Goal: Feedback & Contribution: Submit feedback/report problem

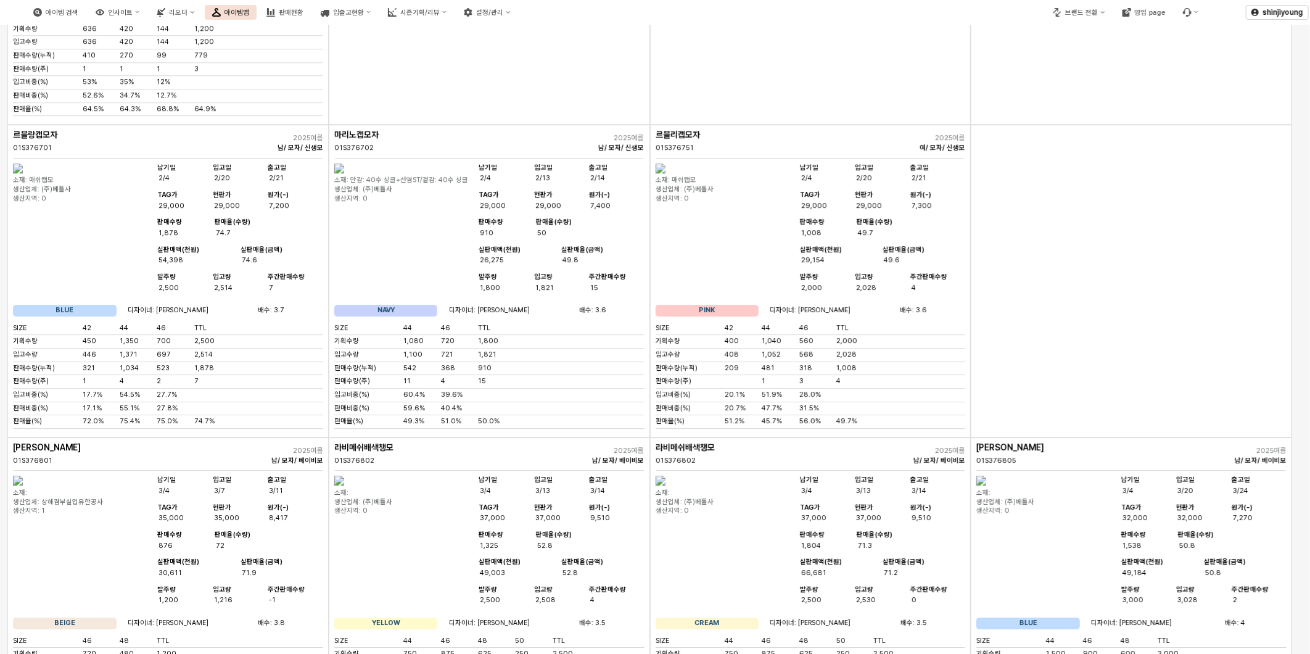
scroll to position [5210, 0]
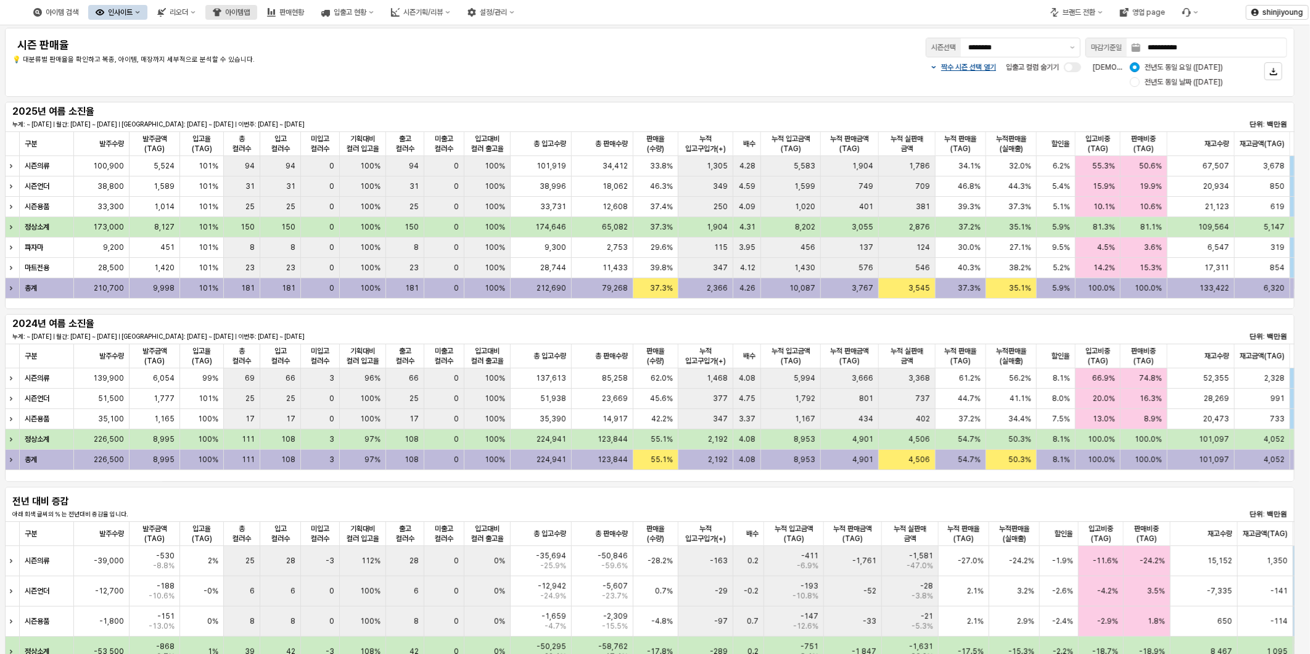
click at [250, 14] on div "아이템맵" at bounding box center [237, 12] width 25 height 9
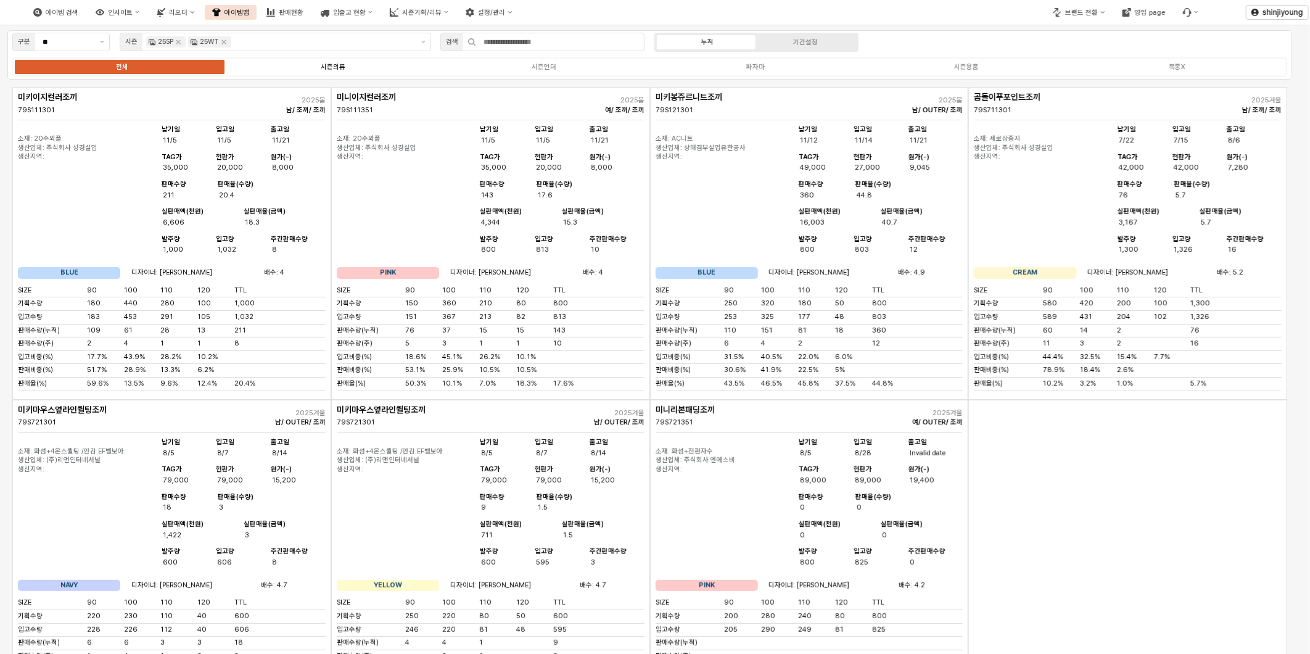
click at [223, 42] on icon "Remove 25WT" at bounding box center [224, 42] width 10 height 10
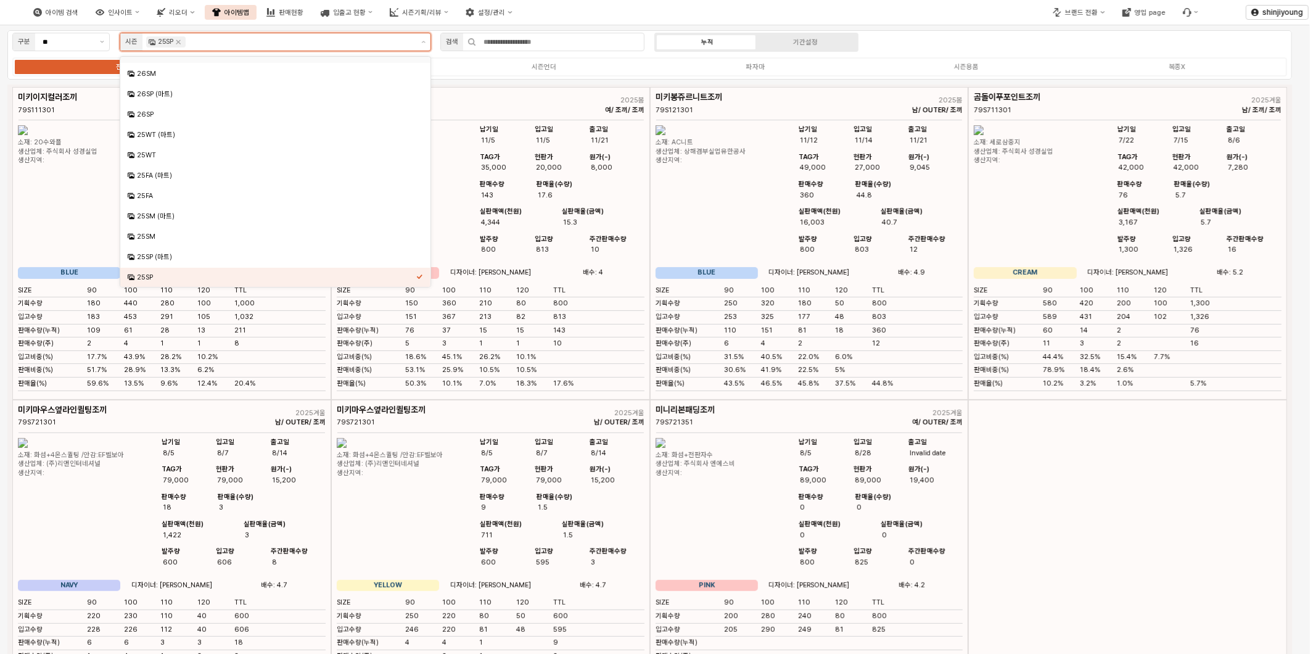
scroll to position [81, 0]
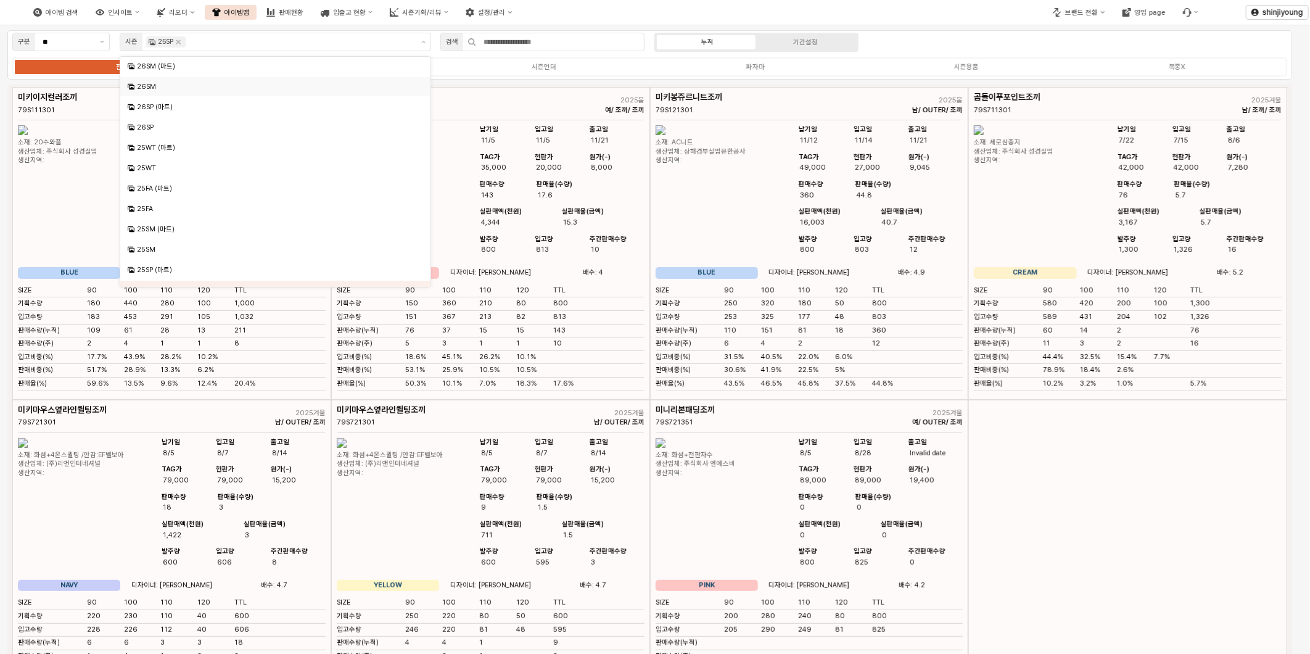
click div "구분 ** 시즌 25SP 검색 누적 기간설정 전체 시즌의류 시즌언더 파자마 시즌용품 복종X"
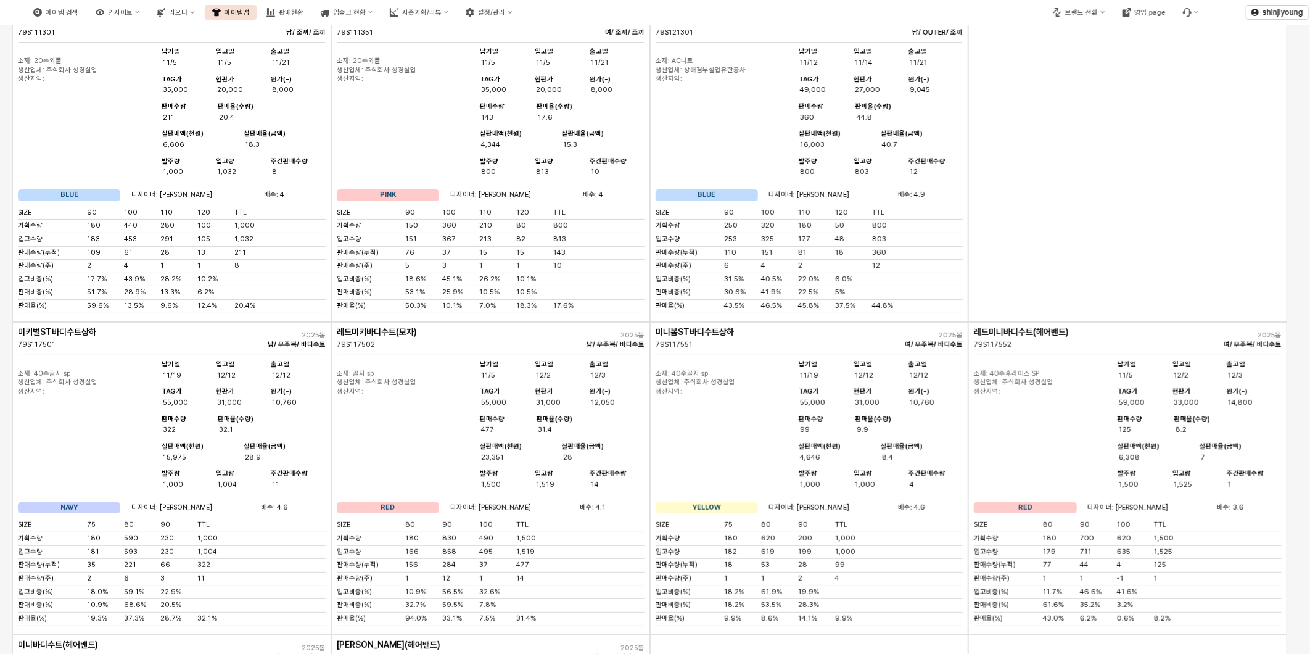
scroll to position [0, 0]
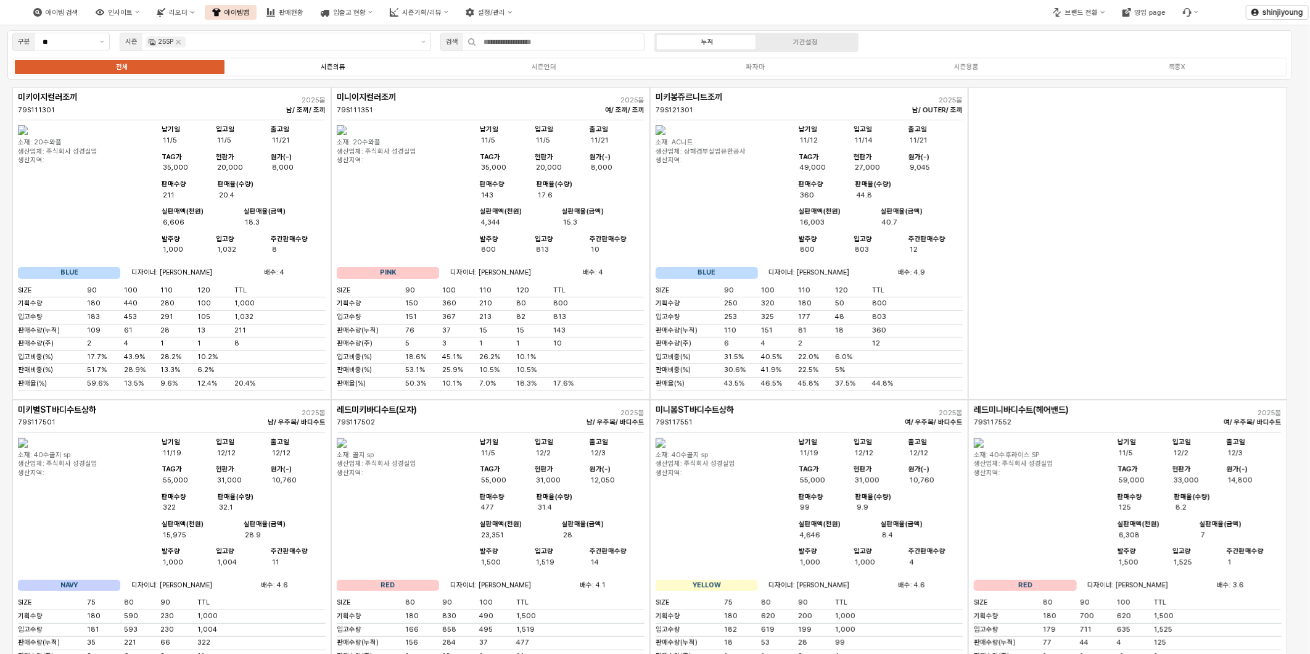
click div "시즌의류"
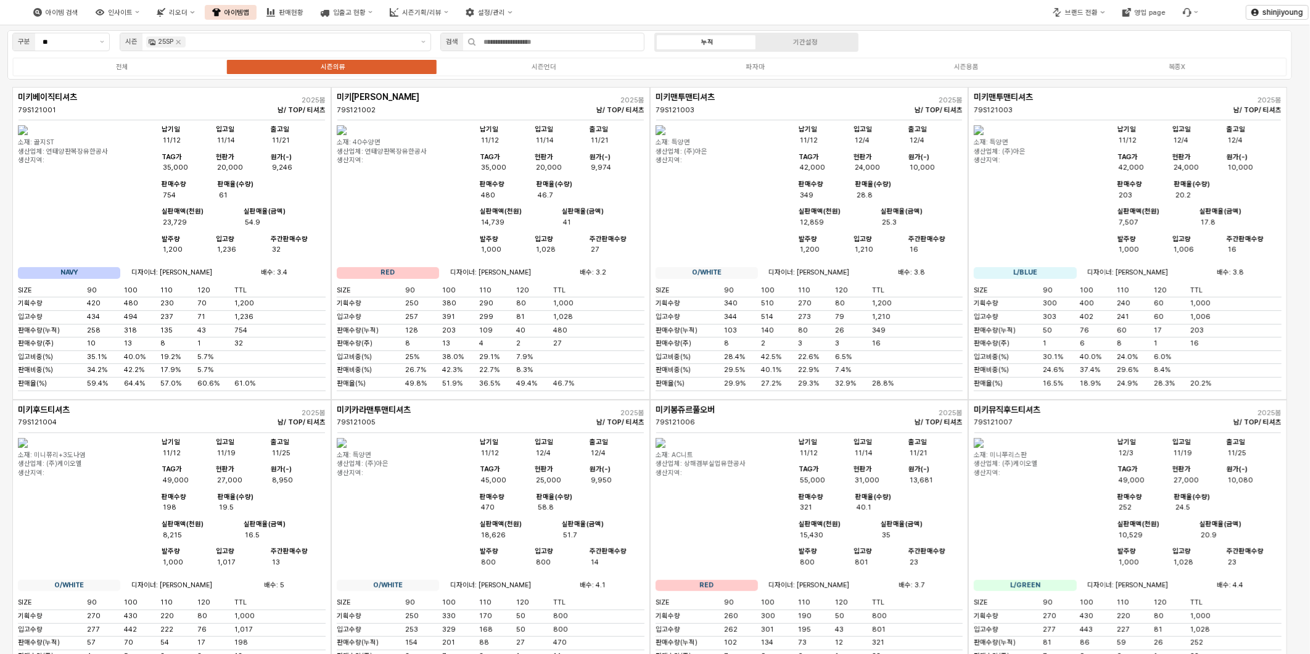
drag, startPoint x: 557, startPoint y: 65, endPoint x: 534, endPoint y: 74, distance: 23.8
click label "시즌언더"
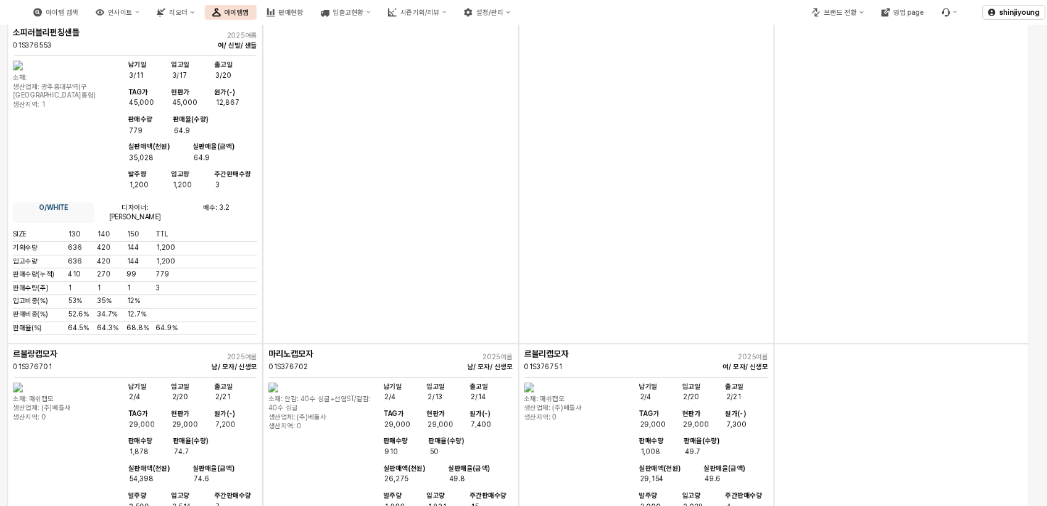
scroll to position [5210, 0]
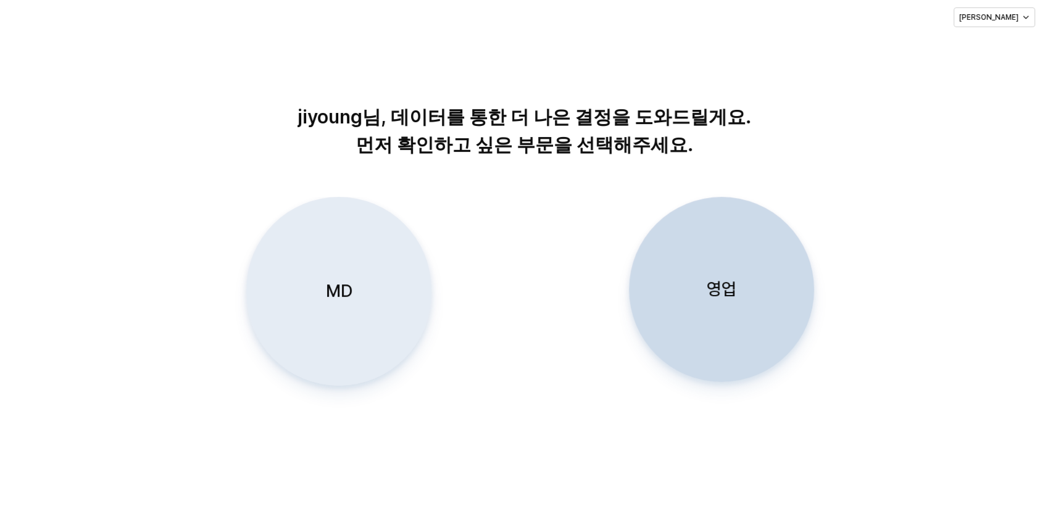
click at [315, 297] on div "MD" at bounding box center [339, 291] width 174 height 188
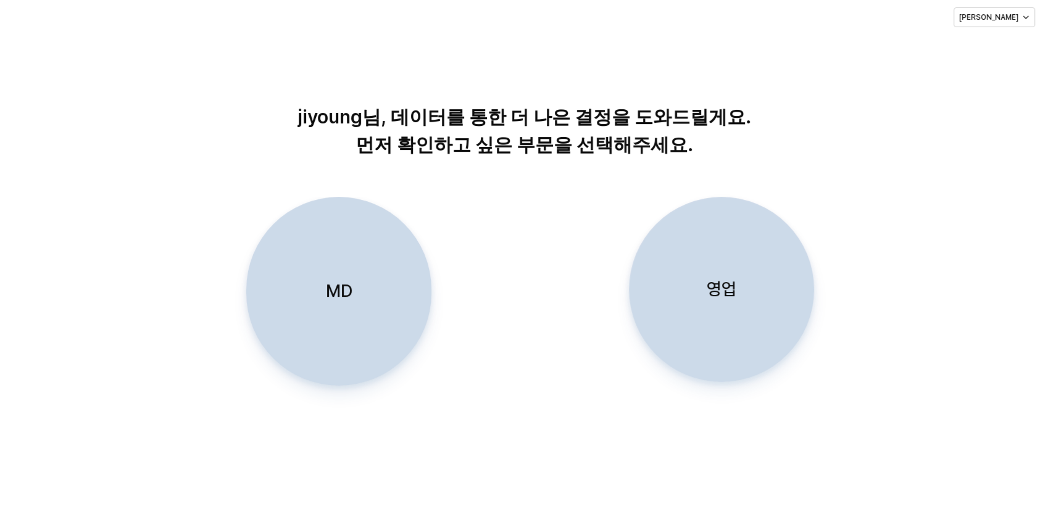
click at [455, 399] on div "MD 영업" at bounding box center [524, 311] width 1020 height 228
click at [566, 353] on div "MD 영업" at bounding box center [524, 311] width 1020 height 228
click at [759, 293] on div "영업" at bounding box center [721, 289] width 174 height 184
click at [1025, 20] on icon "button" at bounding box center [1025, 17] width 7 height 7
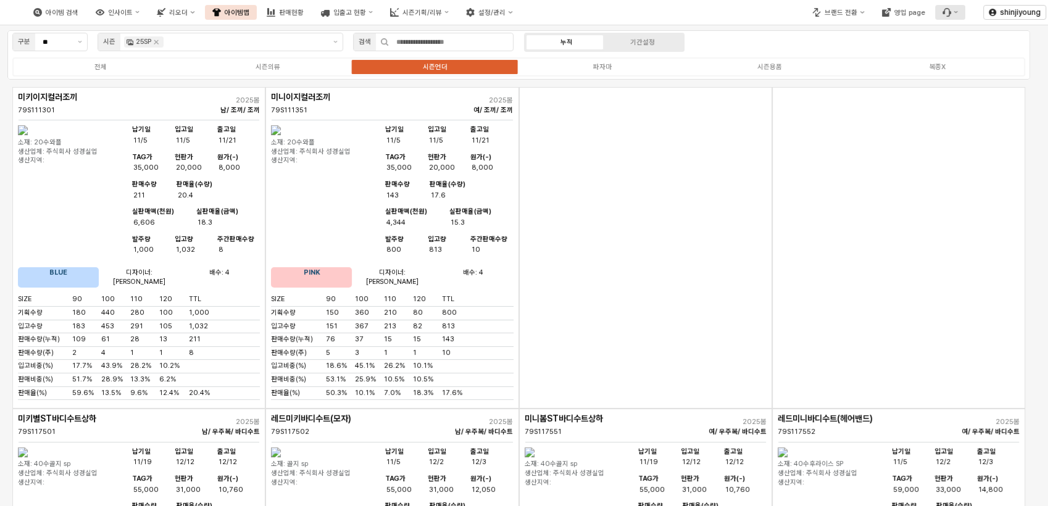
click at [948, 13] on icon "Menu item 6" at bounding box center [946, 12] width 9 height 9
click at [962, 41] on div "버그 제보/개선 요청" at bounding box center [983, 34] width 97 height 19
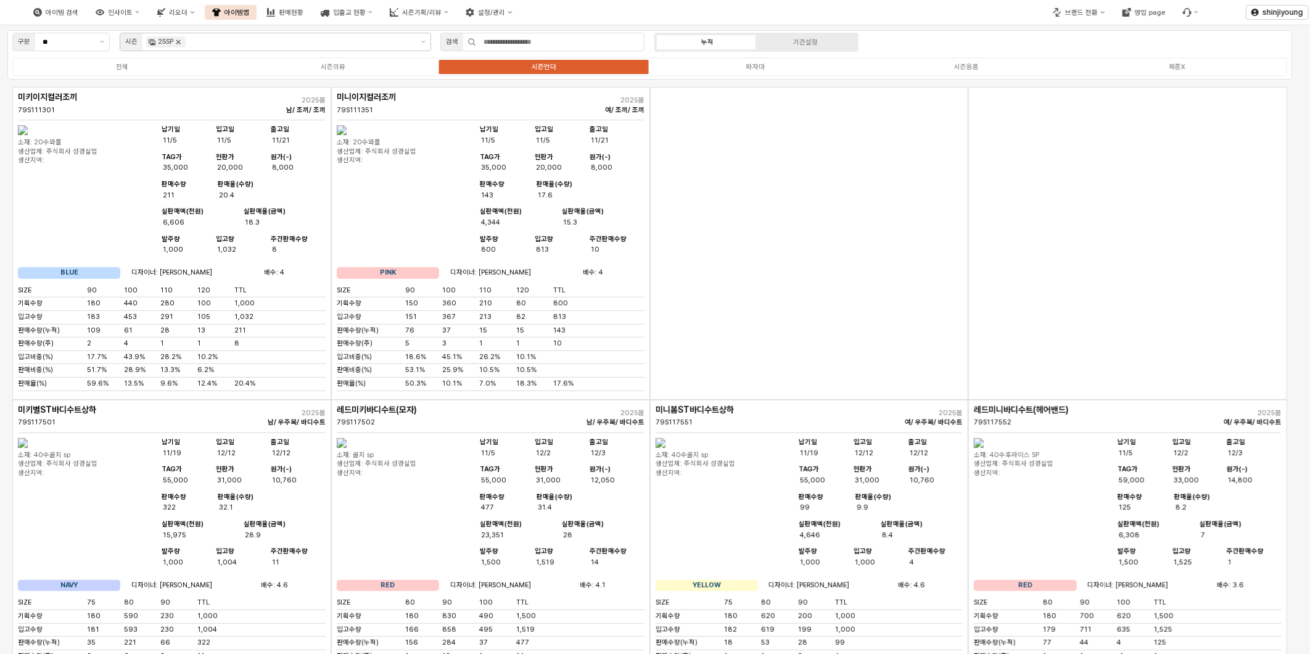
click at [178, 44] on icon "Remove 25SP" at bounding box center [178, 42] width 10 height 10
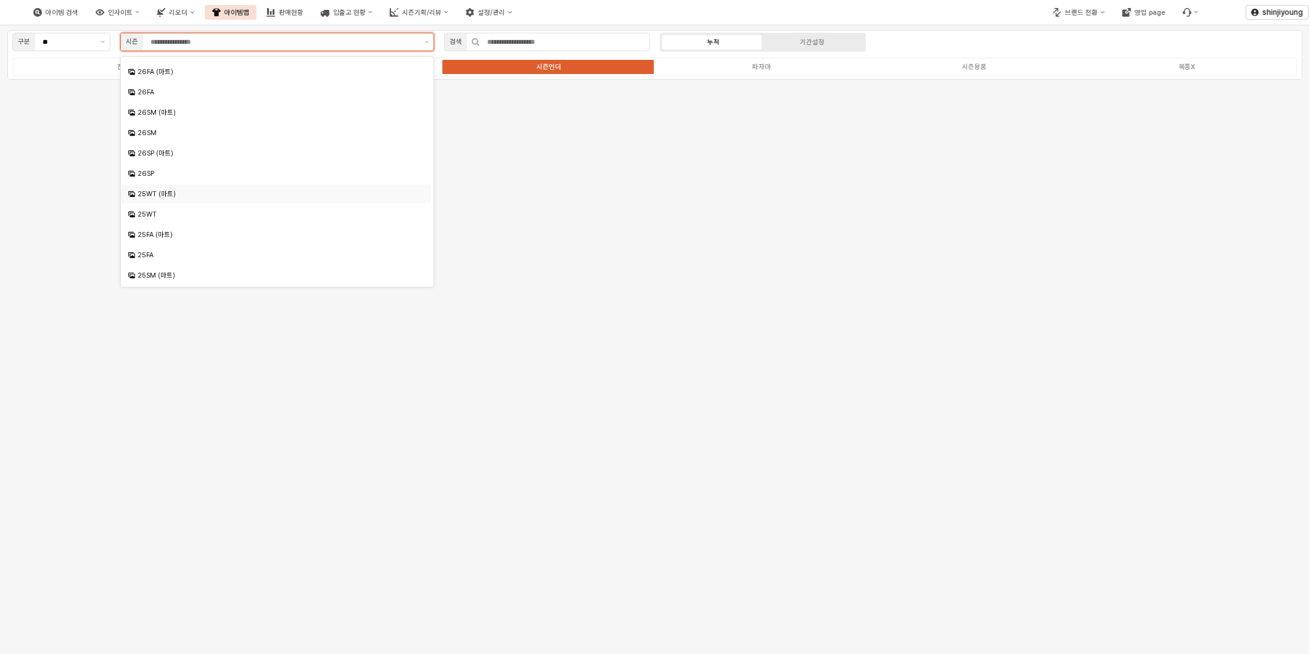
scroll to position [68, 0]
click at [167, 205] on div "25FA (마트)" at bounding box center [277, 201] width 279 height 9
click at [140, 220] on div "25FA" at bounding box center [277, 221] width 279 height 9
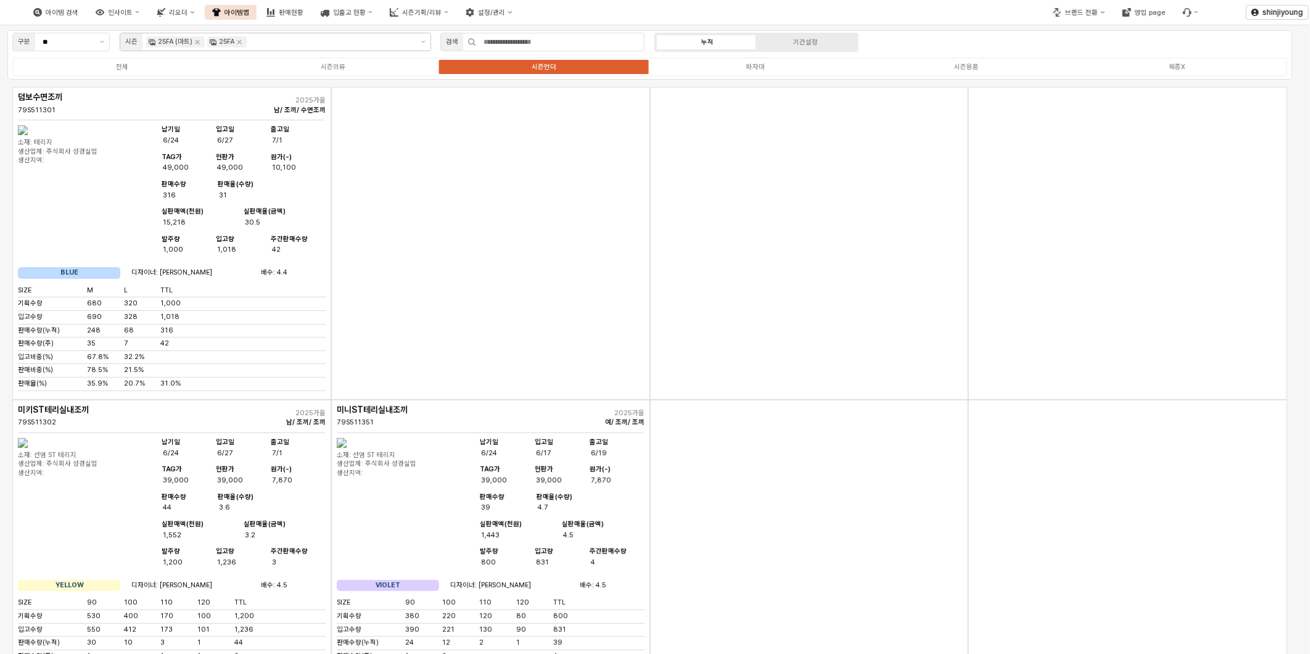
click at [858, 317] on div "App Frame" at bounding box center [809, 243] width 319 height 313
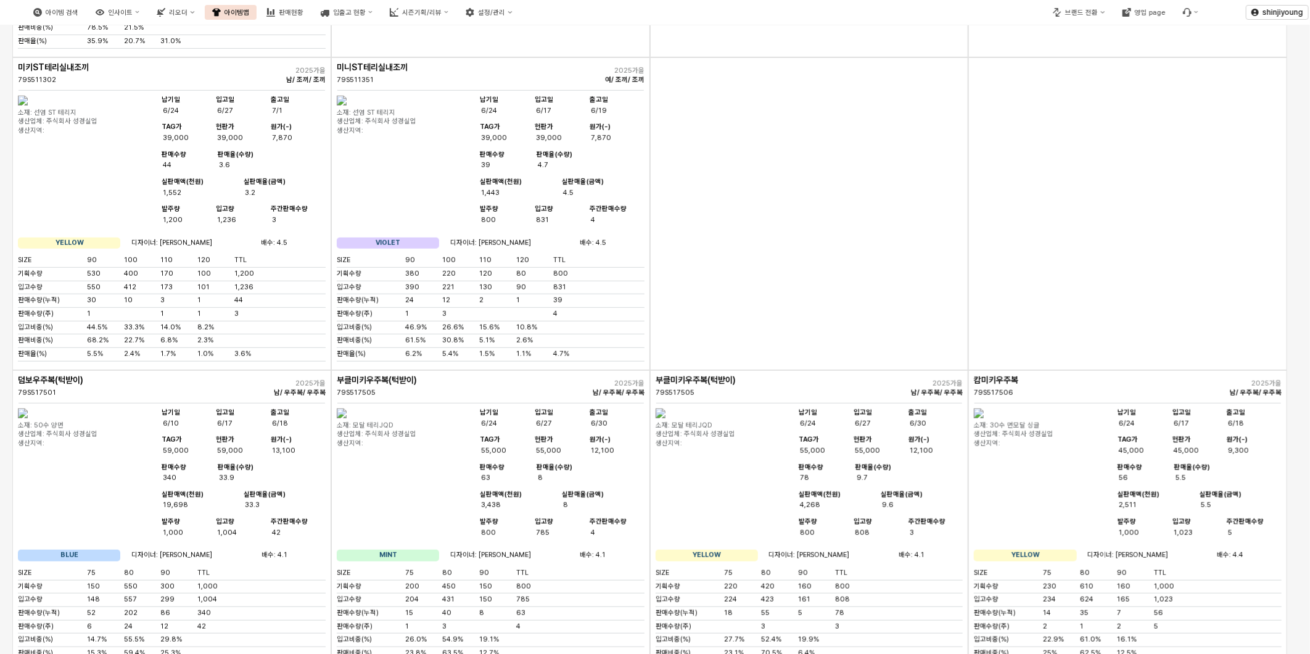
scroll to position [0, 0]
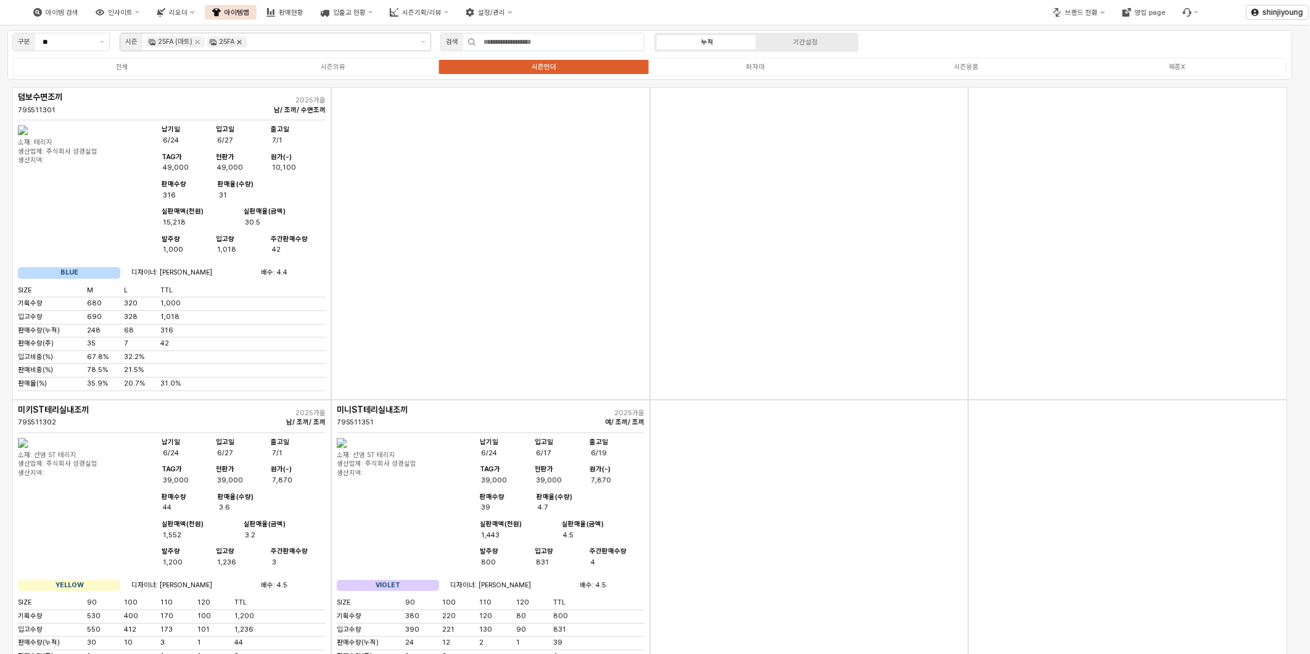
click at [242, 38] on icon "Remove 25FA" at bounding box center [239, 42] width 10 height 10
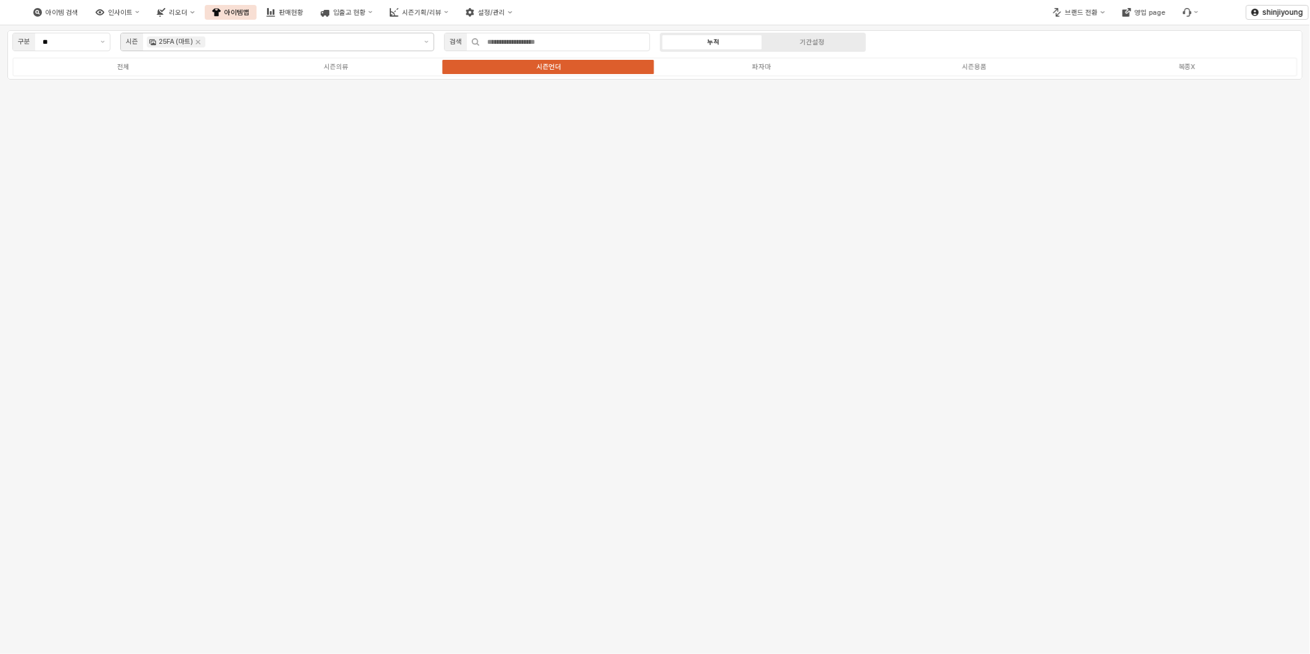
click at [900, 395] on div "구분 ** 시즌 25FA (마트) 검색 누적 기간설정 전체 시즌의류 시즌언더 파자마 시즌용품 복종X" at bounding box center [655, 339] width 1310 height 629
click at [114, 65] on label "전체" at bounding box center [123, 67] width 213 height 10
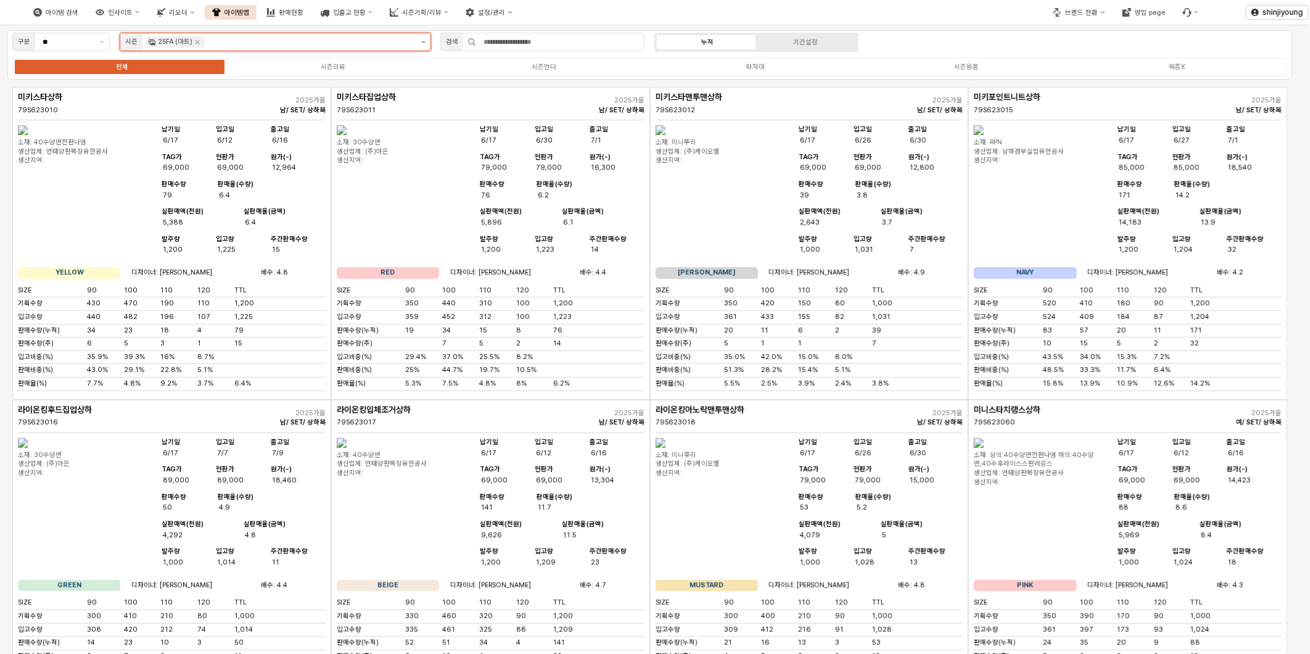
click at [427, 43] on button "제안 사항 표시" at bounding box center [423, 41] width 14 height 17
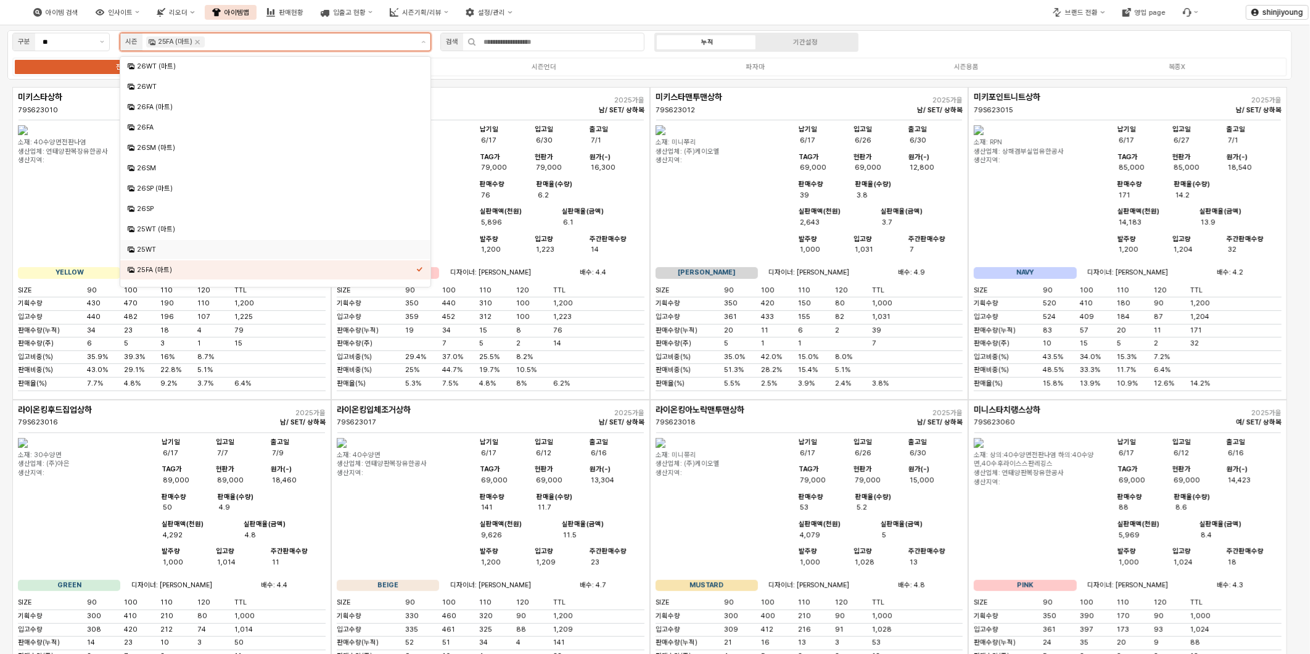
scroll to position [68, 0]
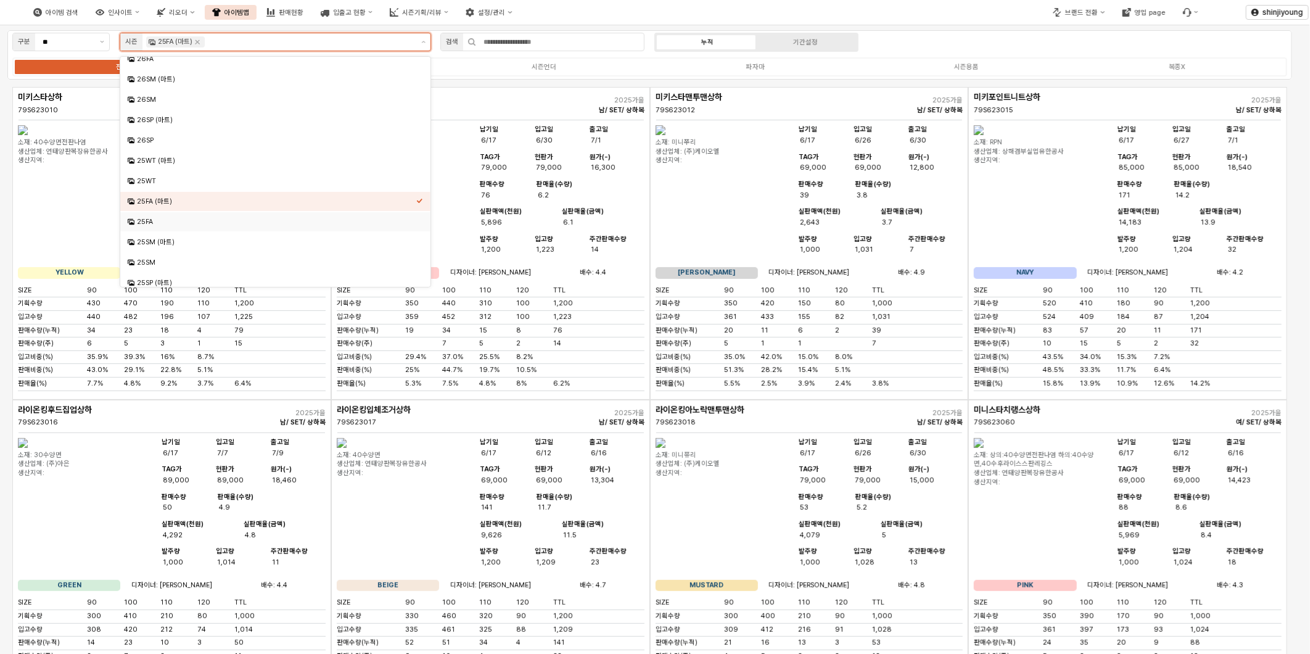
click at [162, 225] on div "25FA" at bounding box center [276, 221] width 279 height 9
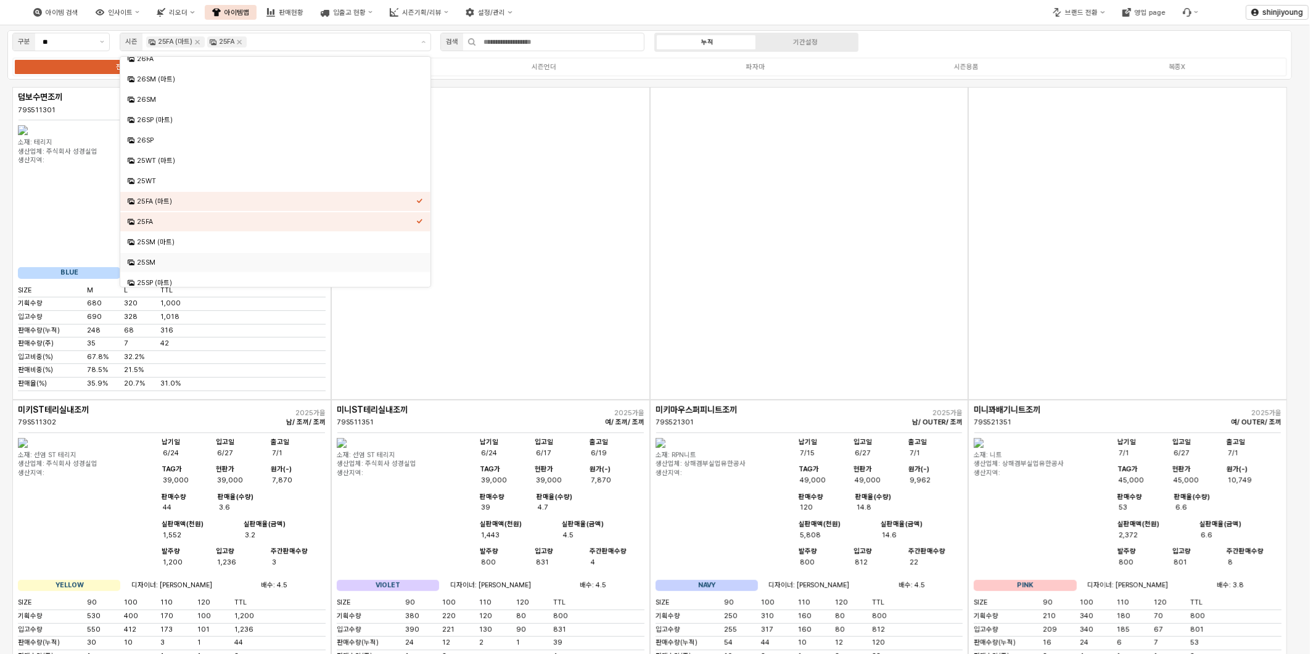
click at [816, 268] on div "App Frame" at bounding box center [809, 243] width 319 height 313
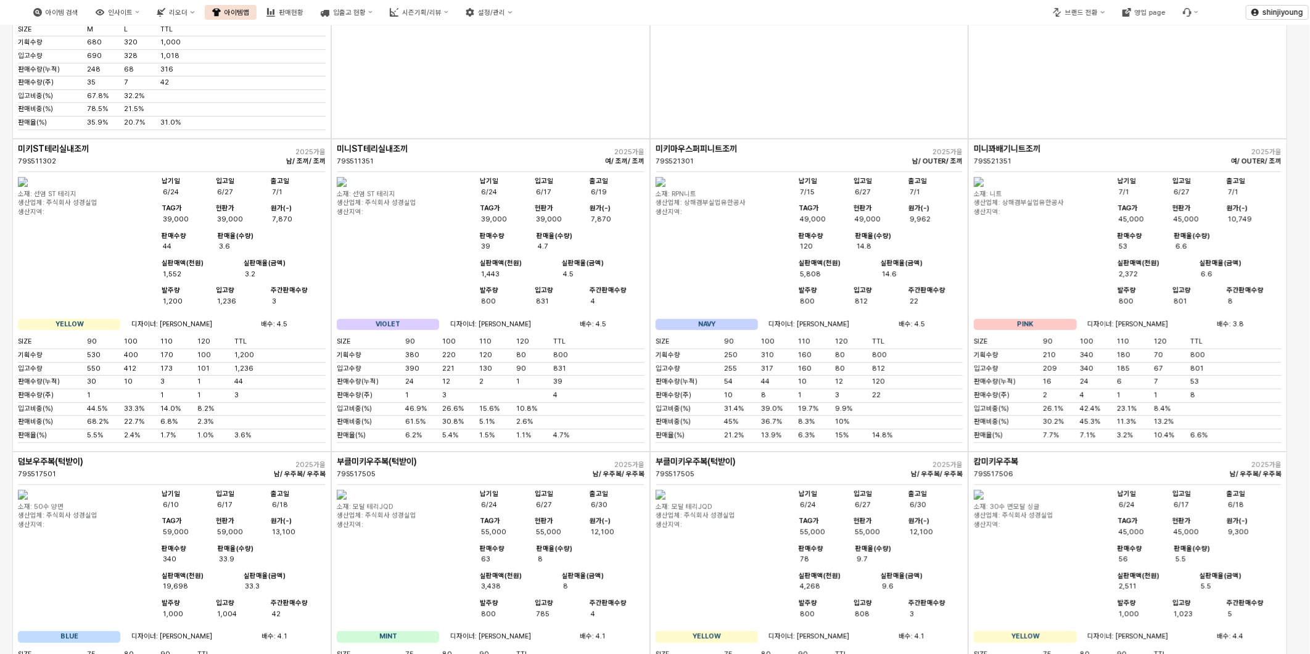
scroll to position [0, 0]
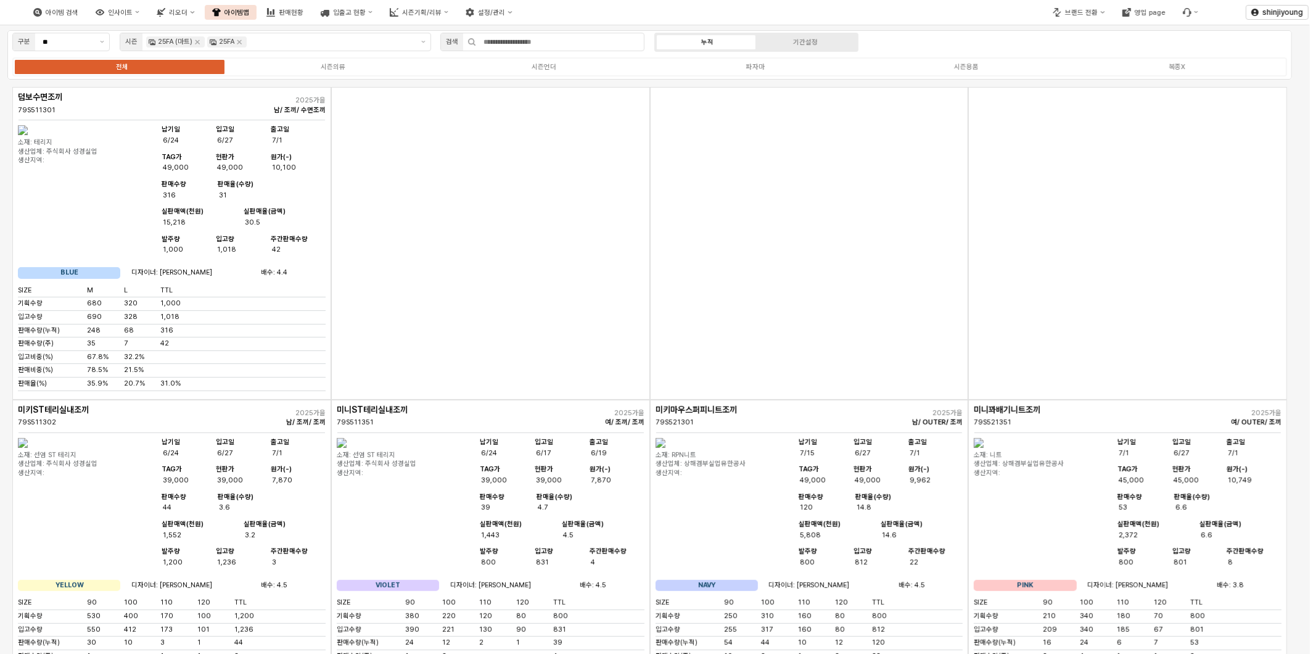
click at [841, 294] on div "App Frame" at bounding box center [809, 243] width 319 height 313
click at [133, 12] on div "인사이트" at bounding box center [120, 13] width 25 height 8
click at [239, 41] on icon "Remove 25FA" at bounding box center [239, 42] width 10 height 10
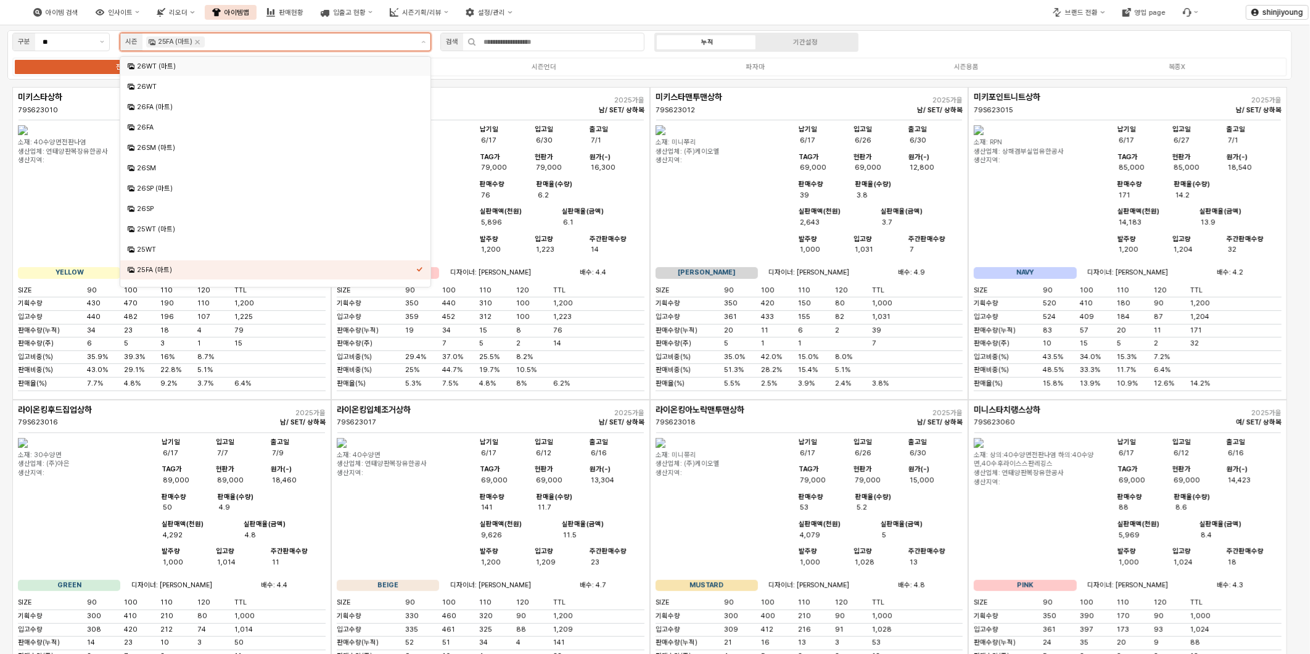
click at [336, 44] on input "App Frame" at bounding box center [309, 41] width 205 height 11
click at [231, 267] on div "25FA (마트)" at bounding box center [276, 269] width 279 height 9
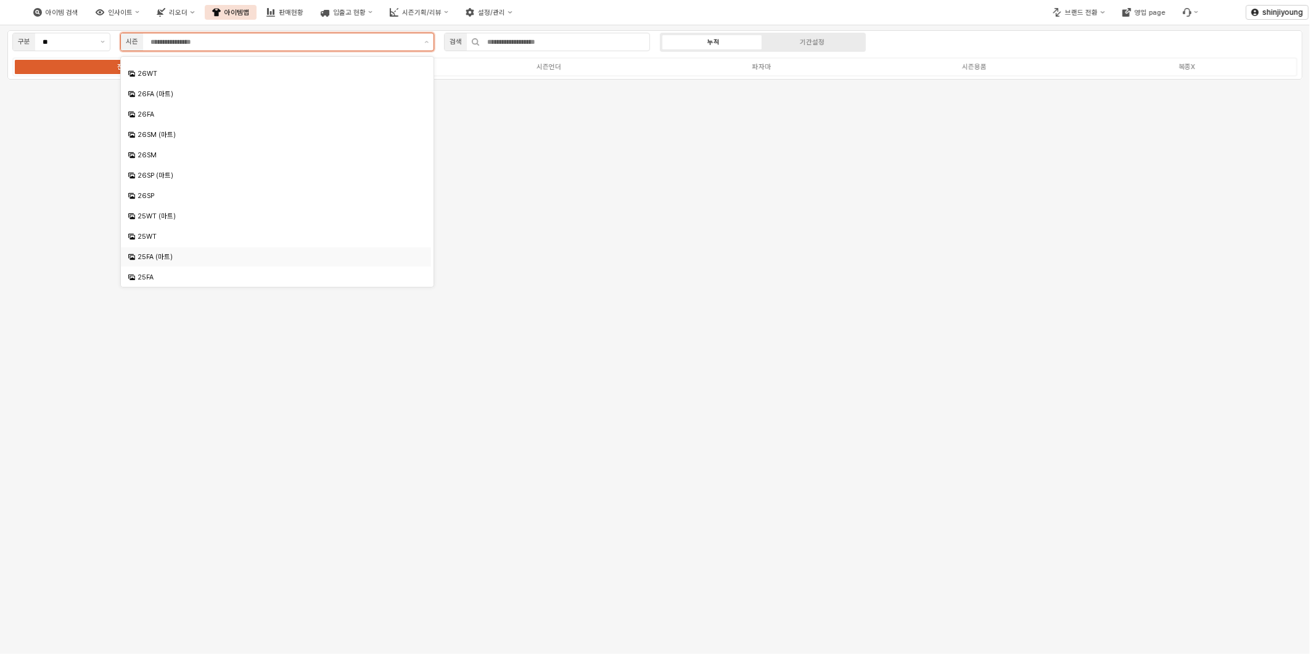
click at [176, 255] on div "25FA (마트)" at bounding box center [277, 256] width 279 height 9
click at [964, 12] on div "아이템 검색 인사이트 리오더 아이템맵 판매현황 입출고 현황 시즌기획/리뷰 설정/관리" at bounding box center [491, 12] width 983 height 26
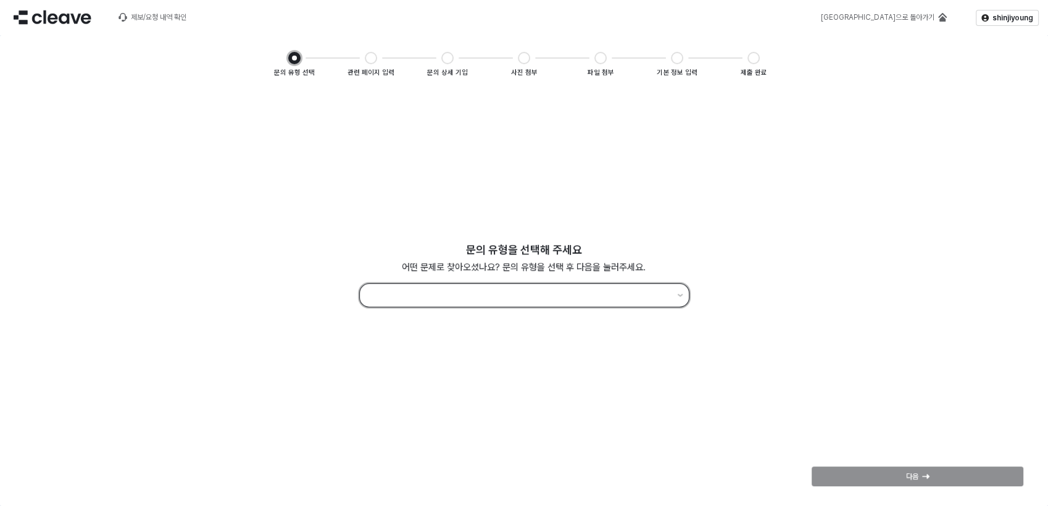
click at [450, 289] on input "App Frame" at bounding box center [518, 295] width 302 height 17
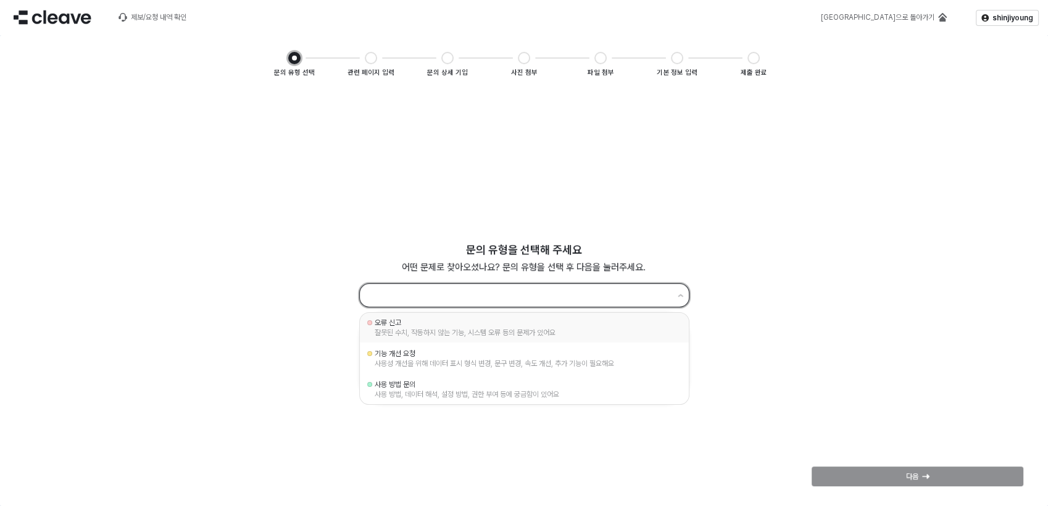
click at [425, 333] on div "잘못된 수치, 작동하지 않는 기능, 시스템 오류 등의 문제가 있어요" at bounding box center [523, 333] width 299 height 10
type input "*****"
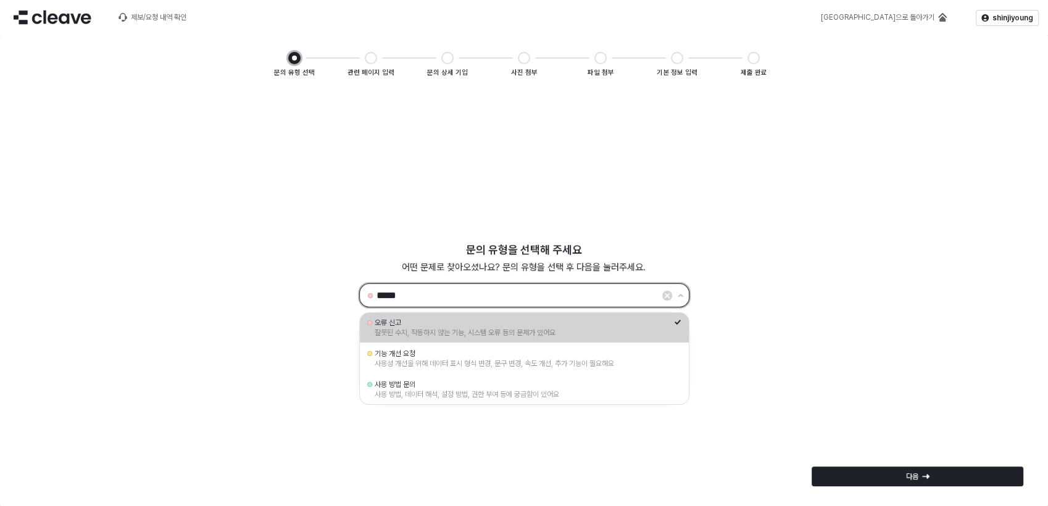
click at [495, 320] on div "오류 신고" at bounding box center [523, 323] width 299 height 10
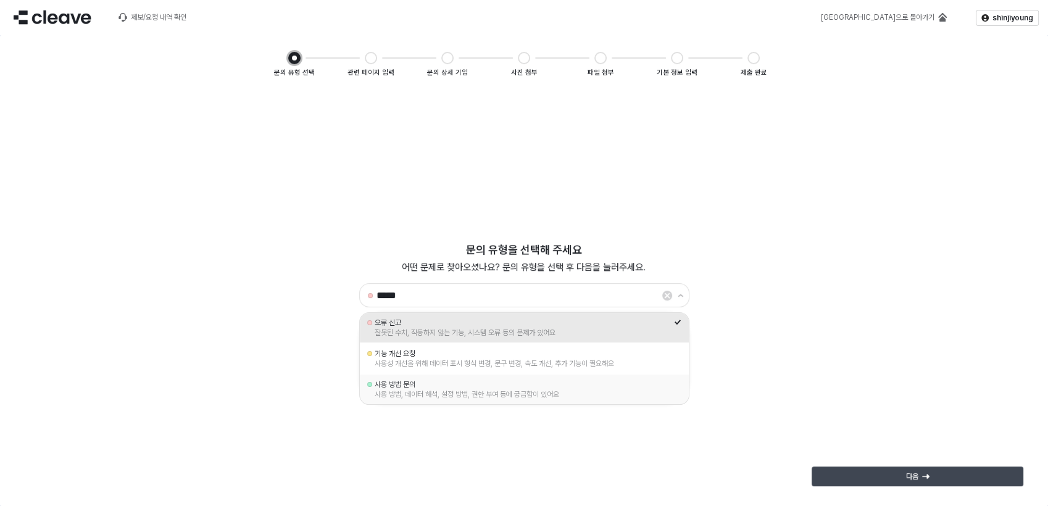
click at [932, 476] on div "다음" at bounding box center [917, 476] width 201 height 19
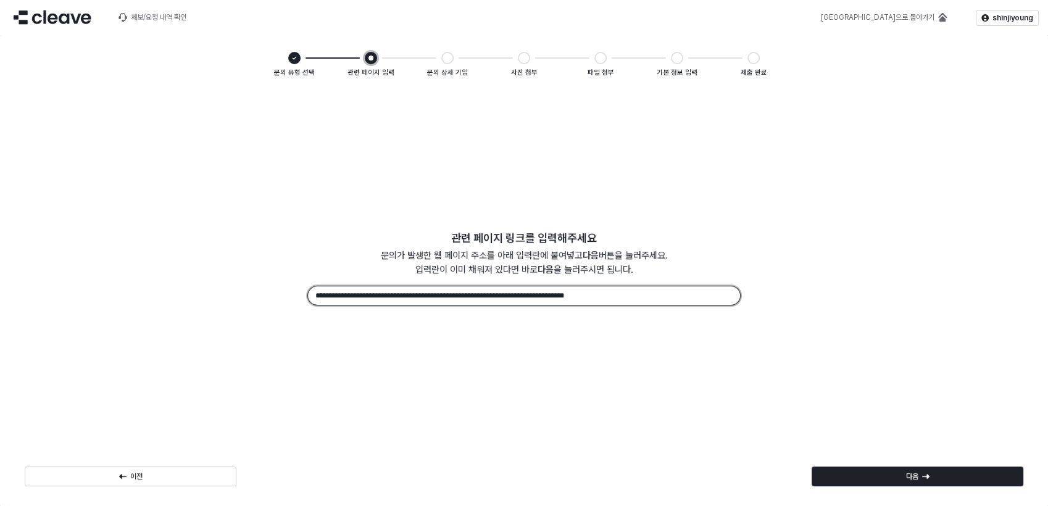
drag, startPoint x: 632, startPoint y: 298, endPoint x: 286, endPoint y: 286, distance: 345.7
click at [286, 286] on div "**********" at bounding box center [524, 276] width 1008 height 93
paste input "**********"
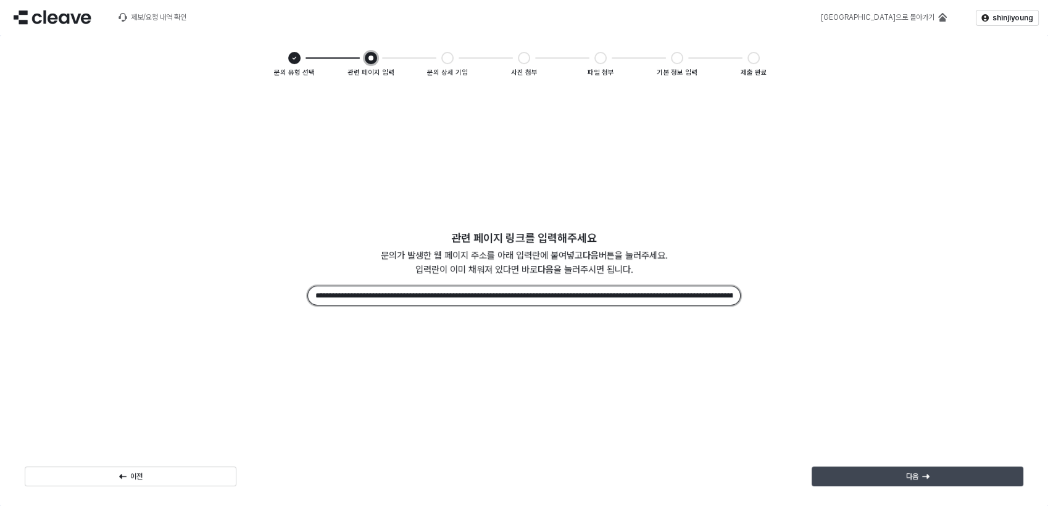
scroll to position [0, 100]
type input "**********"
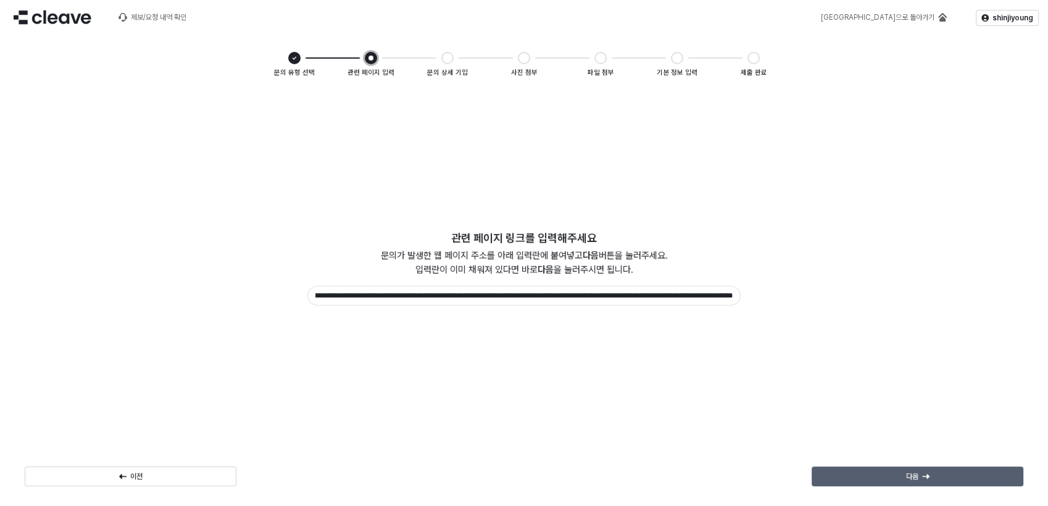
scroll to position [0, 0]
click at [921, 475] on div "다음" at bounding box center [917, 476] width 201 height 19
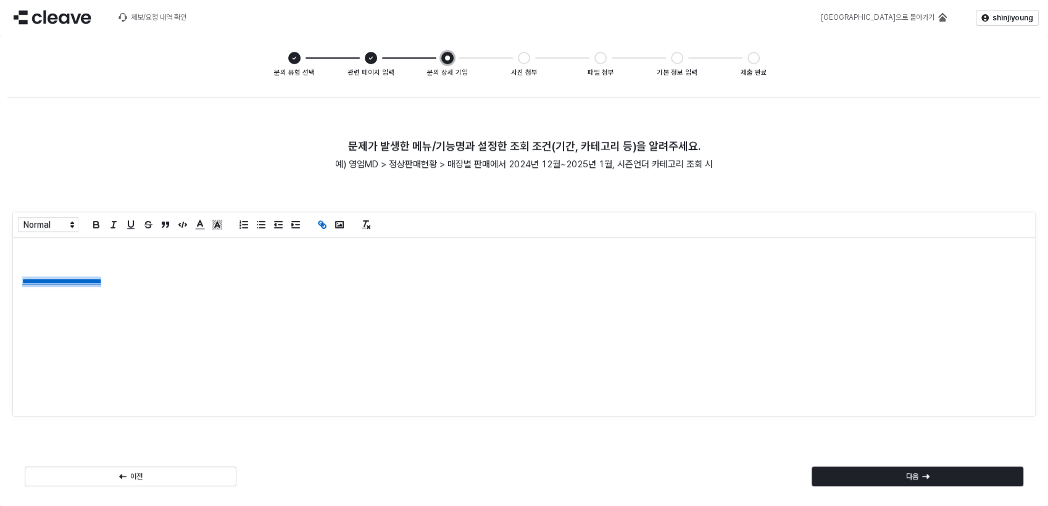
drag, startPoint x: 153, startPoint y: 289, endPoint x: 4, endPoint y: 284, distance: 148.8
click at [5, 284] on div "**********" at bounding box center [524, 295] width 1048 height 421
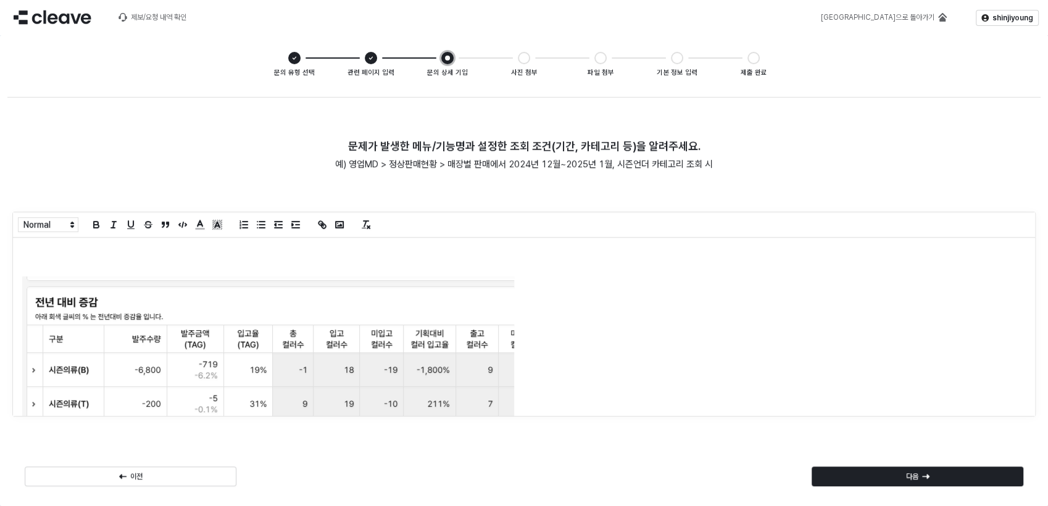
click at [117, 255] on p "App Frame" at bounding box center [518, 260] width 993 height 10
click at [430, 368] on img "App Frame" at bounding box center [268, 494] width 492 height 436
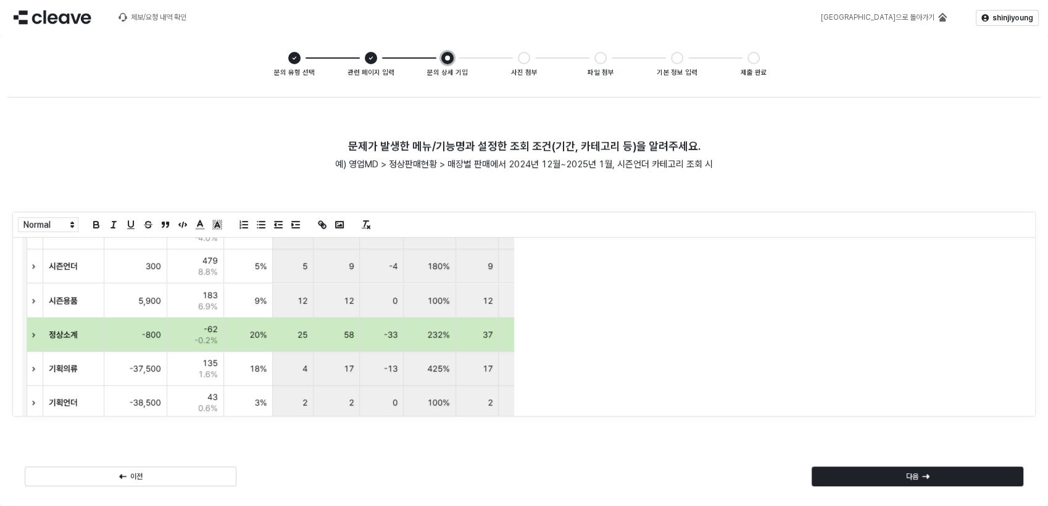
scroll to position [306, 0]
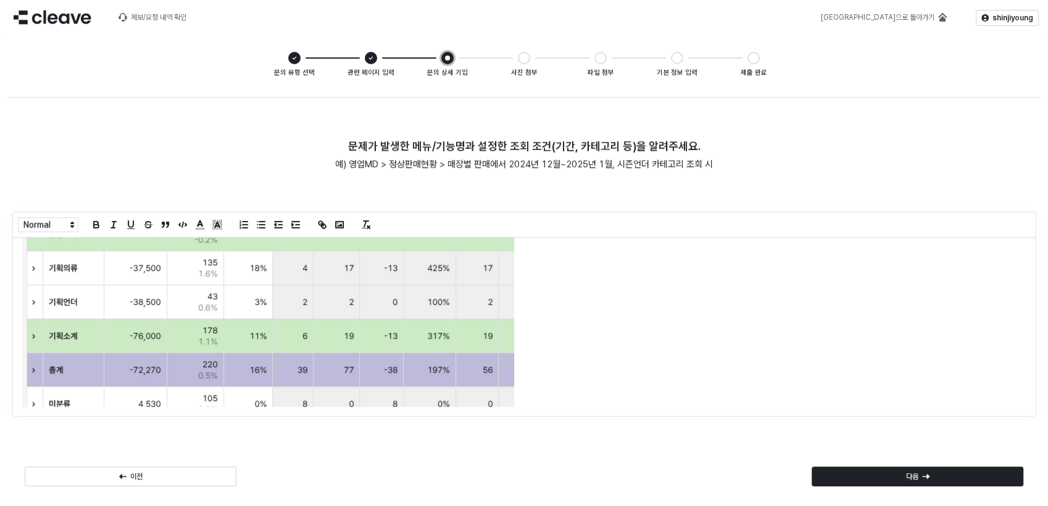
drag, startPoint x: 511, startPoint y: 387, endPoint x: 510, endPoint y: 402, distance: 14.3
click at [510, 389] on img "App Frame" at bounding box center [268, 188] width 492 height 436
click at [508, 397] on img "App Frame" at bounding box center [268, 188] width 492 height 436
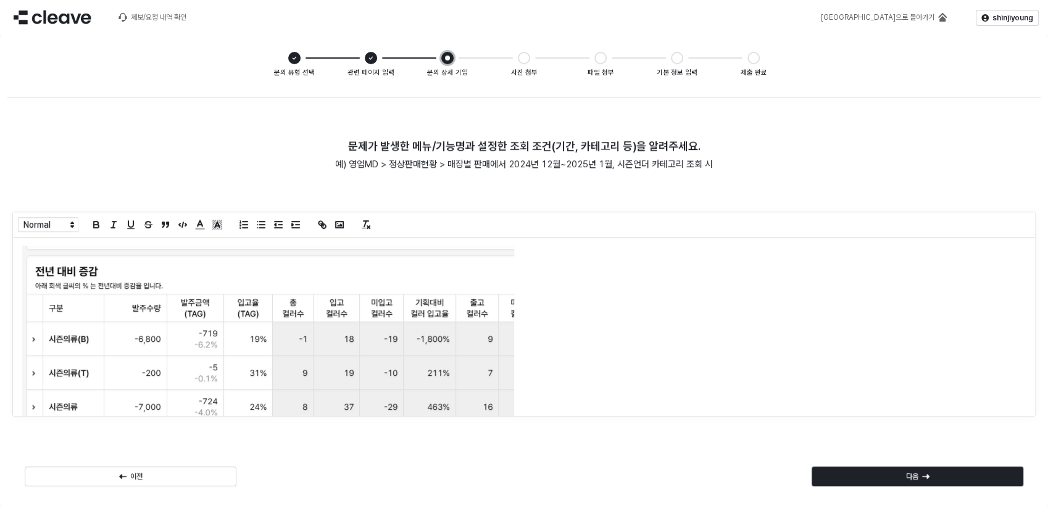
scroll to position [0, 0]
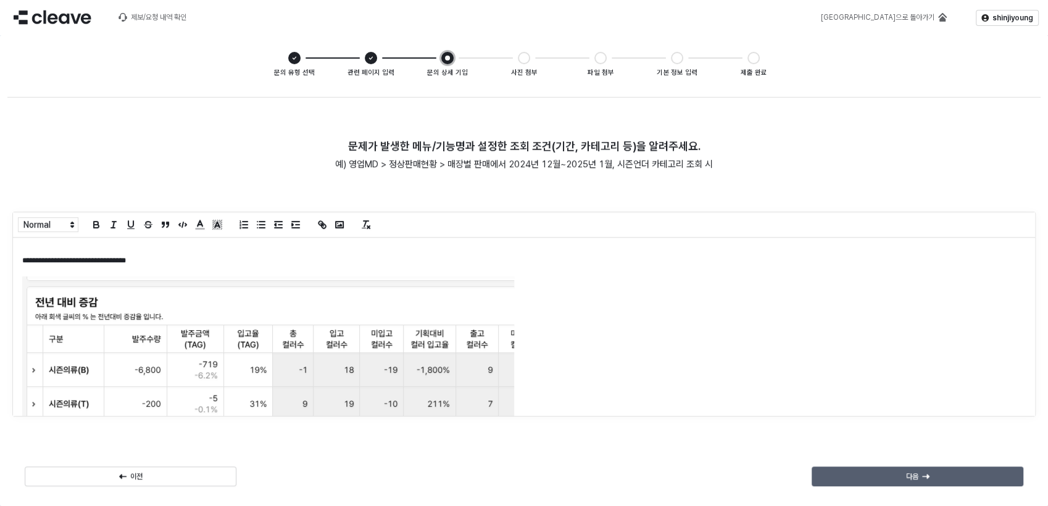
click at [898, 479] on div "다음" at bounding box center [917, 476] width 201 height 19
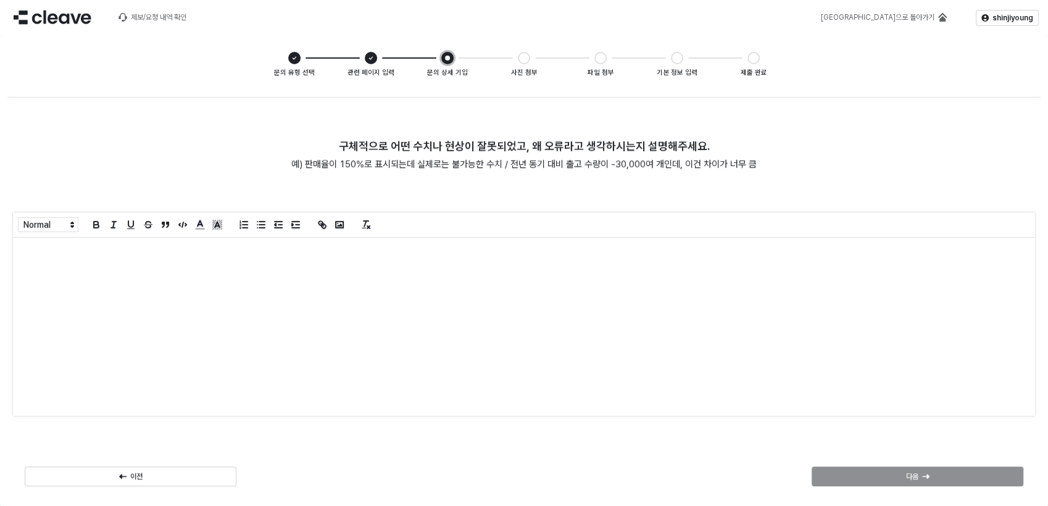
click at [49, 249] on p "App Frame" at bounding box center [523, 250] width 1003 height 10
click at [907, 470] on div "다음" at bounding box center [917, 476] width 201 height 19
click at [94, 257] on div "App Frame" at bounding box center [524, 327] width 1022 height 178
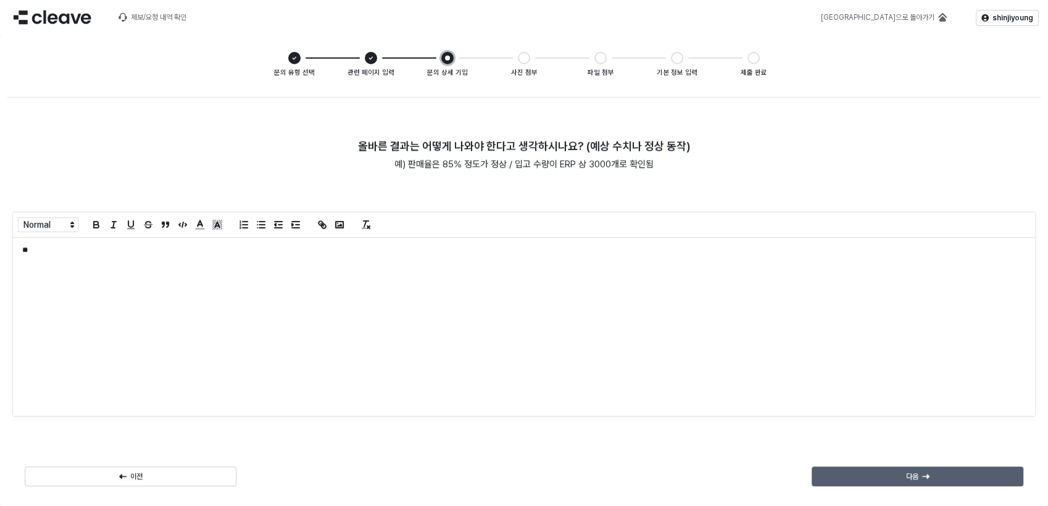
click at [946, 472] on div "다음" at bounding box center [917, 476] width 201 height 19
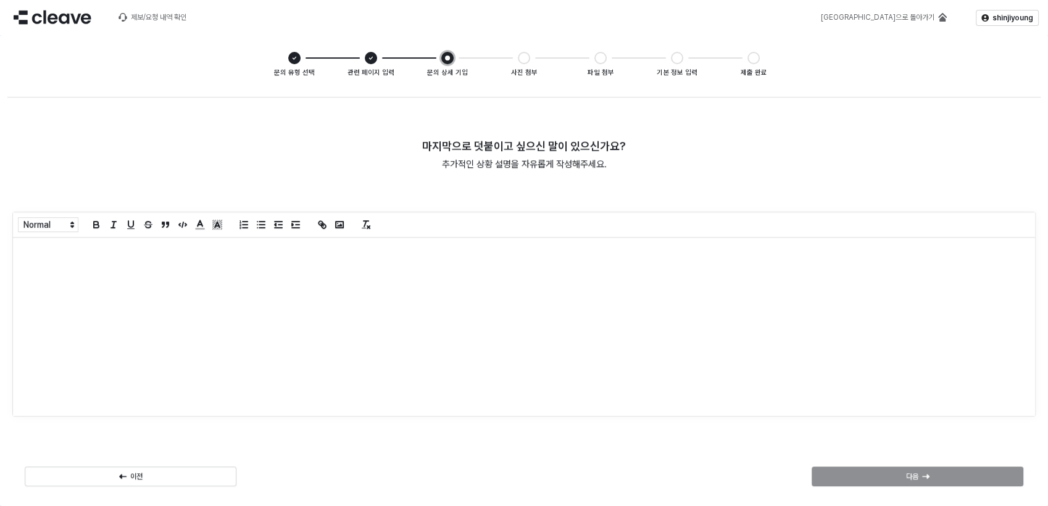
click at [41, 249] on p "App Frame" at bounding box center [523, 250] width 1003 height 10
click at [918, 481] on p "다음" at bounding box center [912, 476] width 12 height 10
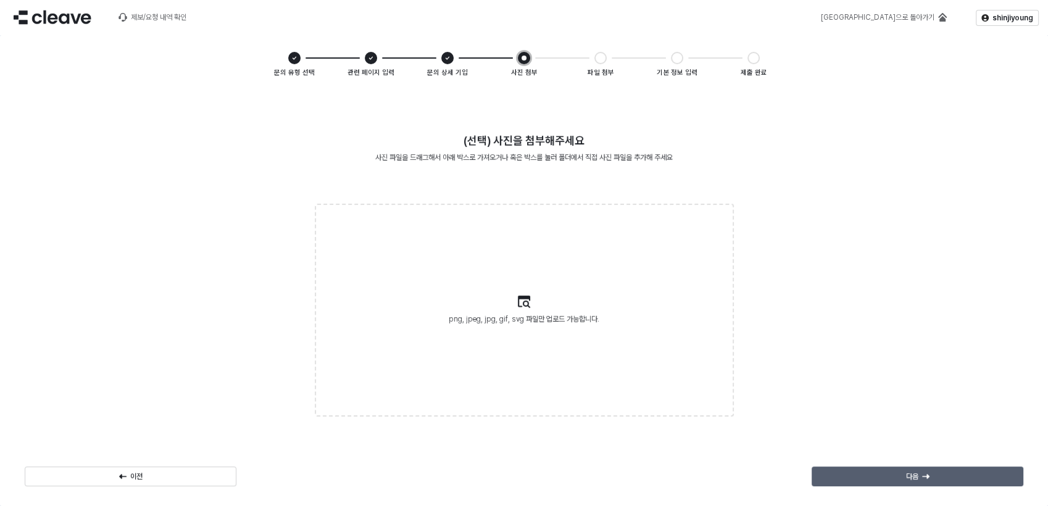
click at [922, 475] on icon "App Frame" at bounding box center [925, 476] width 7 height 7
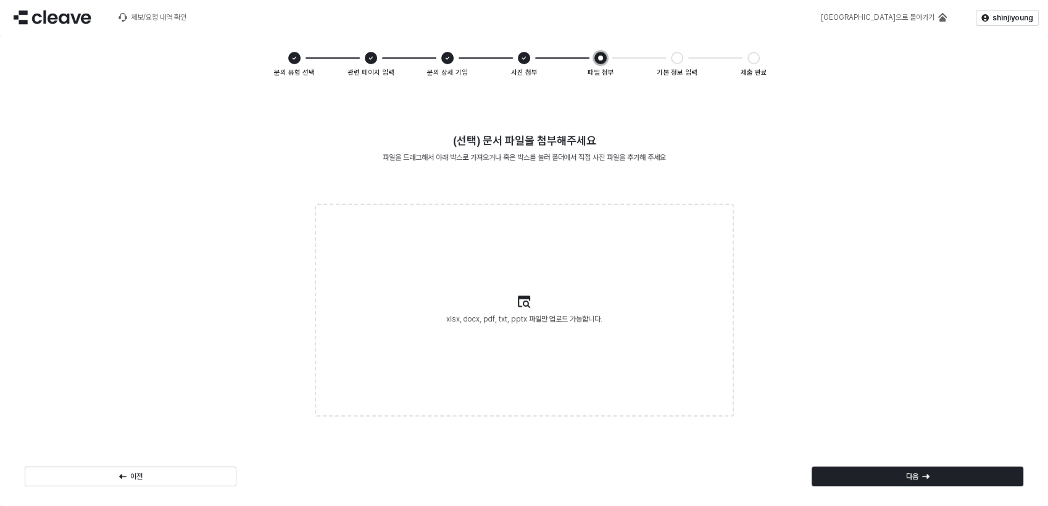
click at [922, 475] on icon "App Frame" at bounding box center [925, 476] width 7 height 7
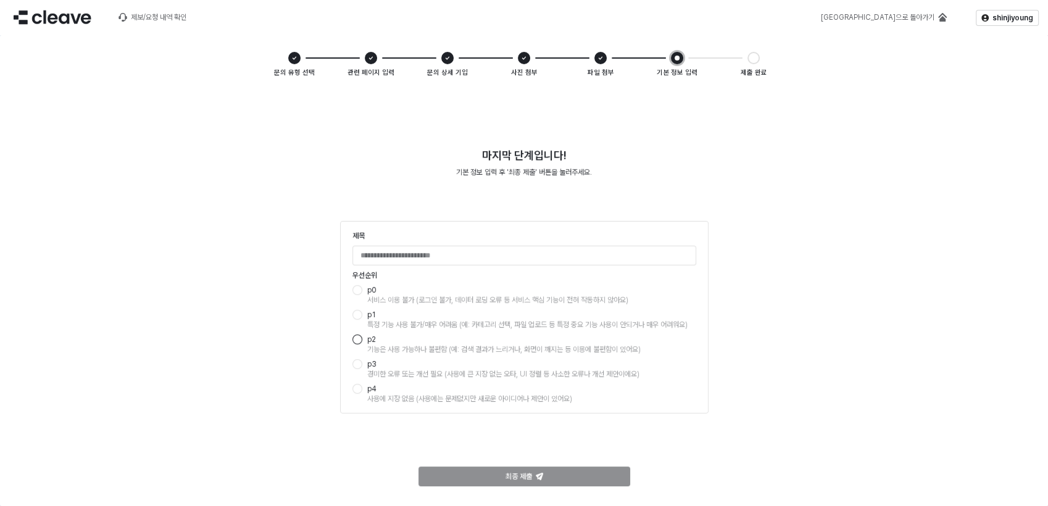
click at [358, 339] on div "App Frame" at bounding box center [357, 339] width 10 height 10
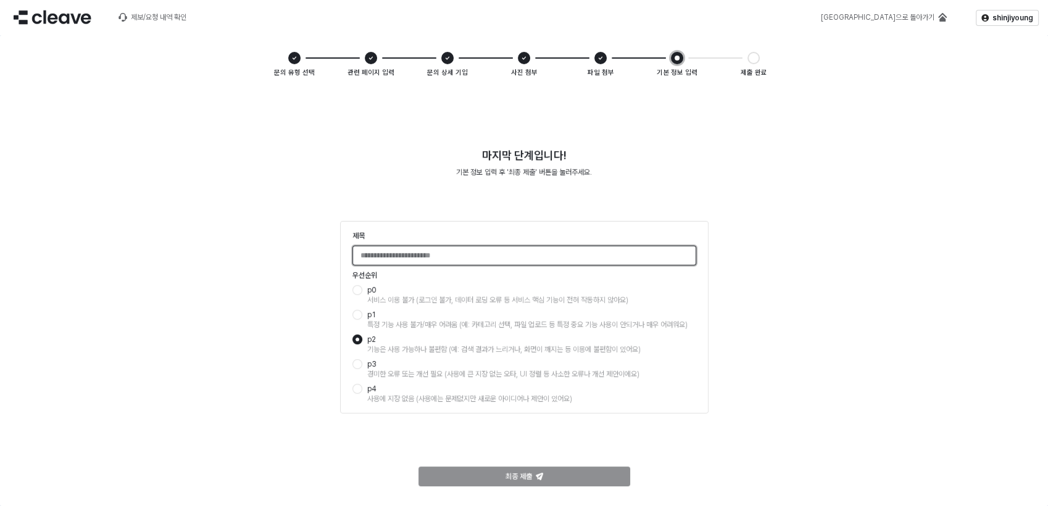
click at [488, 259] on input "제목" at bounding box center [524, 255] width 342 height 19
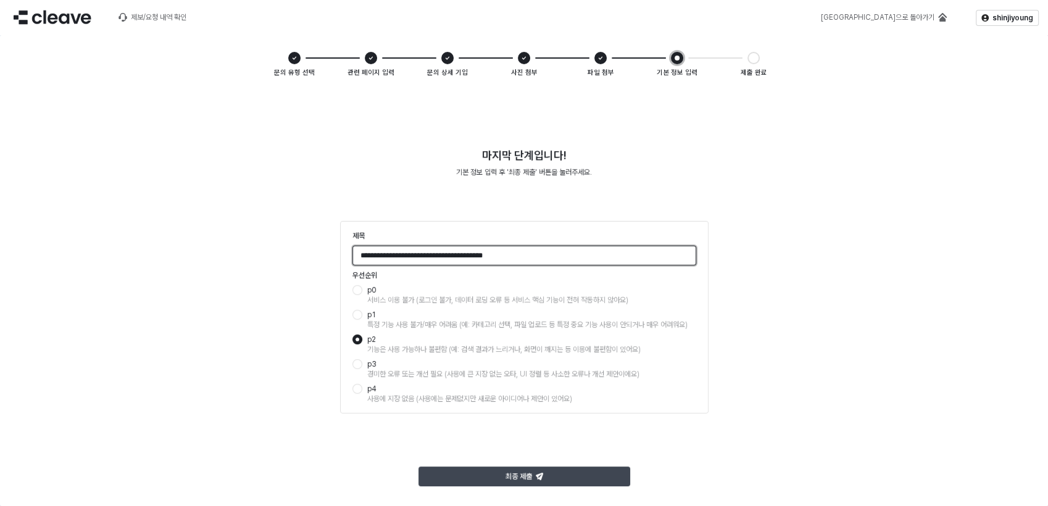
type input "**********"
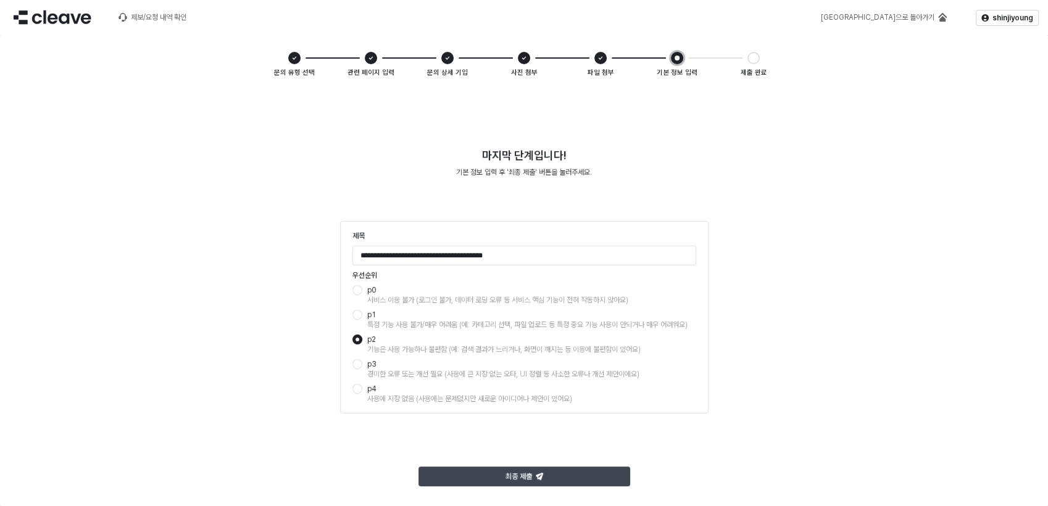
click at [552, 476] on div "최종 제출" at bounding box center [524, 476] width 201 height 19
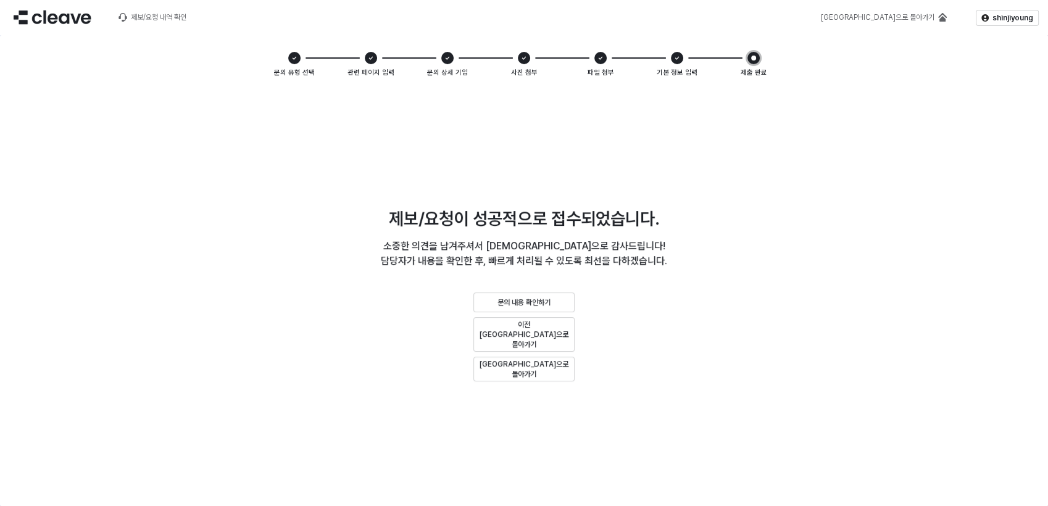
click at [835, 139] on div "제보/요청이 성공적으로 접수되었습니다. 소중한 의견을 남겨주셔서 진심으로 감사드립니다! 담당자가 내용을 확인한 후, 빠르게 처리될 수 있도록 …" at bounding box center [523, 295] width 1033 height 407
click at [173, 17] on div "제보/요청 내역 확인" at bounding box center [159, 17] width 56 height 9
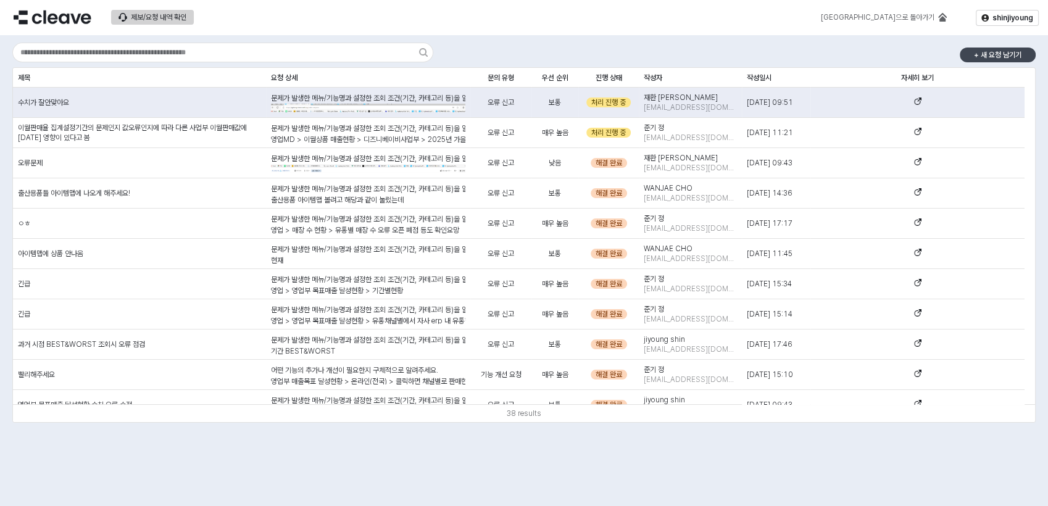
click at [979, 55] on p "+ 새 요청 남기기" at bounding box center [998, 55] width 48 height 10
click at [126, 16] on icon "제보/요청 내역 확인" at bounding box center [123, 17] width 9 height 9
click at [157, 15] on div "제보/요청 내역 확인" at bounding box center [159, 17] width 56 height 9
click at [172, 13] on div "제보/요청 내역 확인" at bounding box center [159, 17] width 56 height 9
click at [39, 19] on img at bounding box center [53, 17] width 78 height 15
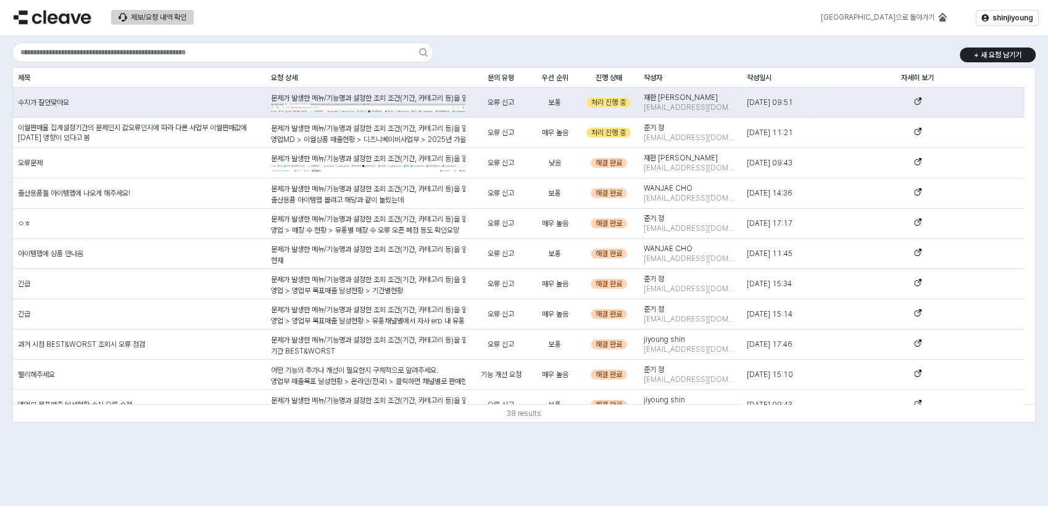
click at [160, 17] on div "제보/요청 내역 확인" at bounding box center [159, 17] width 56 height 9
click at [239, 455] on div "+ 새 요청 남기기 제목 제목 요청 상세 요청 상세 문의 유형 문의 유형 우선 순위 우선 순위 진행 상태 진행 상태 작성자 작성자 작성일시 작…" at bounding box center [524, 251] width 1048 height 432
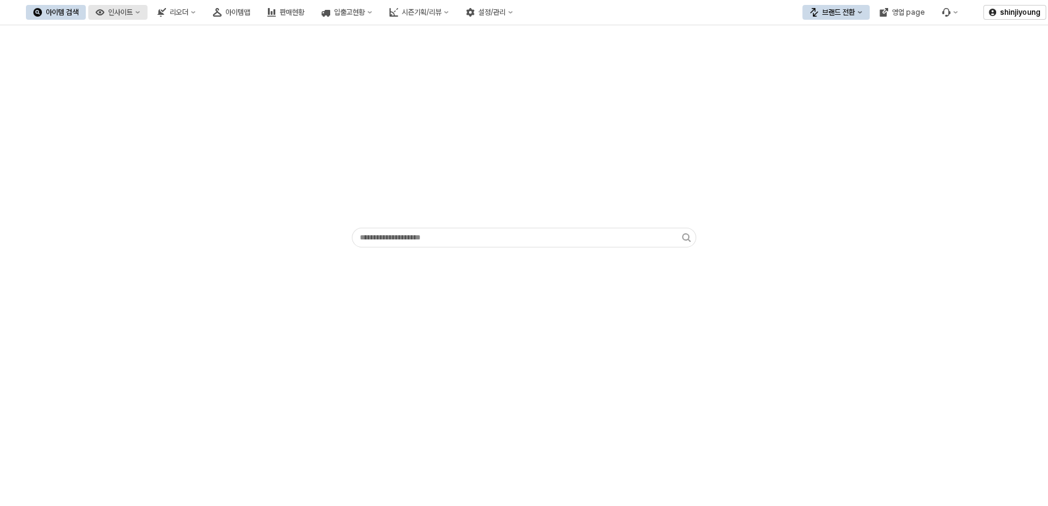
click at [133, 10] on div "인사이트" at bounding box center [120, 12] width 25 height 9
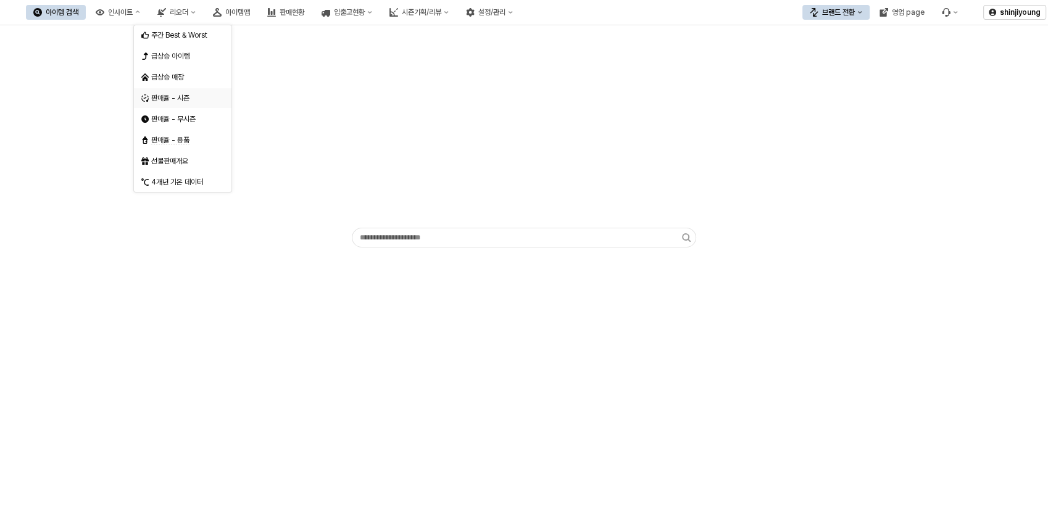
click at [192, 92] on div "판매율 - 시즌" at bounding box center [178, 98] width 75 height 12
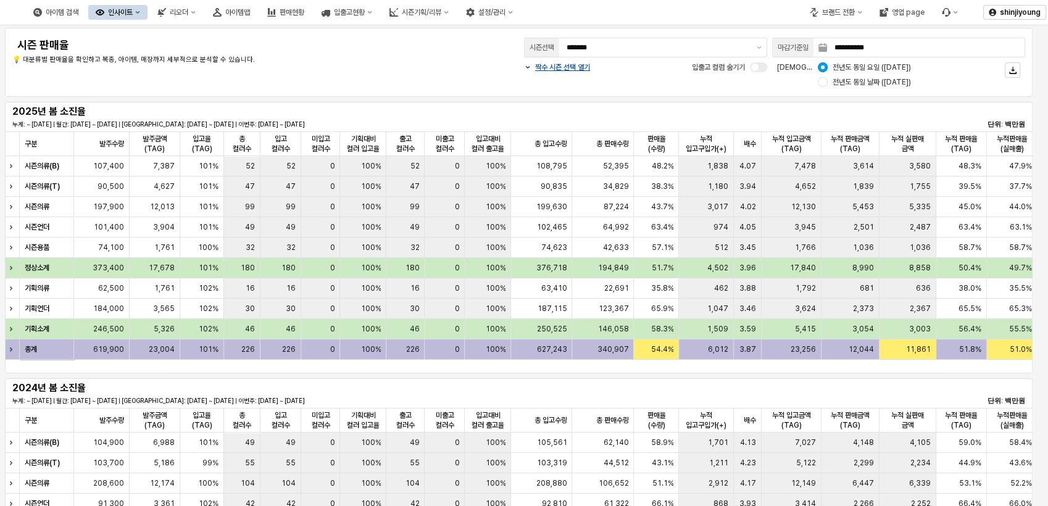
click at [415, 57] on p "💡 대분류별 판매율을 확인하고 복종, 아이템, 매장까지 세부적으로 분석할 수 있습니다." at bounding box center [223, 60] width 422 height 10
click at [758, 51] on button "제안 사항 표시" at bounding box center [758, 47] width 15 height 19
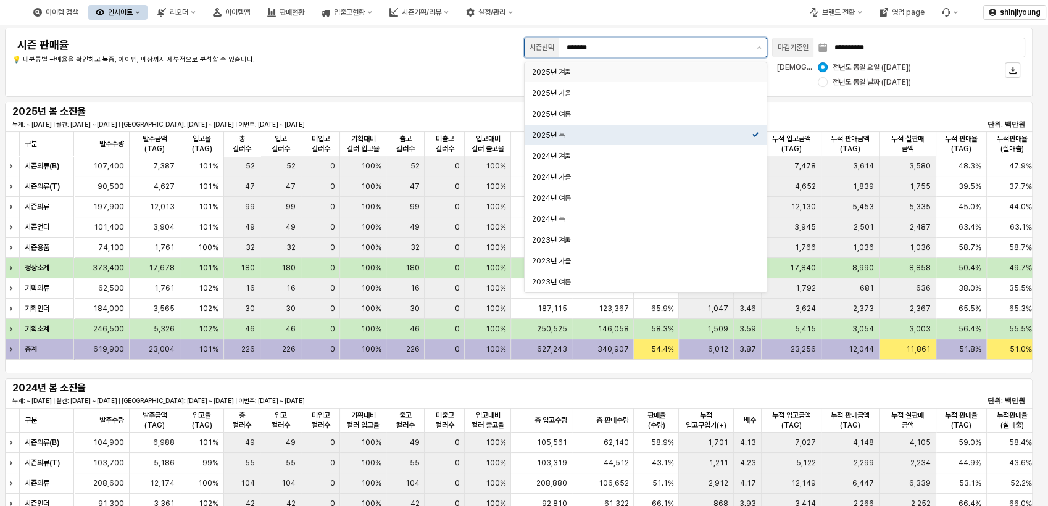
click at [602, 76] on div "2025년 겨울" at bounding box center [642, 72] width 220 height 10
type input "********"
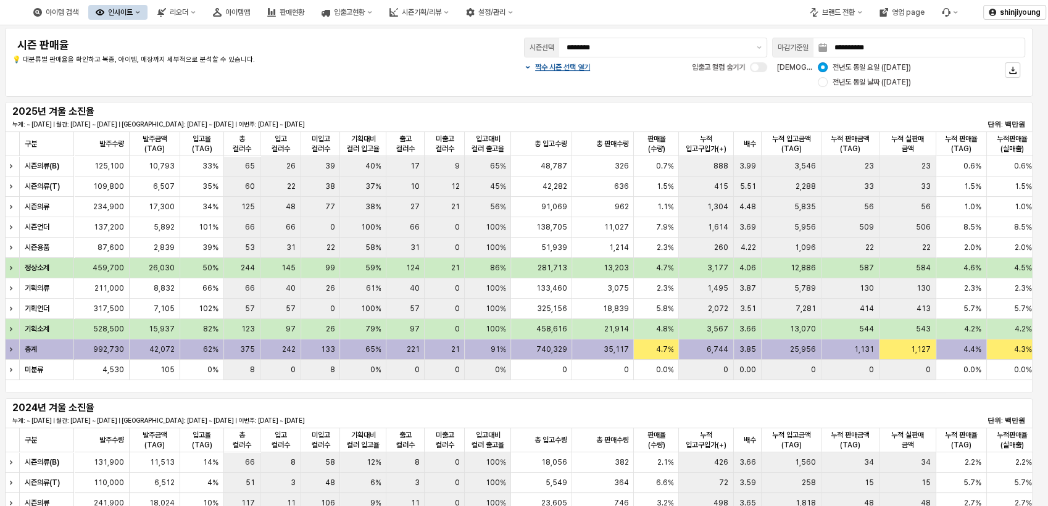
click at [384, 64] on p "💡 대분류별 판매율을 확인하고 복종, 아이템, 매장까지 세부적으로 분석할 수 있습니다." at bounding box center [223, 60] width 422 height 10
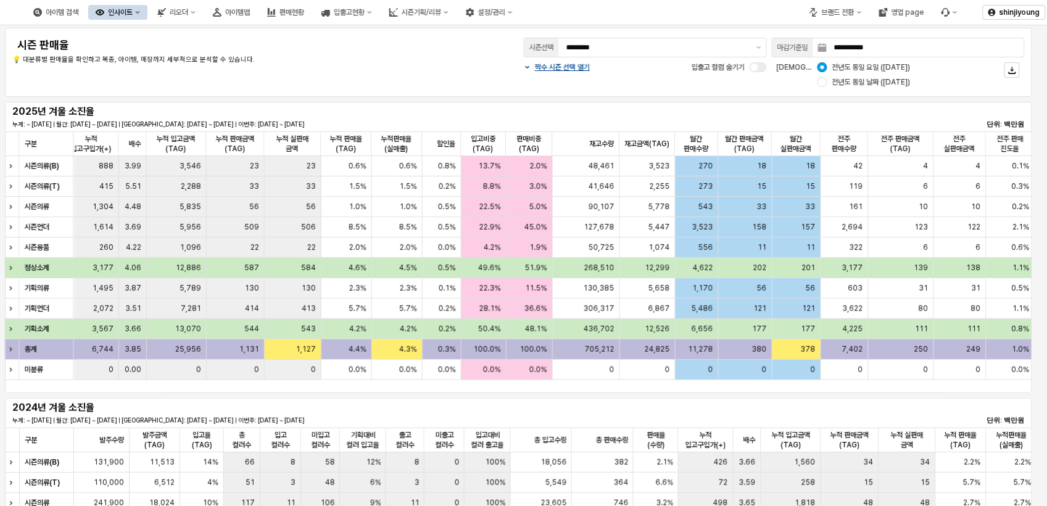
scroll to position [0, 614]
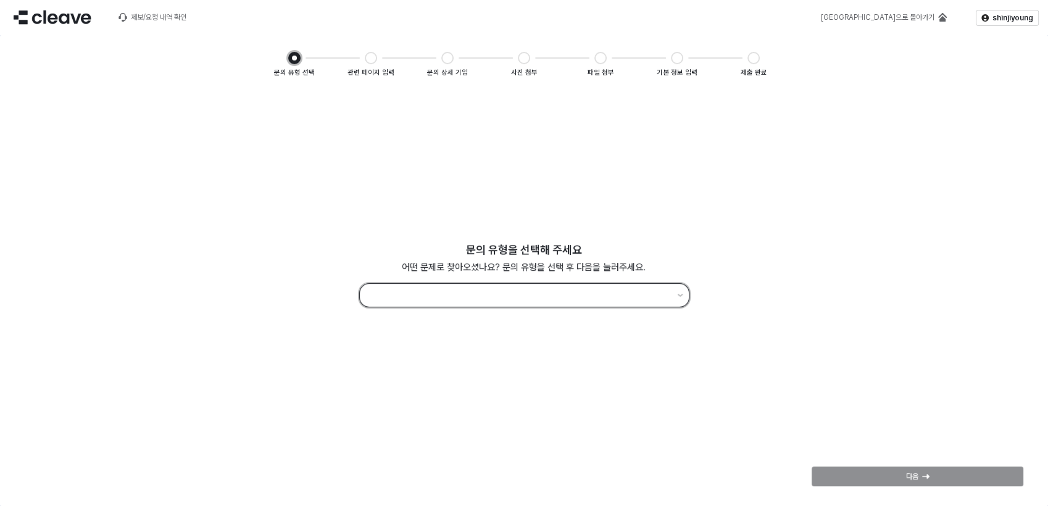
click at [563, 299] on input "App Frame" at bounding box center [518, 295] width 302 height 17
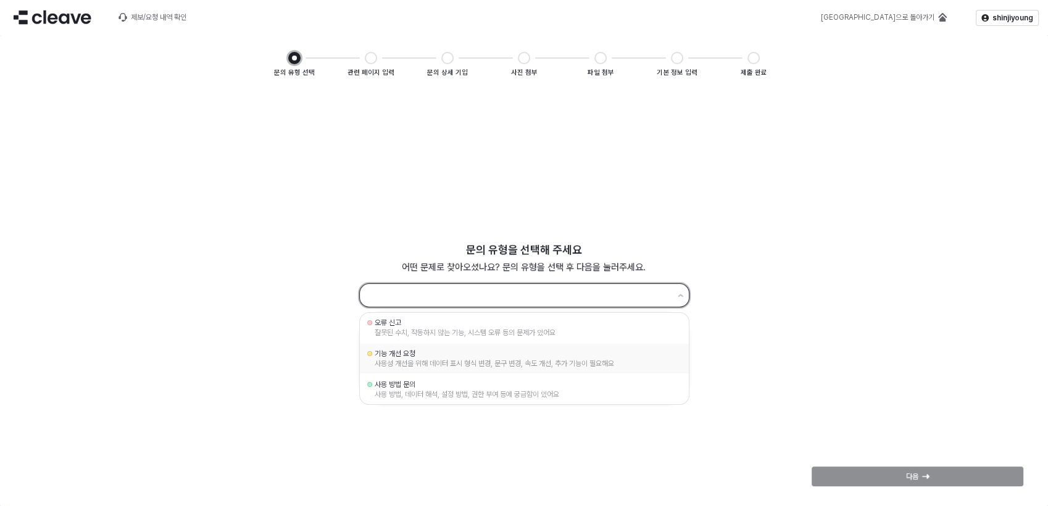
click at [453, 360] on div "사용성 개선을 위해 데이터 표시 형식 변경, 문구 변경, 속도 개선, 추가 기능이 필요해요" at bounding box center [523, 363] width 299 height 10
type input "********"
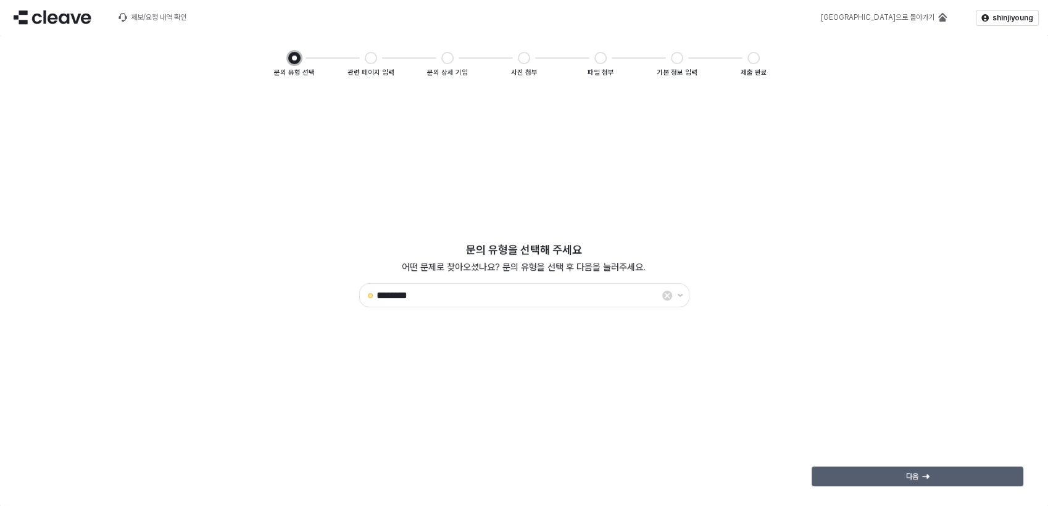
click at [953, 481] on div "다음" at bounding box center [917, 476] width 201 height 19
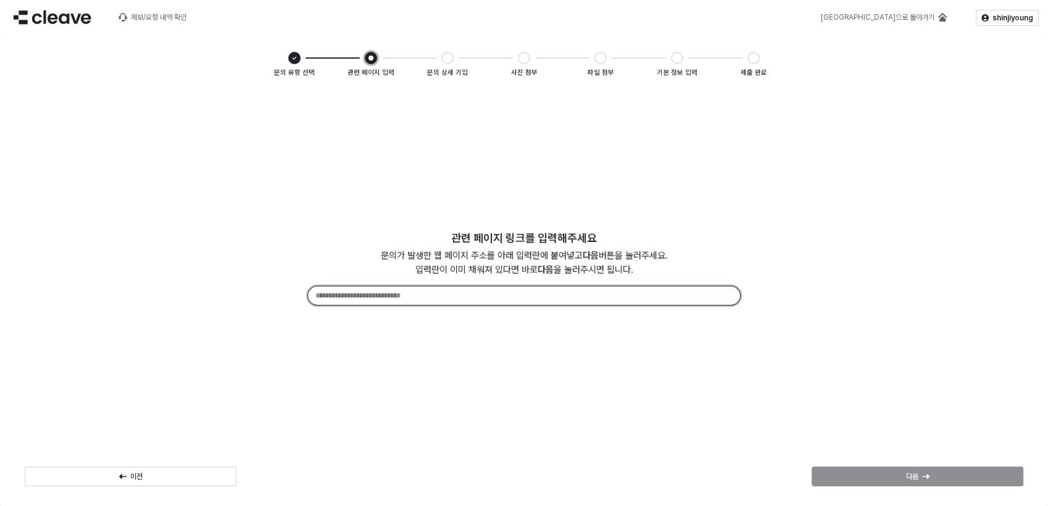
click at [523, 296] on input "App Frame" at bounding box center [524, 295] width 432 height 19
paste input "**********"
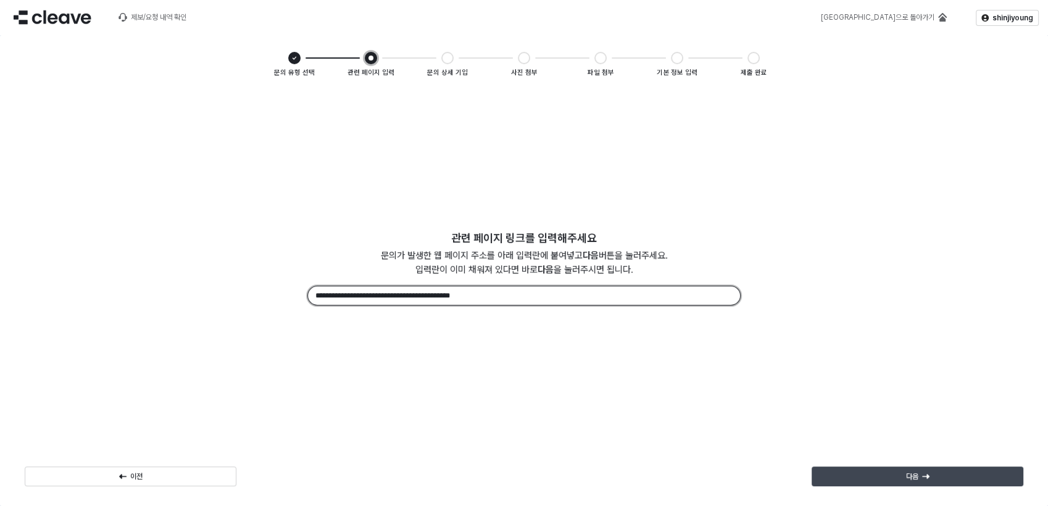
type input "**********"
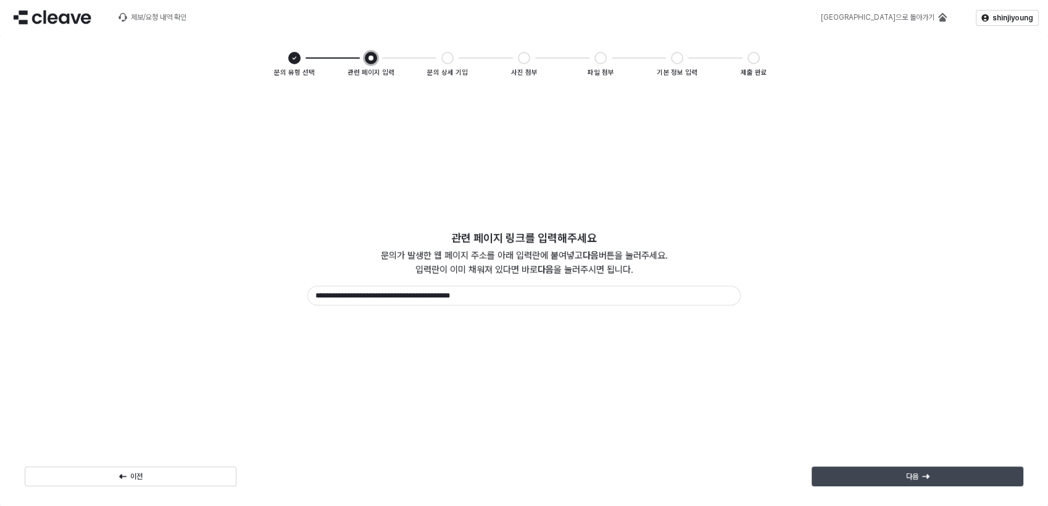
click at [938, 480] on div "다음" at bounding box center [917, 476] width 201 height 19
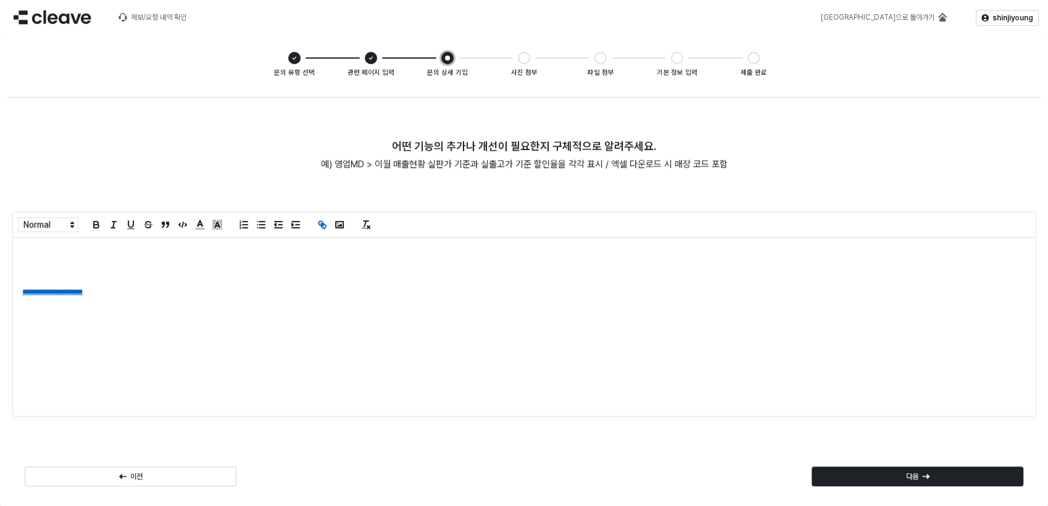
drag, startPoint x: 118, startPoint y: 287, endPoint x: 114, endPoint y: 312, distance: 25.7
click at [114, 306] on div "**********" at bounding box center [524, 327] width 1022 height 178
drag, startPoint x: 116, startPoint y: 298, endPoint x: -3, endPoint y: 279, distance: 120.5
click at [0, 279] on html "**********" at bounding box center [524, 253] width 1048 height 506
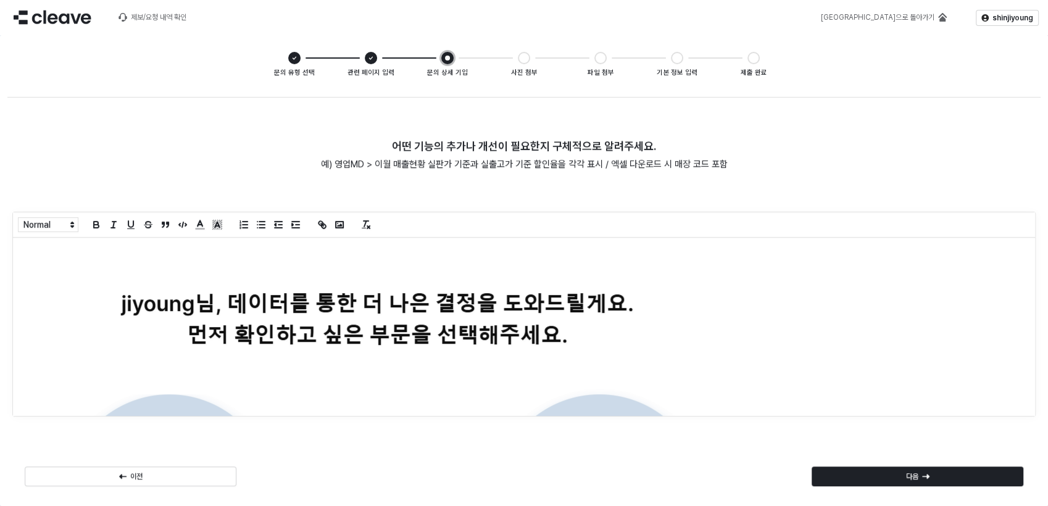
click at [87, 250] on p "App Frame" at bounding box center [518, 250] width 993 height 10
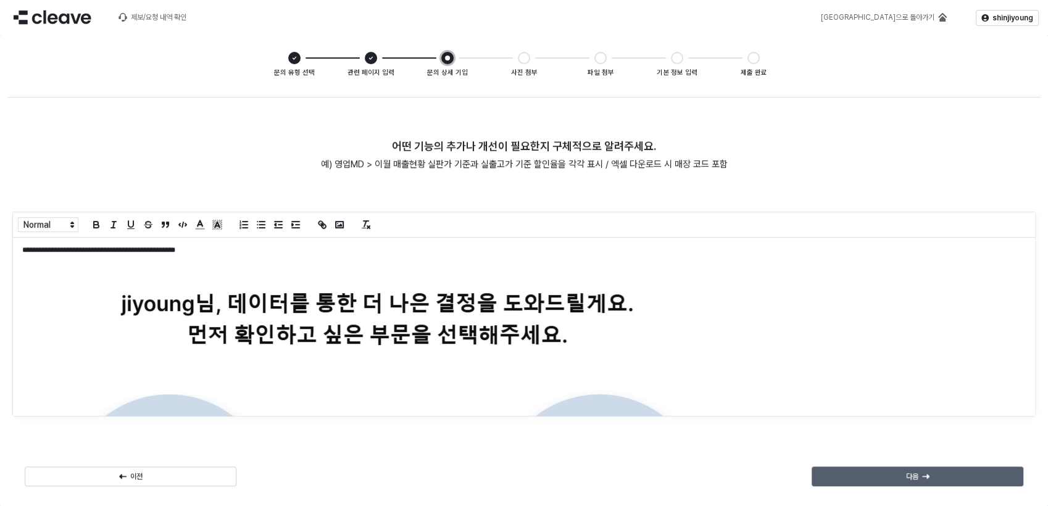
click at [899, 483] on div "다음" at bounding box center [917, 476] width 201 height 19
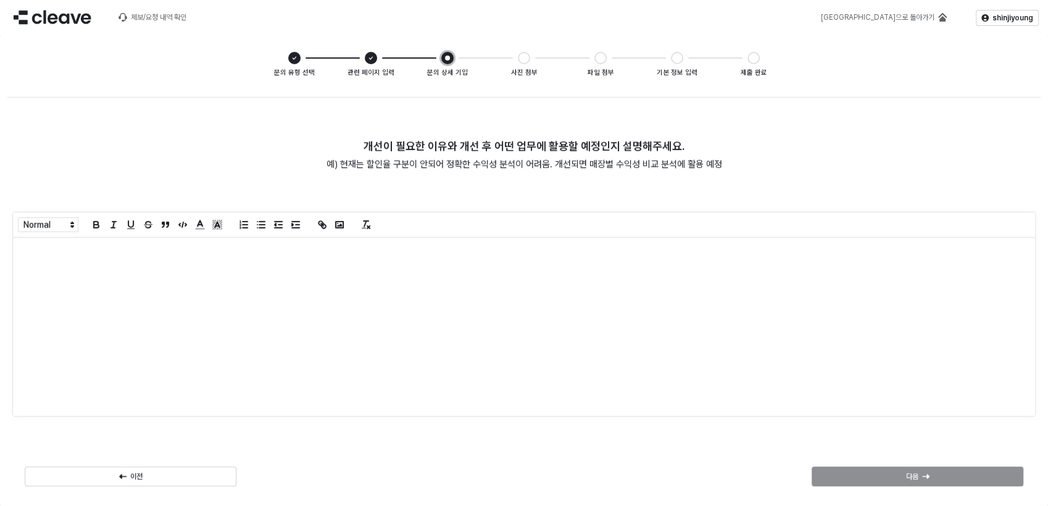
click at [72, 242] on div "App Frame" at bounding box center [524, 327] width 1022 height 178
click at [896, 473] on div "다음" at bounding box center [917, 476] width 201 height 19
click at [25, 254] on p "App Frame" at bounding box center [523, 250] width 1003 height 10
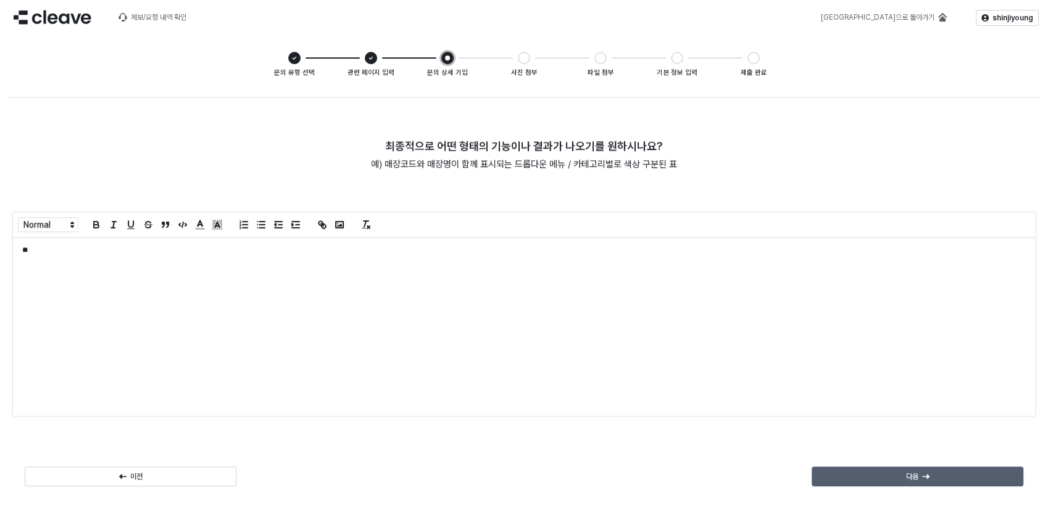
click at [911, 478] on p "다음" at bounding box center [912, 476] width 12 height 10
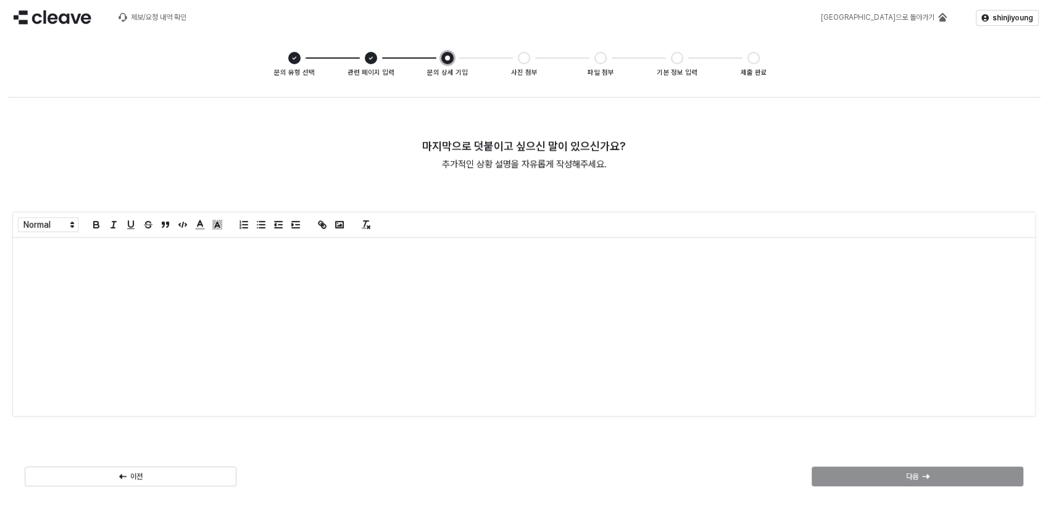
click at [65, 254] on p "App Frame" at bounding box center [523, 250] width 1003 height 10
click at [946, 478] on div "다음" at bounding box center [917, 476] width 201 height 19
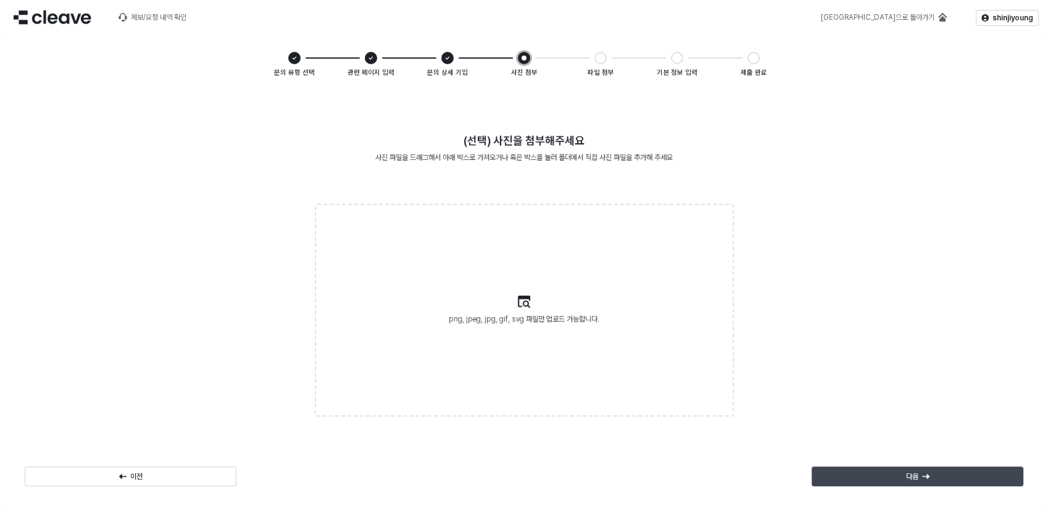
click at [896, 477] on div "다음" at bounding box center [917, 476] width 201 height 19
click at [888, 472] on div "다음" at bounding box center [917, 476] width 201 height 19
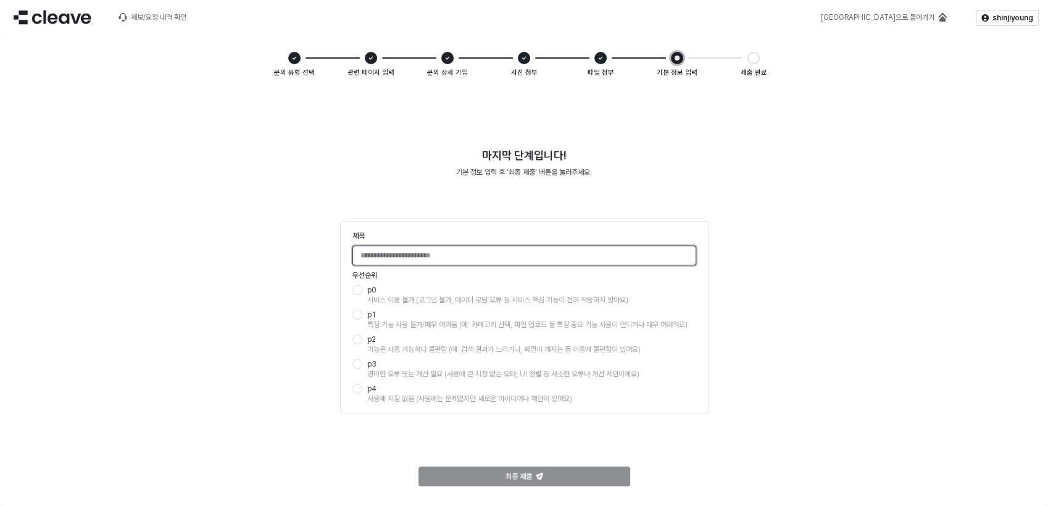
click at [385, 257] on input "제목" at bounding box center [524, 255] width 342 height 19
type input "**********"
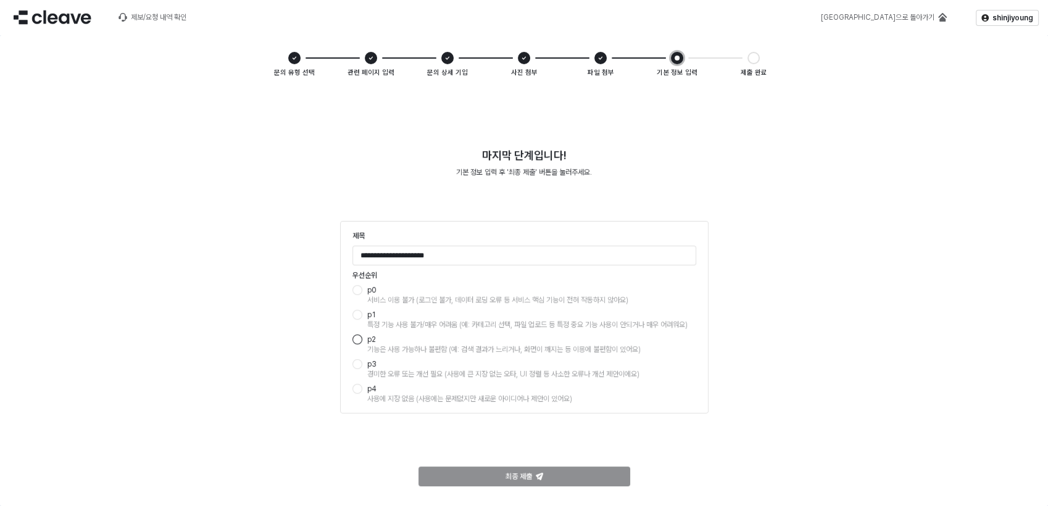
click at [360, 339] on div "App Frame" at bounding box center [357, 339] width 10 height 10
click at [511, 476] on p "최종 제출" at bounding box center [518, 476] width 27 height 10
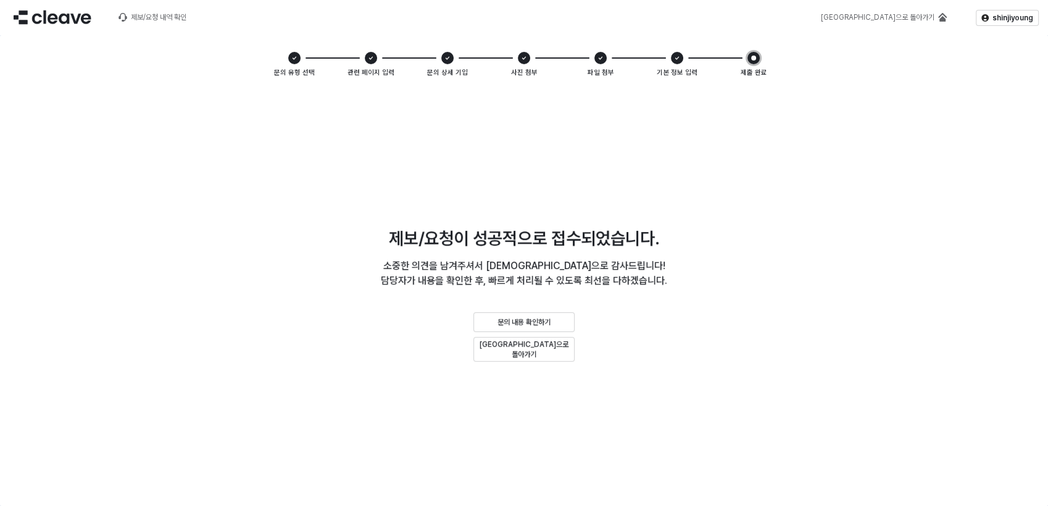
click at [183, 194] on div "제보/요청이 성공적으로 접수되었습니다. 소중한 의견을 남겨주셔서 진심으로 감사드립니다! 담당자가 내용을 확인한 후, 빠르게 처리될 수 있도록 …" at bounding box center [523, 295] width 1033 height 407
click at [48, 19] on img at bounding box center [53, 17] width 78 height 15
click at [756, 193] on div "제보/요청이 성공적으로 접수되었습니다. 소중한 의견을 남겨주셔서 진심으로 감사드립니다! 담당자가 내용을 확인한 후, 빠르게 처리될 수 있도록 …" at bounding box center [523, 295] width 1033 height 407
click at [168, 20] on div "제보/요청 내역 확인" at bounding box center [159, 17] width 56 height 9
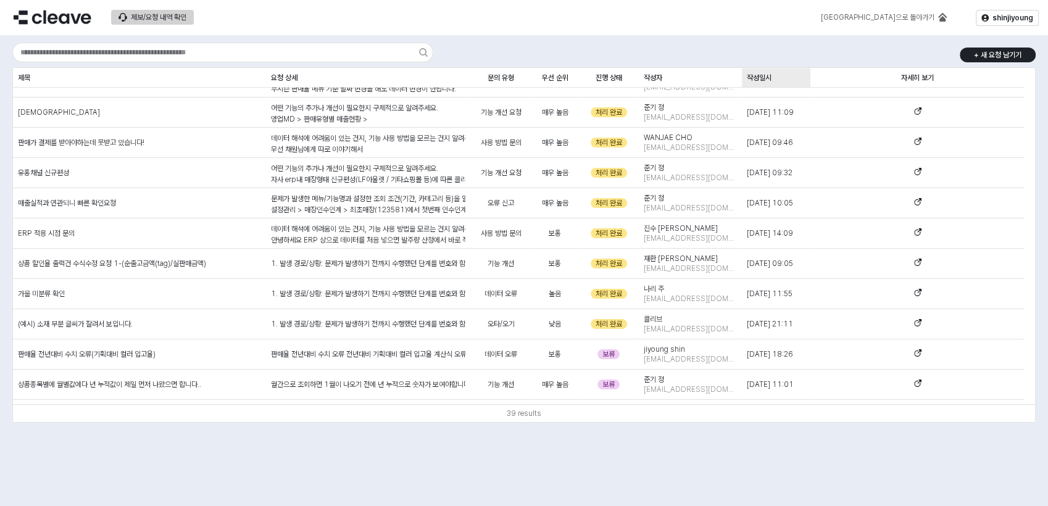
scroll to position [587, 0]
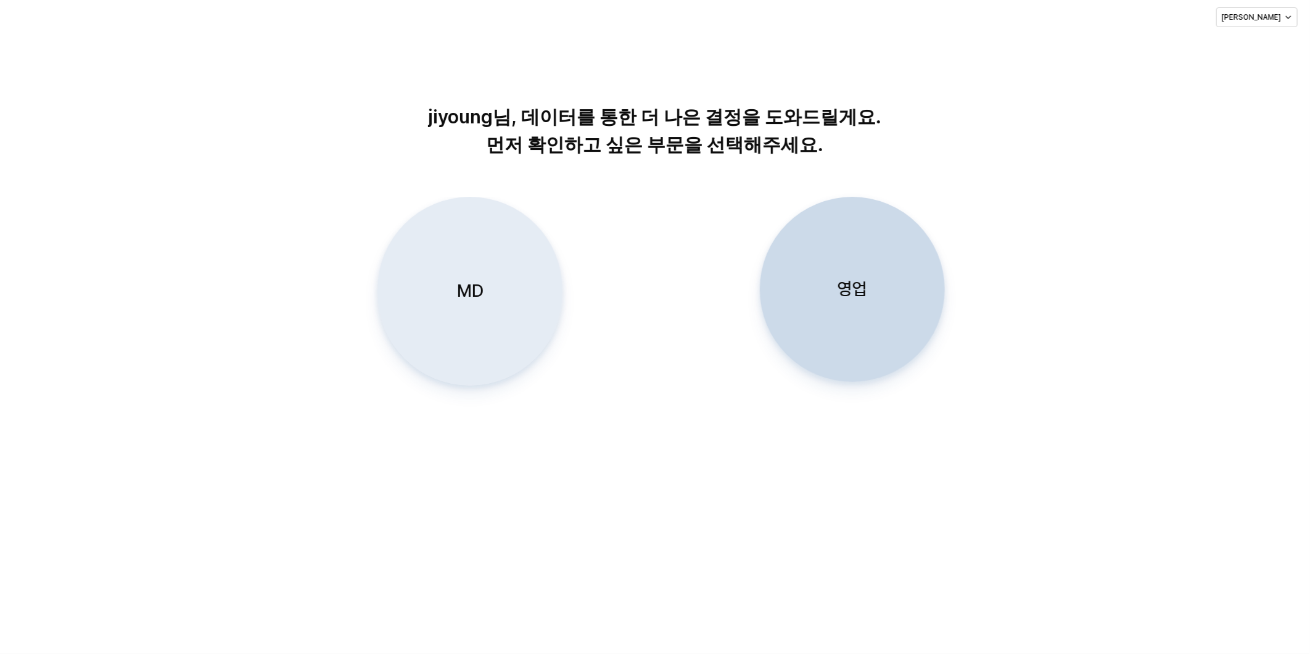
click at [485, 251] on div "MD" at bounding box center [470, 291] width 174 height 188
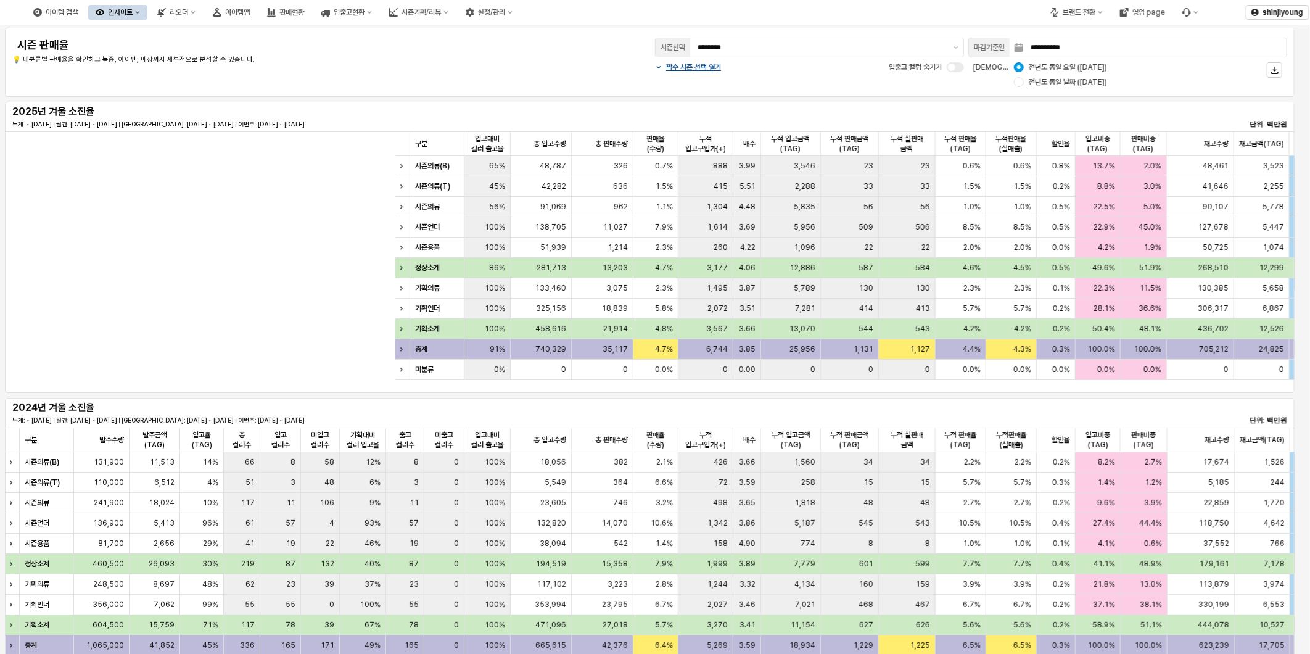
scroll to position [0, 603]
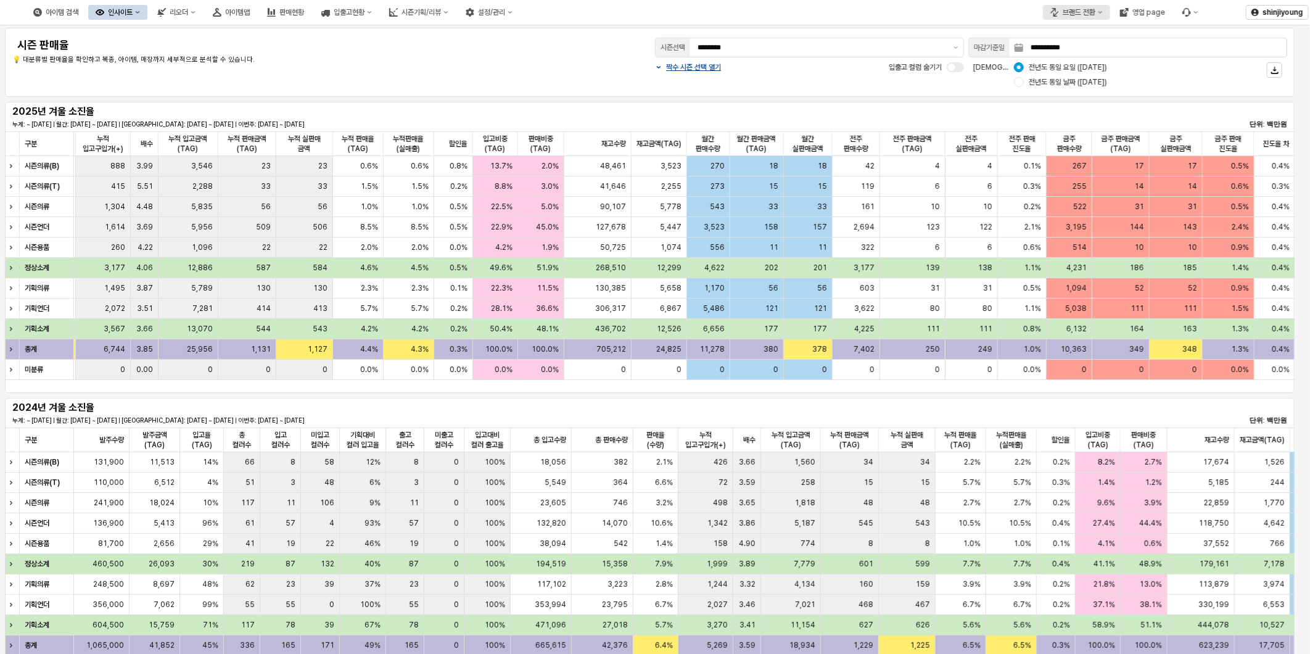
click at [1105, 14] on button "브랜드 전환" at bounding box center [1076, 12] width 67 height 15
click at [469, 35] on div "시즌 판매율" at bounding box center [277, 45] width 531 height 20
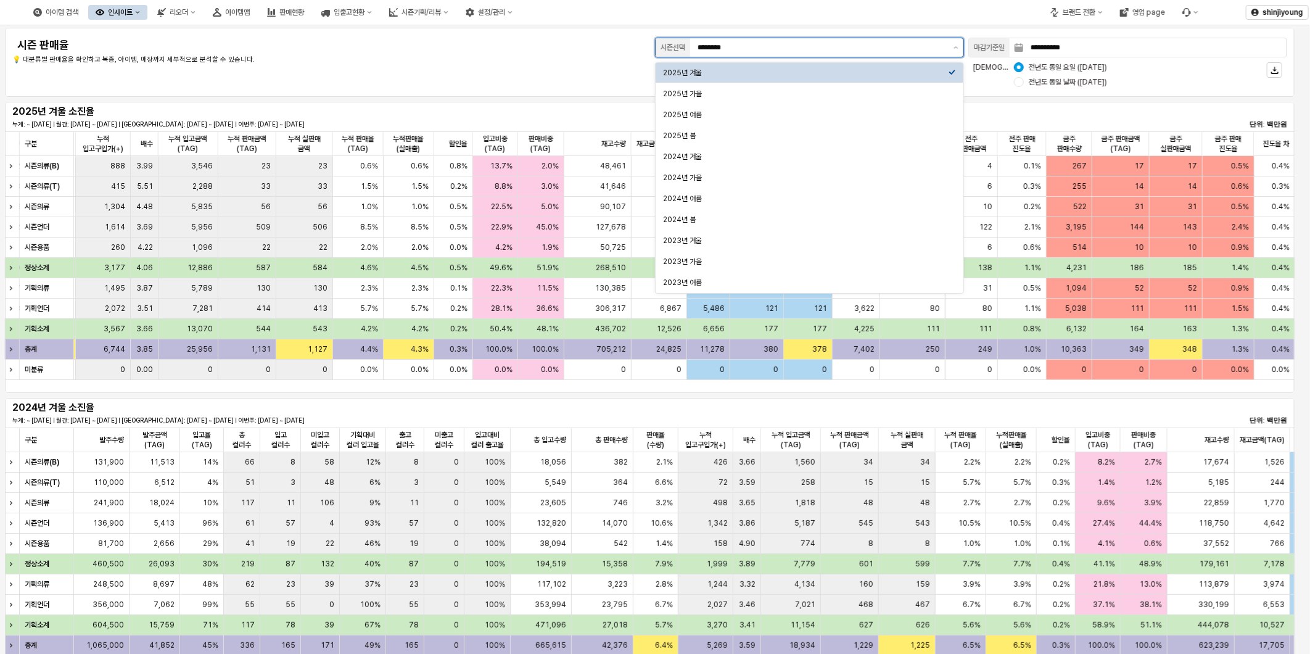
click at [808, 48] on input "********" at bounding box center [822, 47] width 249 height 12
click at [706, 94] on div "2025년 가을" at bounding box center [806, 94] width 286 height 10
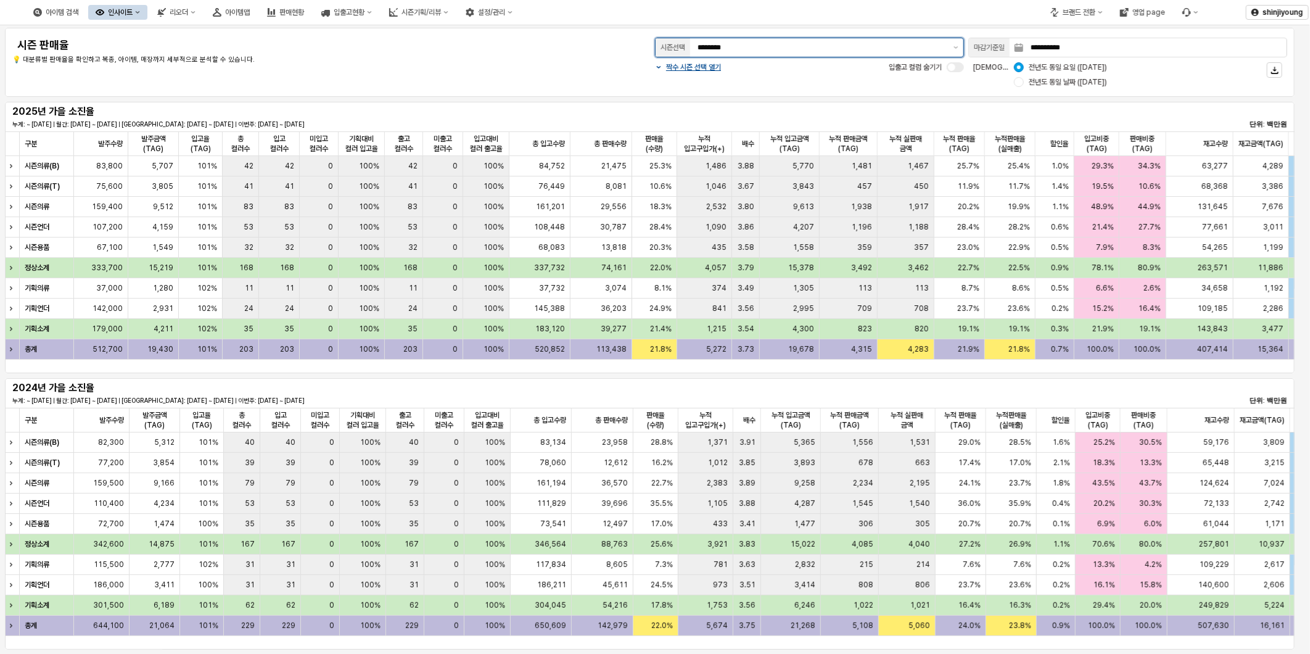
click at [837, 56] on div "********" at bounding box center [819, 47] width 259 height 19
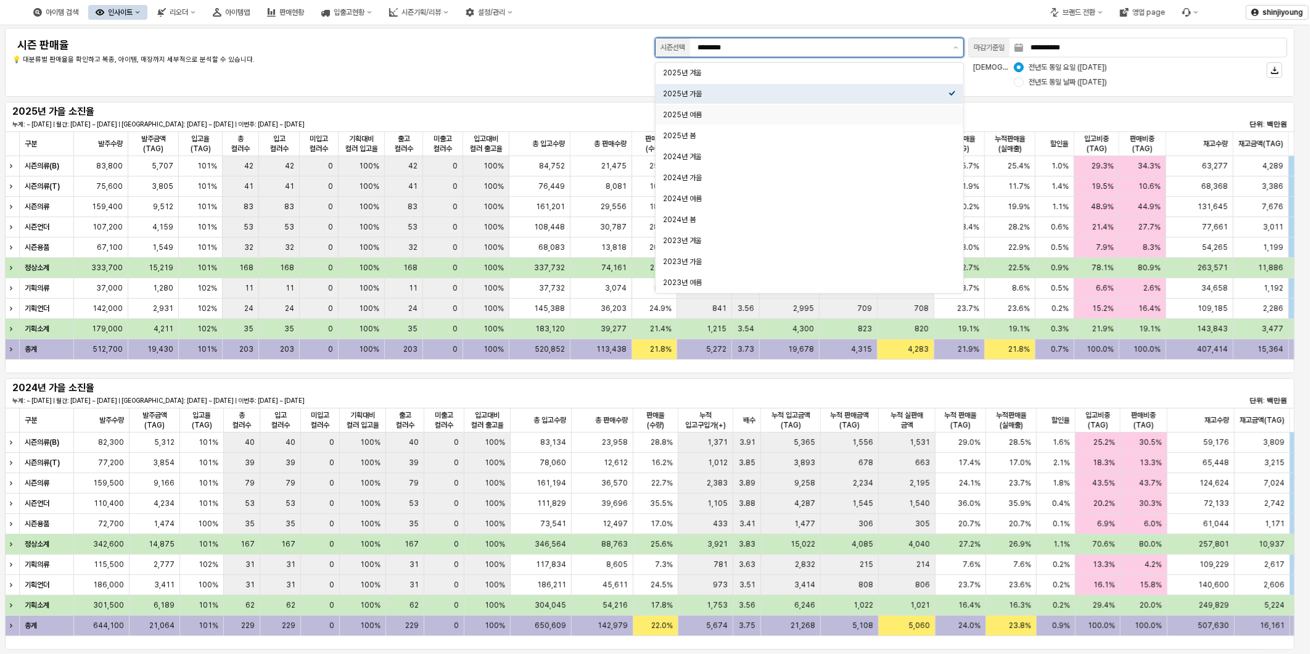
click at [718, 110] on div "2025년 여름" at bounding box center [806, 115] width 286 height 10
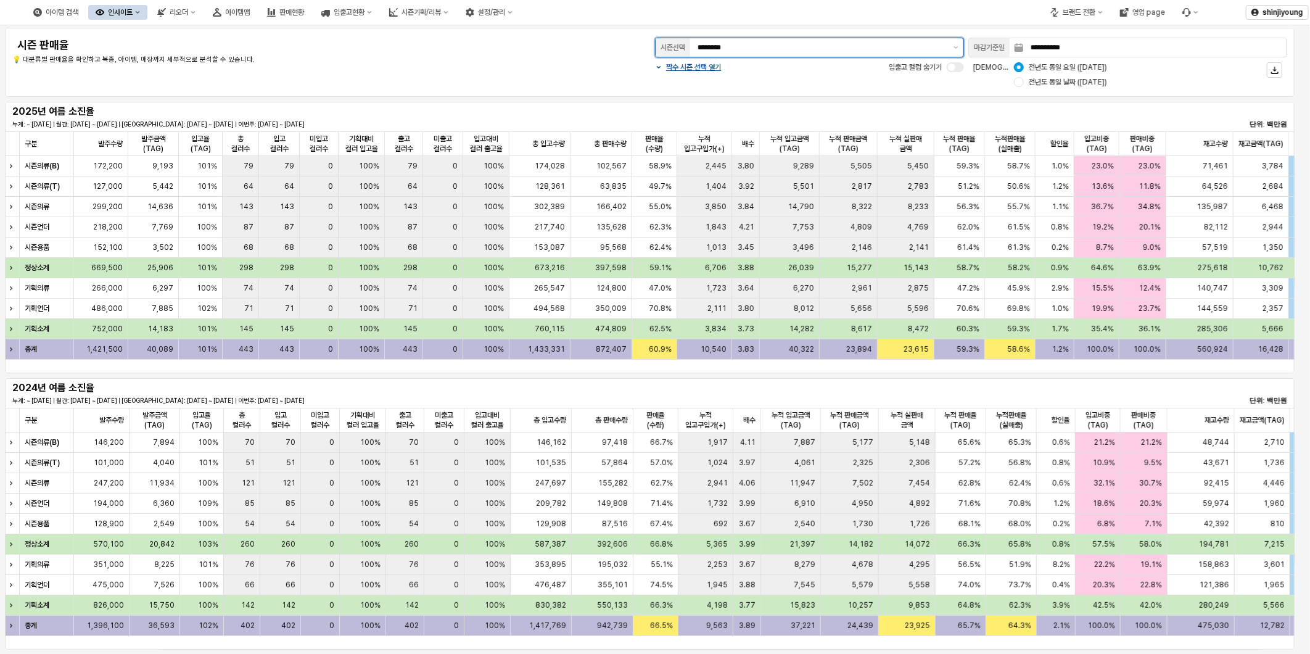
click at [941, 48] on input "********" at bounding box center [822, 47] width 249 height 12
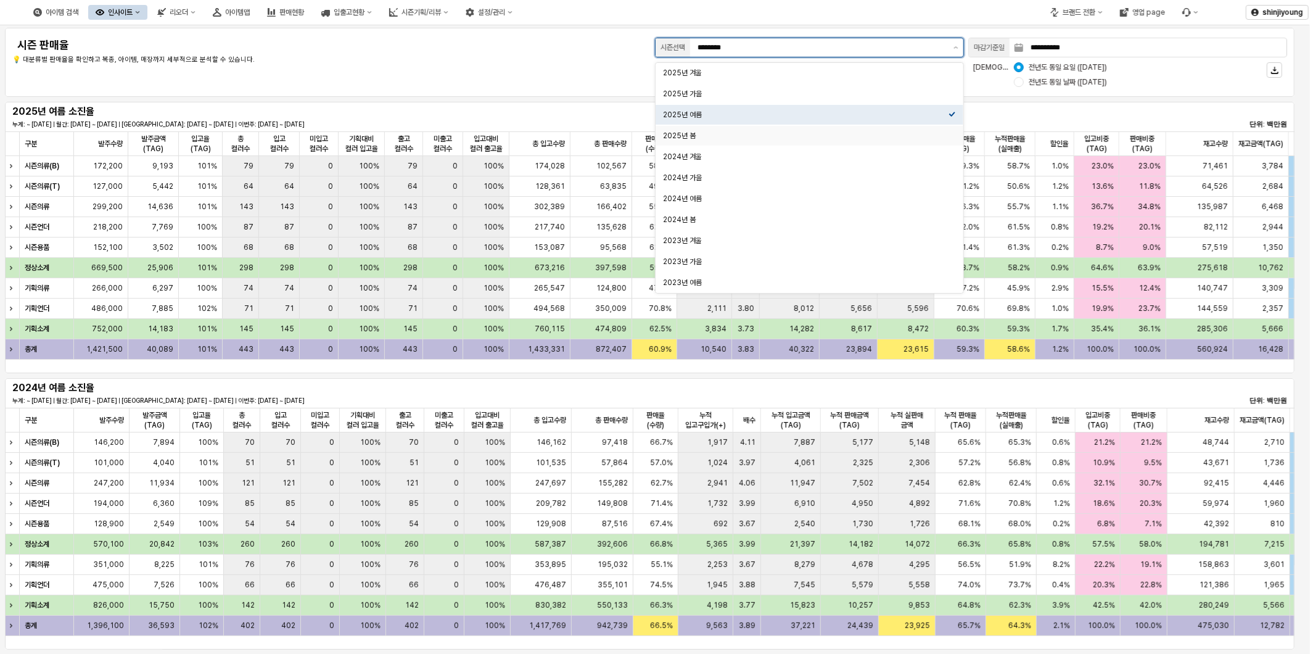
click at [799, 132] on div "2025년 봄" at bounding box center [806, 136] width 286 height 10
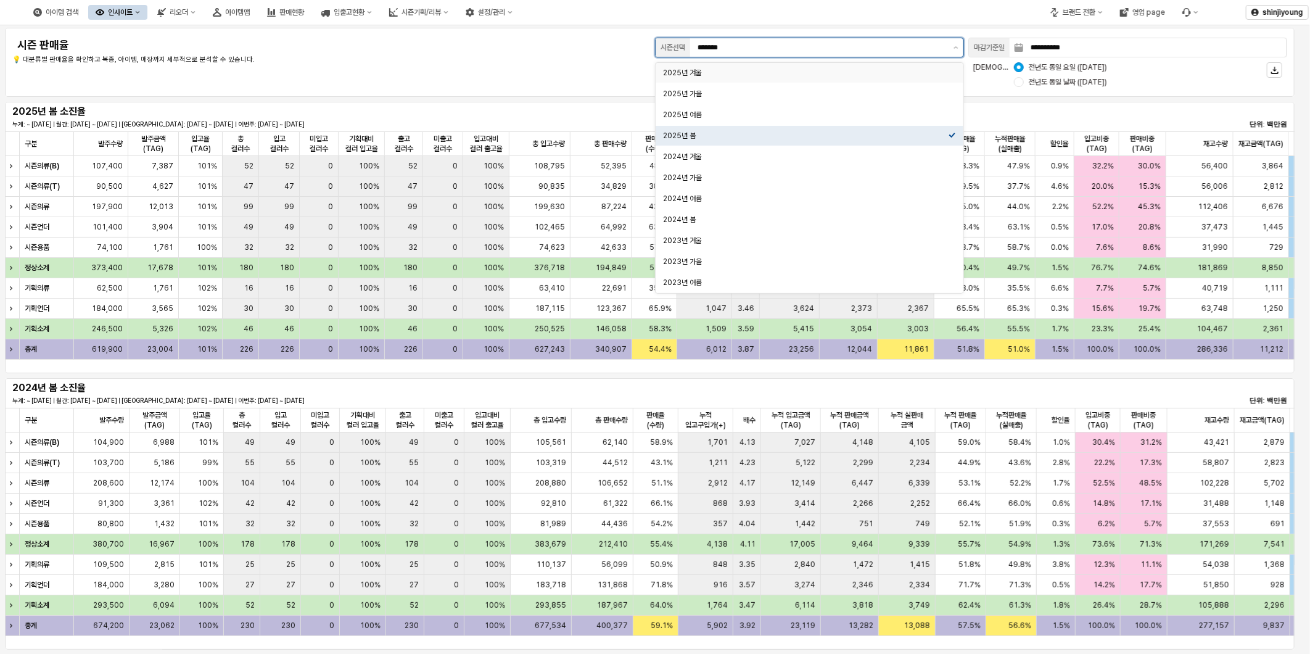
click at [700, 70] on div "2025년 겨울" at bounding box center [806, 73] width 286 height 10
type input "********"
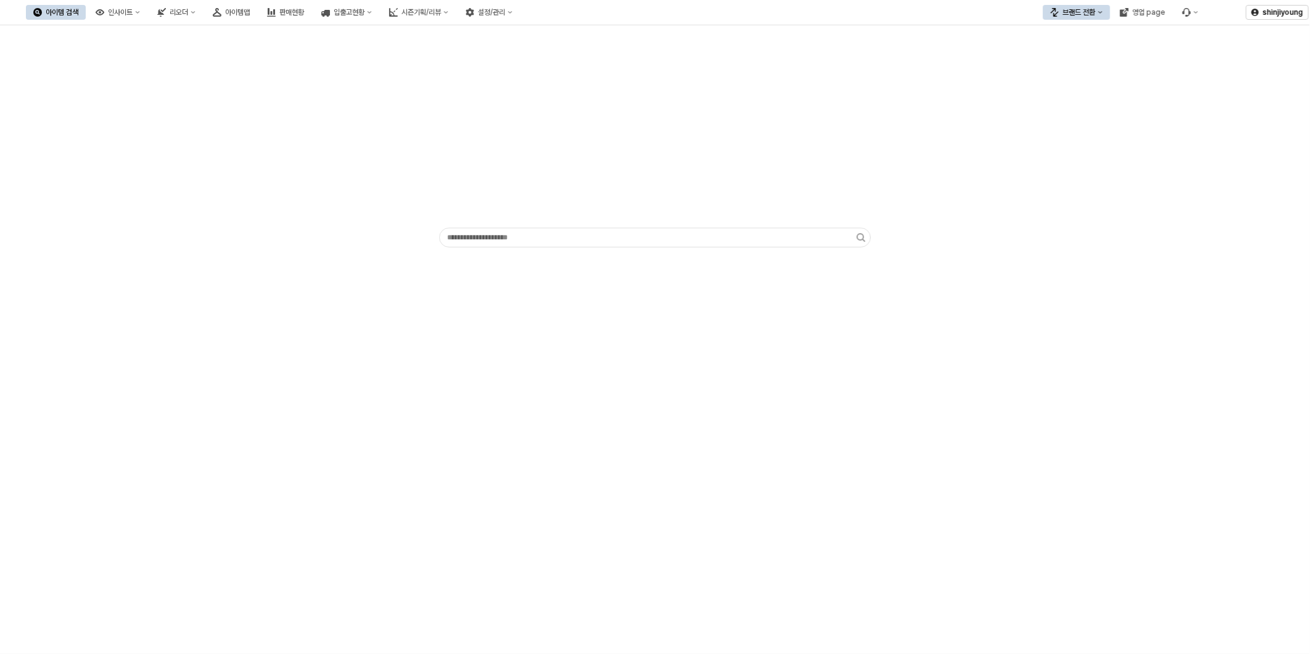
click at [359, 344] on div "App Frame" at bounding box center [655, 339] width 1310 height 629
click at [1078, 11] on div "브랜드 전환" at bounding box center [1079, 12] width 33 height 9
click at [1076, 77] on div "디즈니" at bounding box center [1088, 77] width 75 height 10
click at [133, 15] on div "인사이트" at bounding box center [120, 12] width 25 height 9
click at [168, 139] on div "판매율 - 시즌" at bounding box center [173, 139] width 65 height 10
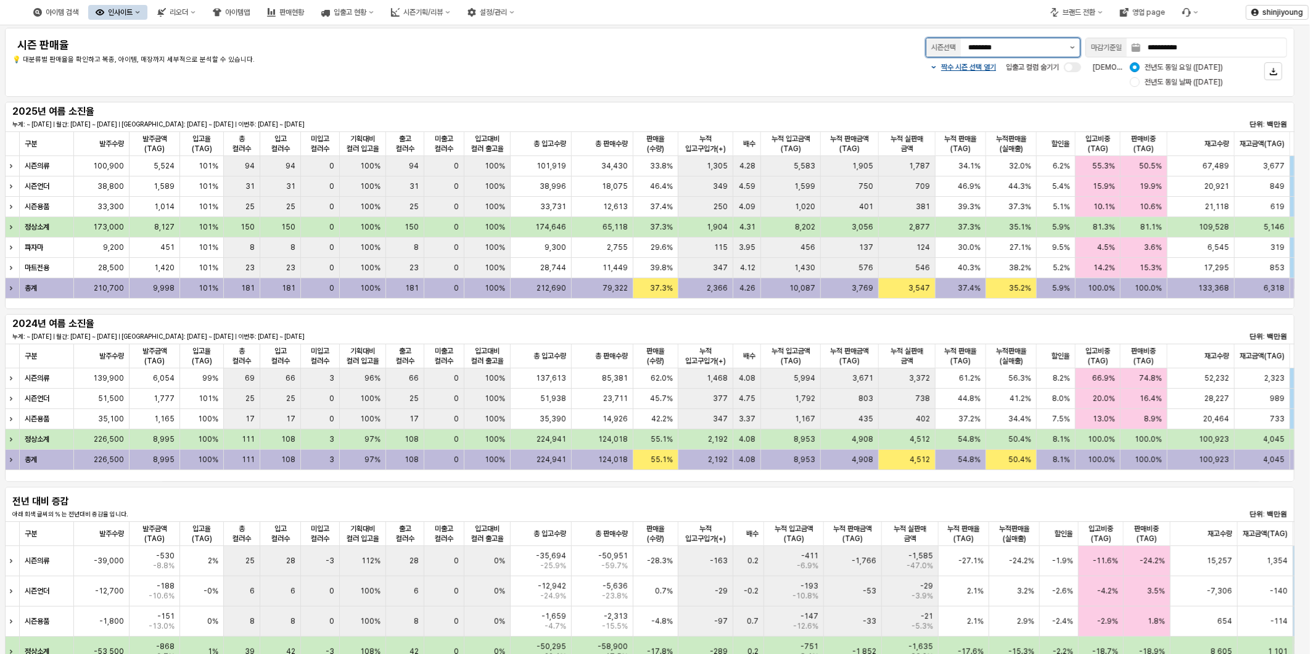
click at [1070, 48] on button "제안 사항 표시" at bounding box center [1072, 47] width 15 height 19
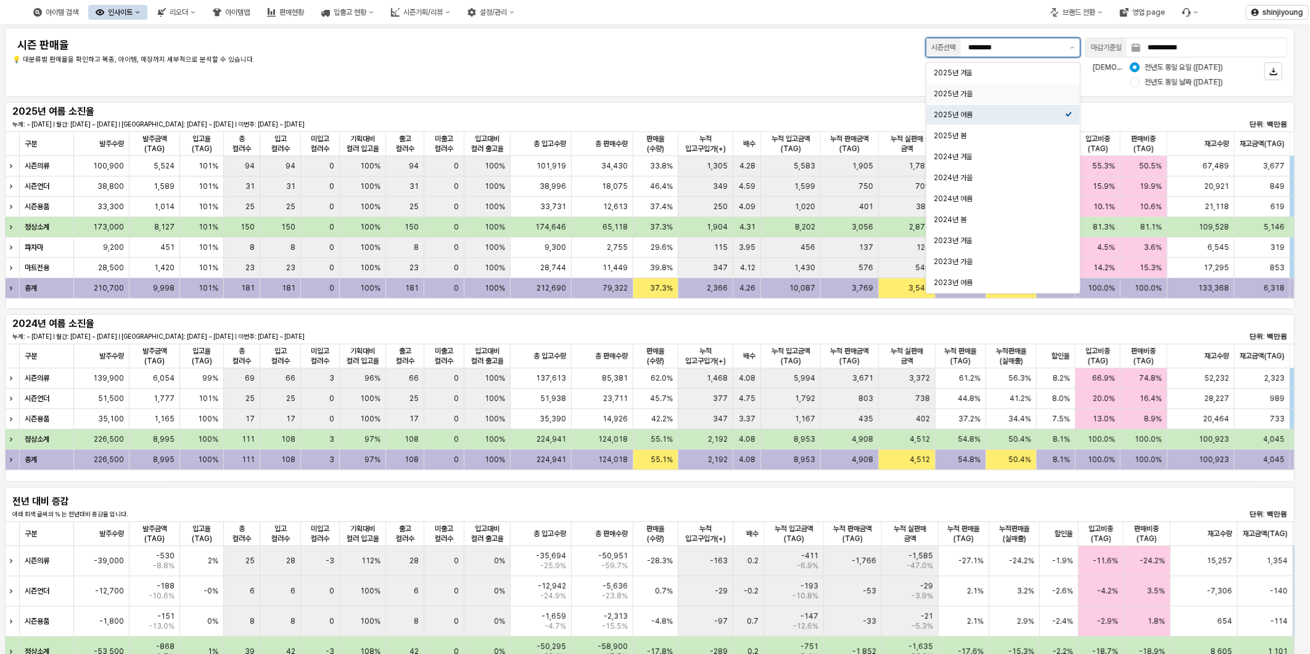
click at [985, 94] on div "2025년 가을" at bounding box center [999, 94] width 131 height 10
type input "********"
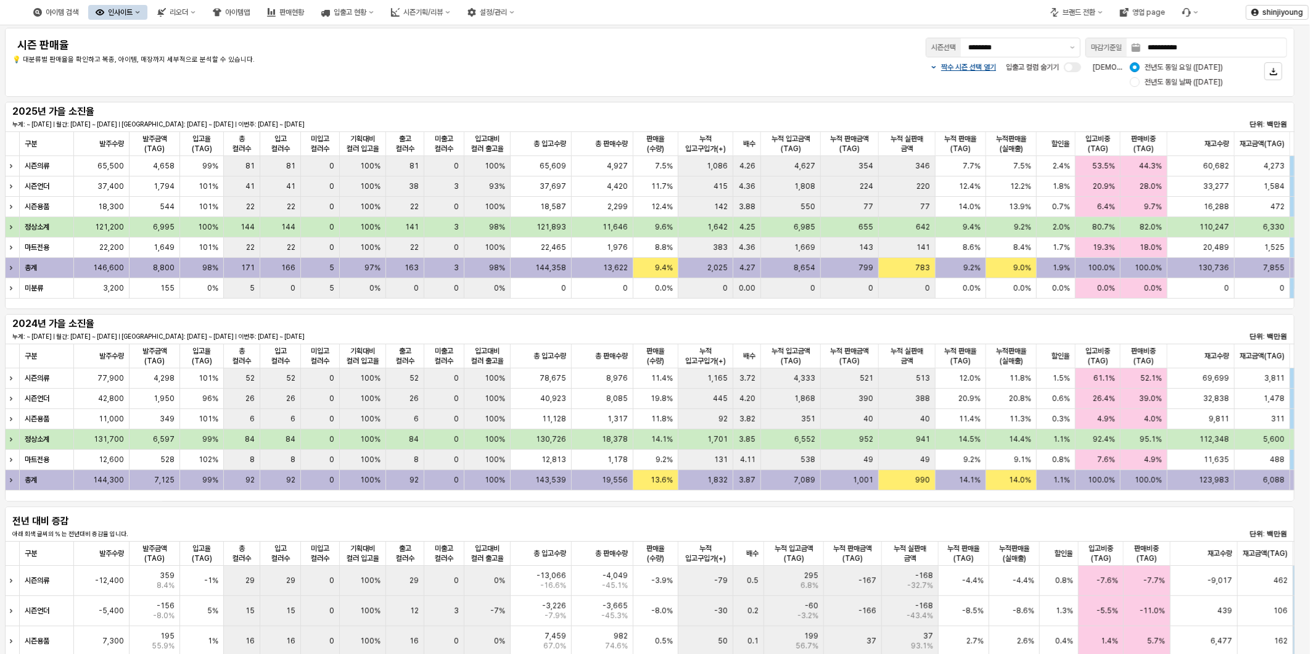
click at [622, 65] on div "짝수 시즌 선택 열기 입출고 컬럼 숨기기 비교 기준: 전년도 동일 요일 (2024-09-09) 전년도 동일 날짜 (2024-09-08)" at bounding box center [916, 75] width 744 height 30
click at [941, 69] on p "짝수 시즌 선택 열기" at bounding box center [968, 67] width 55 height 10
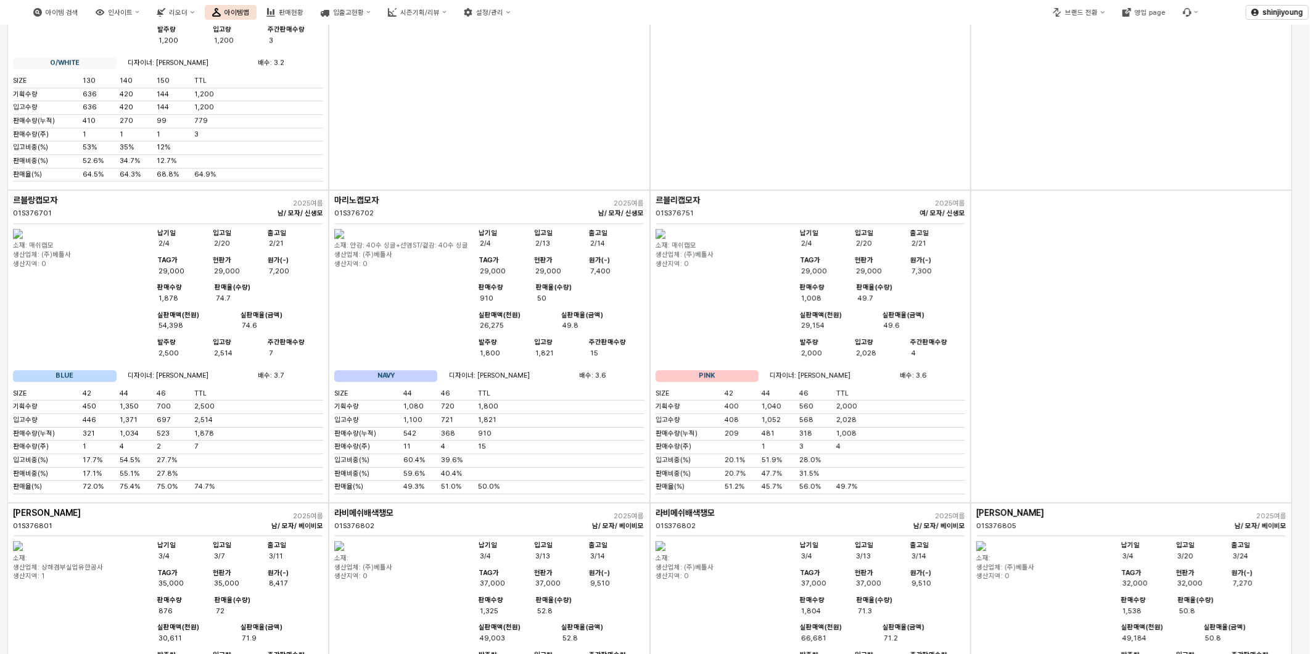
click at [794, 191] on div "App Frame" at bounding box center [810, 34] width 321 height 313
drag, startPoint x: 850, startPoint y: 450, endPoint x: 876, endPoint y: 392, distance: 63.8
click at [850, 191] on div "App Frame" at bounding box center [810, 34] width 321 height 313
click at [766, 191] on div "App Frame" at bounding box center [810, 34] width 321 height 313
click at [495, 191] on div "App Frame" at bounding box center [489, 34] width 321 height 313
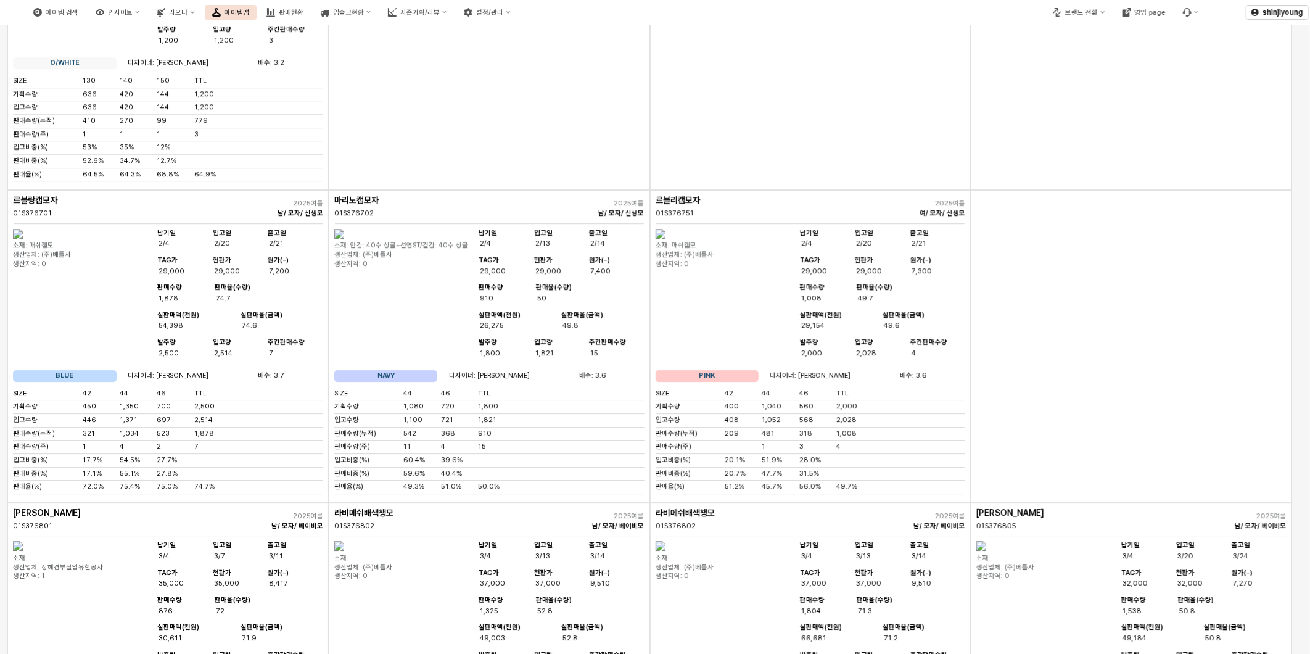
click at [893, 191] on div "App Frame" at bounding box center [810, 34] width 321 height 313
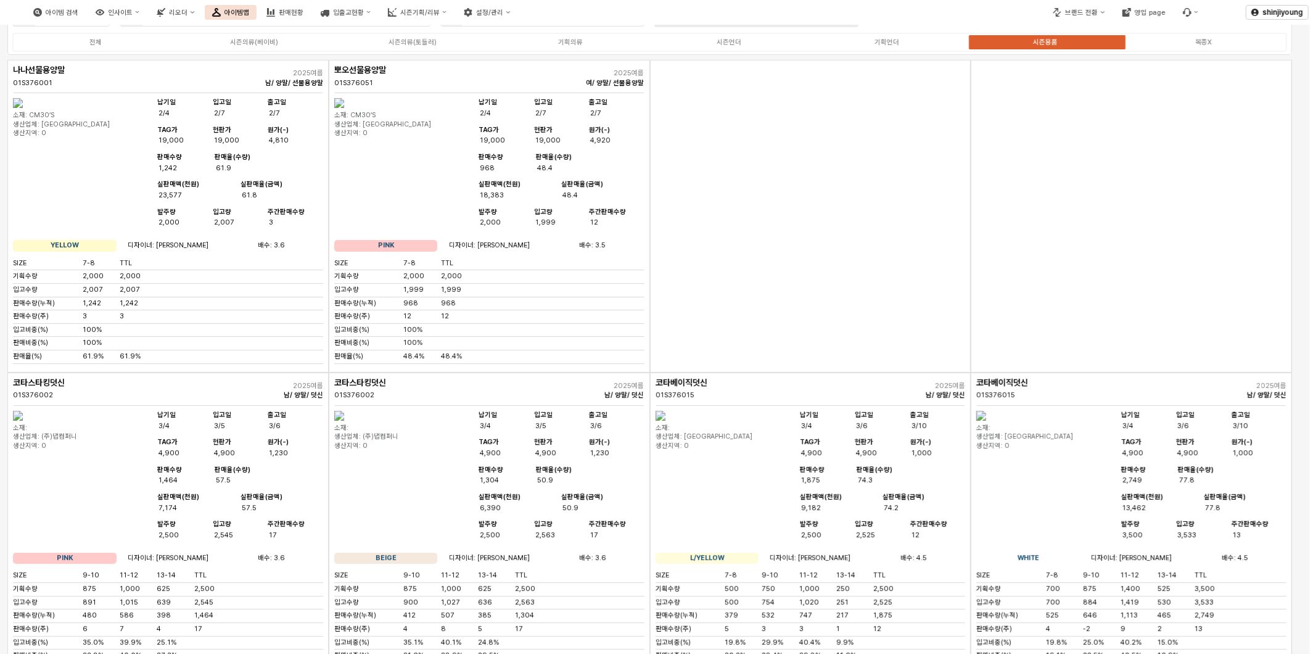
scroll to position [0, 0]
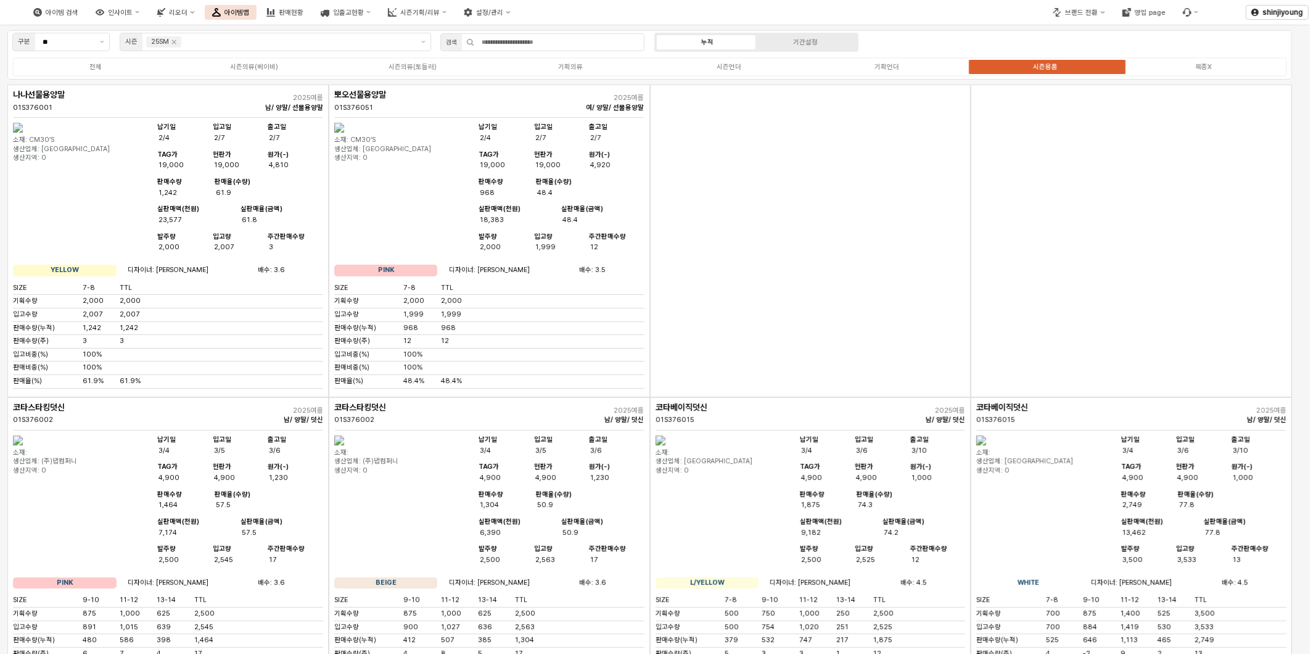
click at [751, 220] on div "App Frame" at bounding box center [810, 241] width 321 height 313
click at [779, 294] on div "App Frame" at bounding box center [810, 241] width 321 height 313
click at [846, 329] on div "App Frame" at bounding box center [810, 241] width 321 height 313
click at [779, 220] on div "App Frame" at bounding box center [810, 241] width 321 height 313
click at [1132, 10] on icon "영업 page" at bounding box center [1129, 10] width 5 height 5
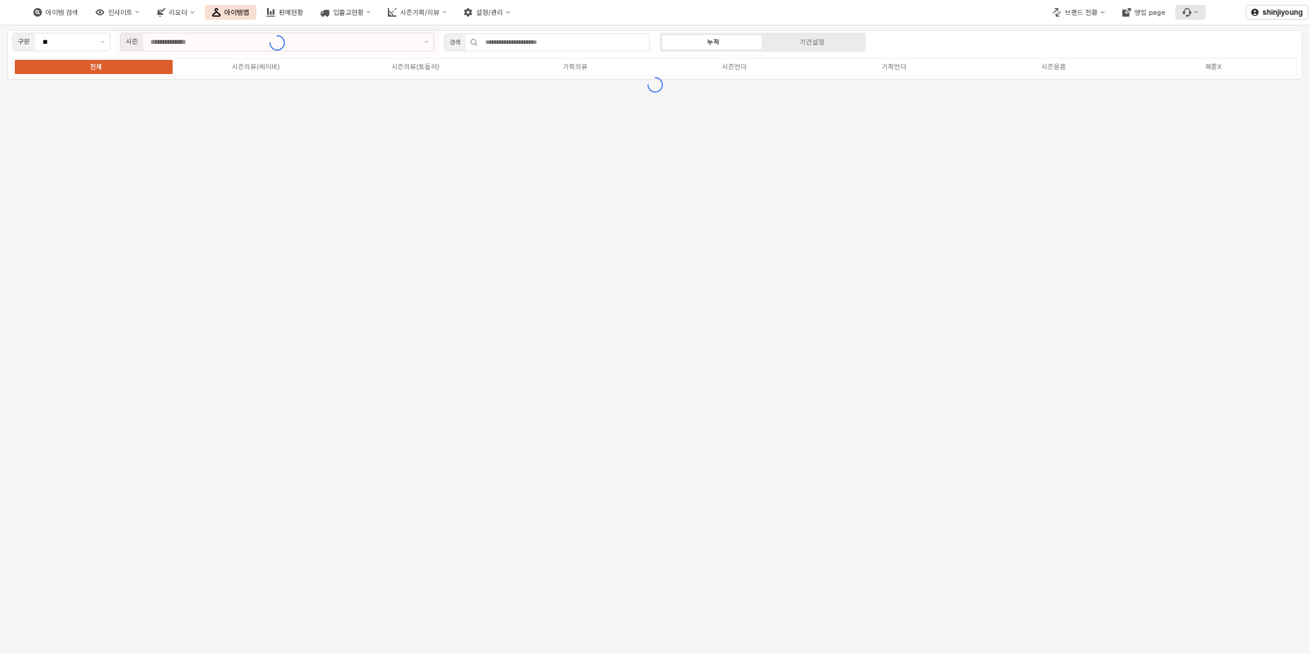
click at [1186, 13] on icon "버그 제보 및 기능 개선 요청" at bounding box center [1187, 12] width 9 height 9
click at [1214, 38] on div "버그 제보/개선 요청" at bounding box center [1226, 34] width 67 height 9
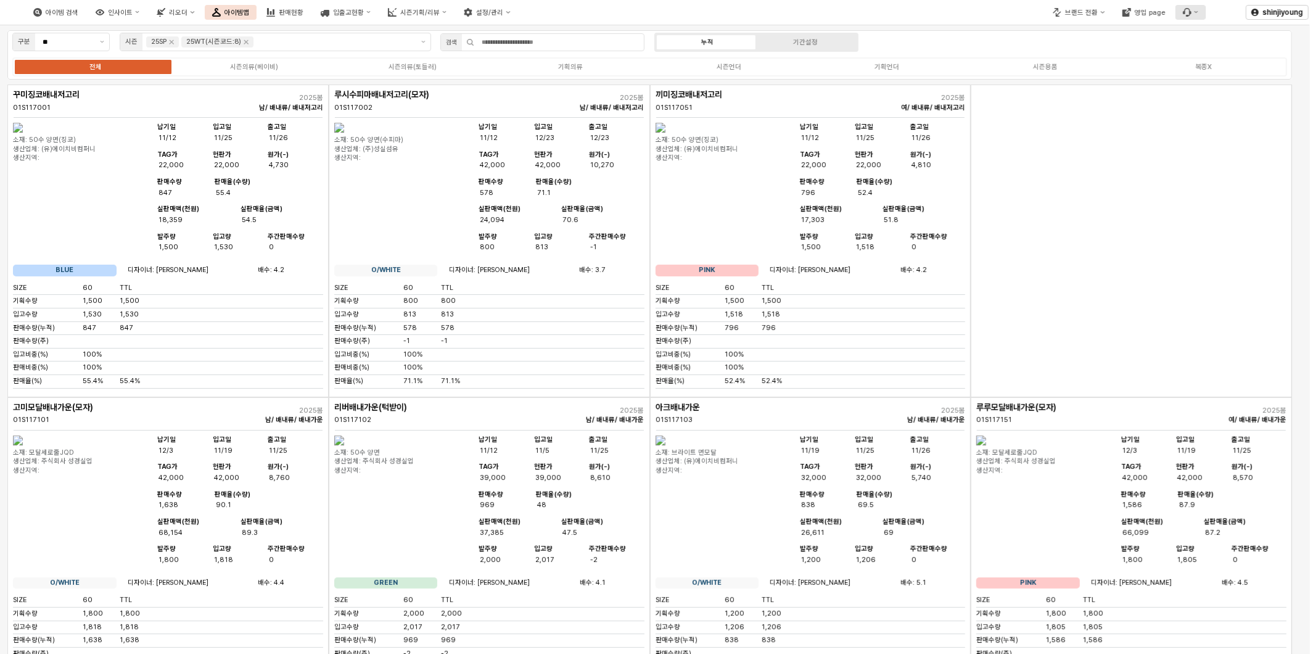
click at [1193, 15] on button "버그 제보 및 기능 개선 요청" at bounding box center [1191, 12] width 30 height 15
click at [1210, 34] on div "버그 제보/개선 요청" at bounding box center [1226, 34] width 67 height 9
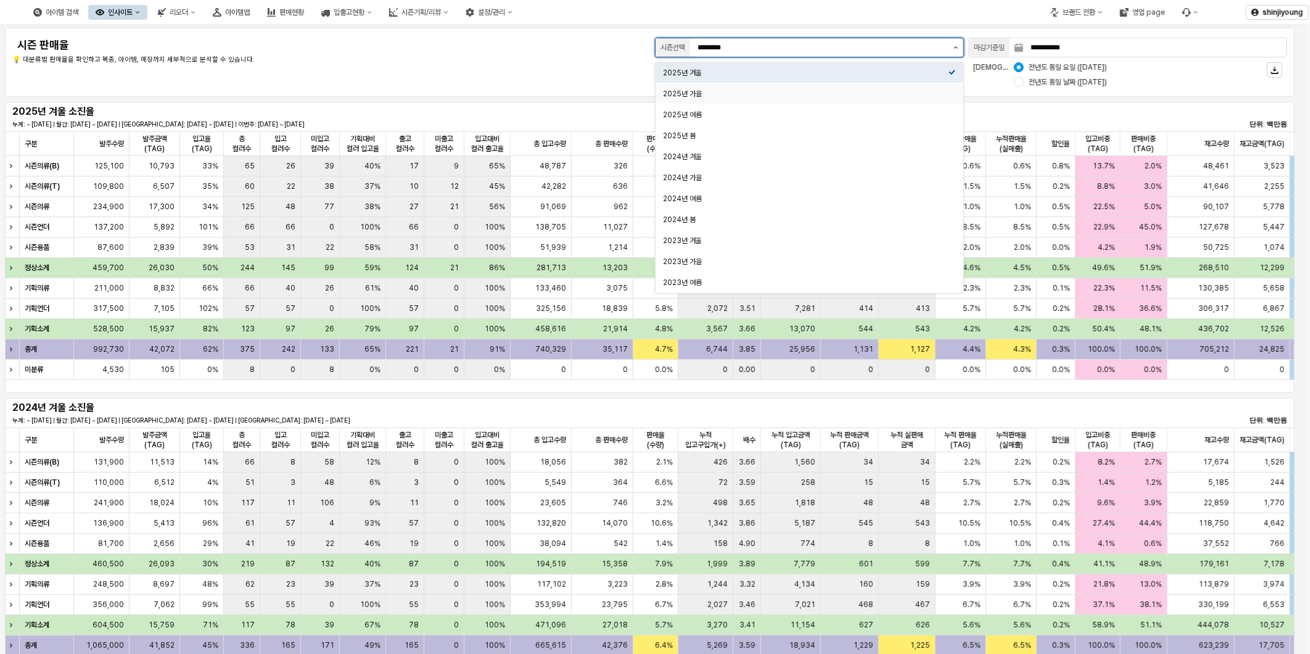
click at [729, 93] on div "2025년 가을" at bounding box center [806, 94] width 286 height 10
type input "********"
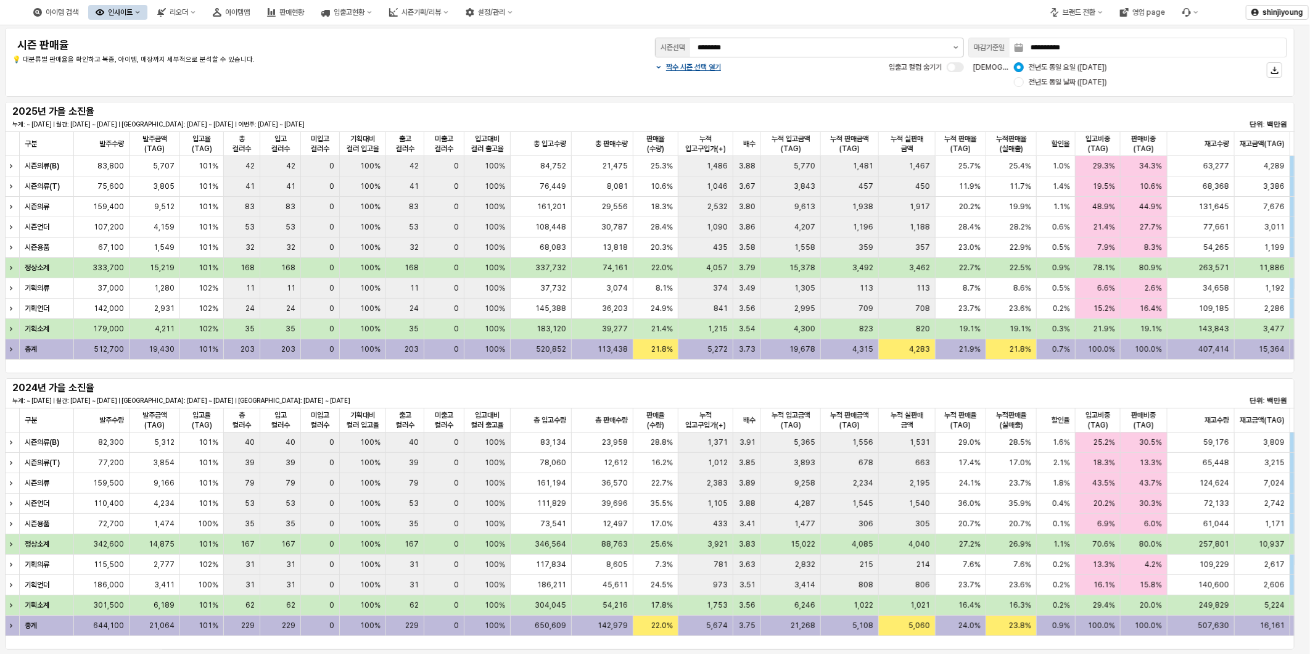
click at [464, 90] on div "**********" at bounding box center [650, 62] width 1290 height 69
click at [1080, 15] on div "브랜드 전환" at bounding box center [1079, 12] width 33 height 9
click at [1068, 73] on div "디즈니" at bounding box center [1088, 77] width 75 height 10
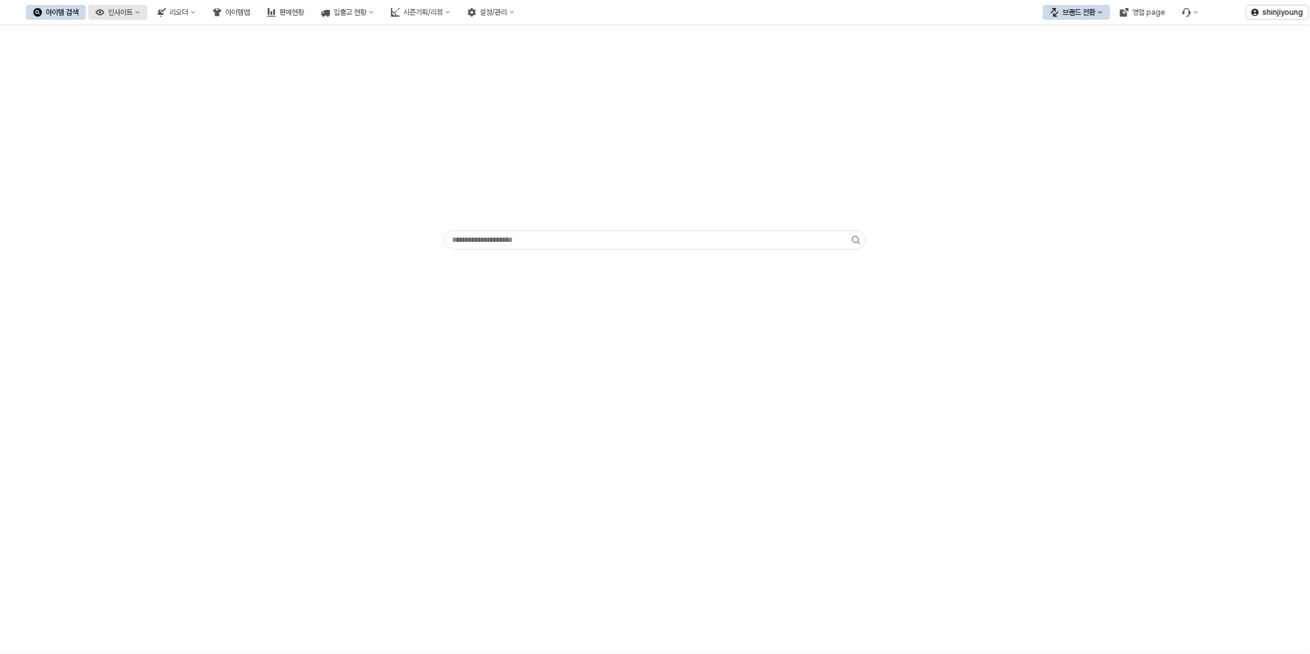
click at [133, 9] on div "인사이트" at bounding box center [120, 12] width 25 height 9
click at [180, 35] on div "주간 Best & Worst" at bounding box center [173, 35] width 65 height 10
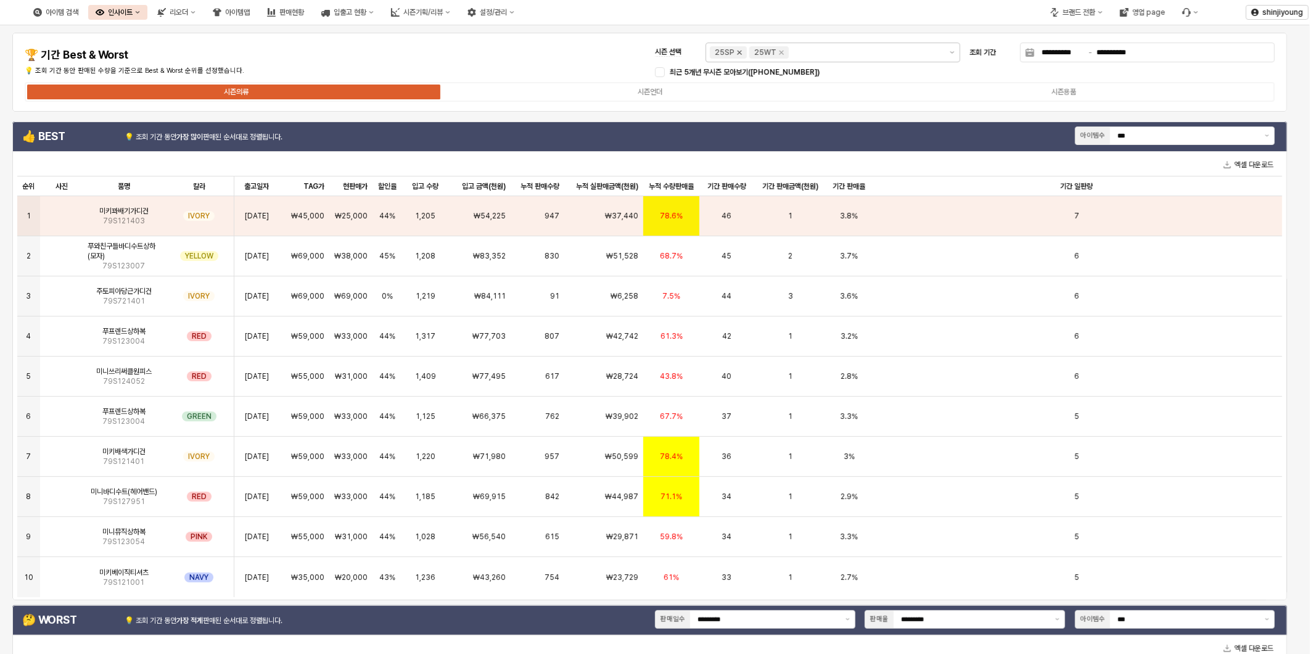
click at [742, 51] on icon "Remove 25SP" at bounding box center [740, 53] width 10 height 10
click at [742, 51] on icon "Remove 25WT" at bounding box center [742, 53] width 4 height 4
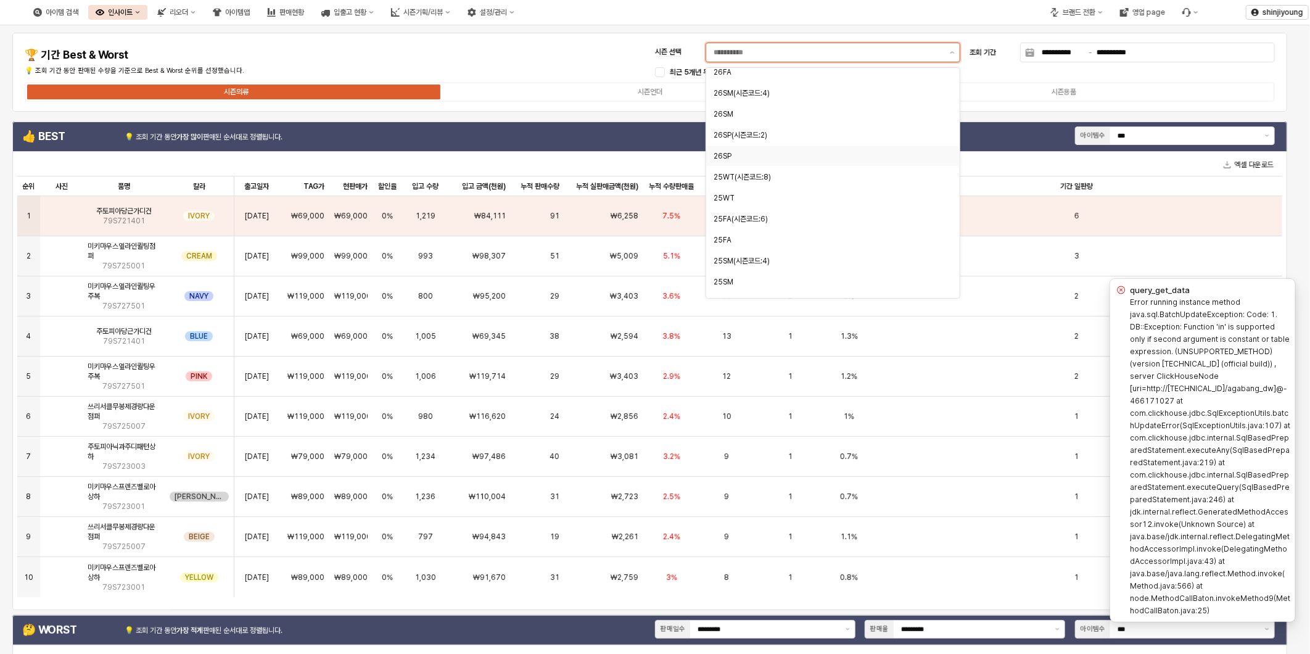
scroll to position [137, 0]
click at [748, 150] on div "25FA(시즌코드:6)" at bounding box center [829, 151] width 231 height 10
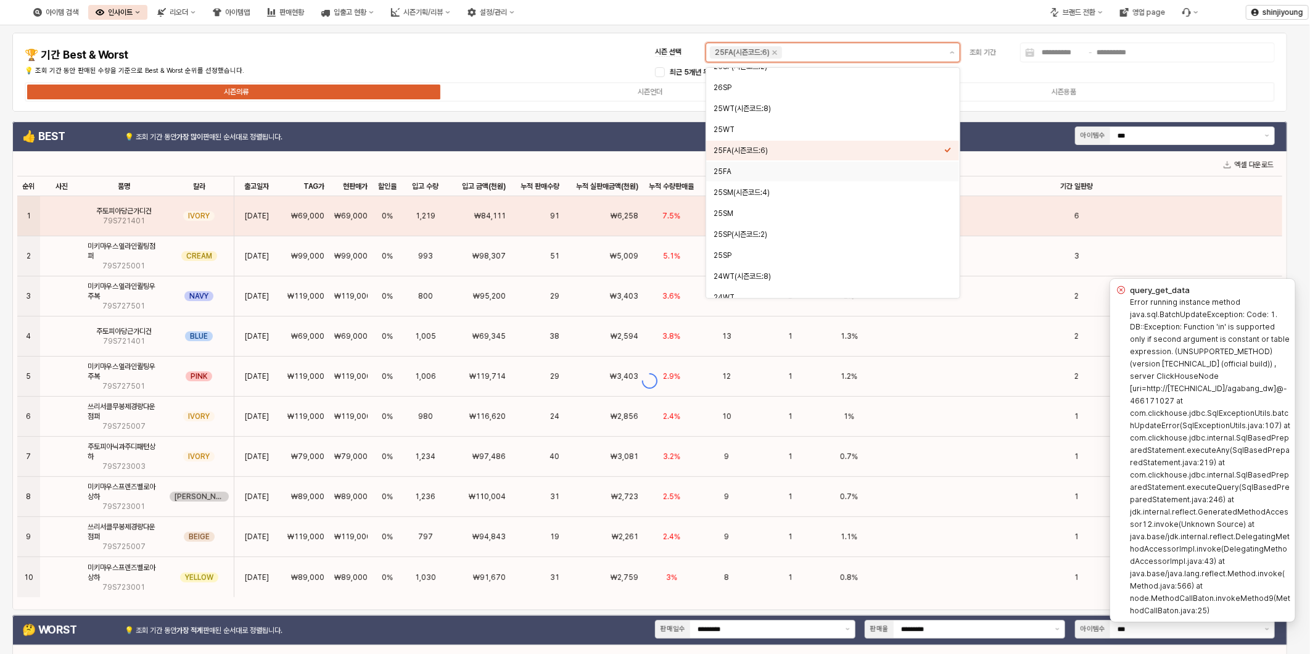
click at [732, 168] on div "25FA" at bounding box center [829, 172] width 231 height 10
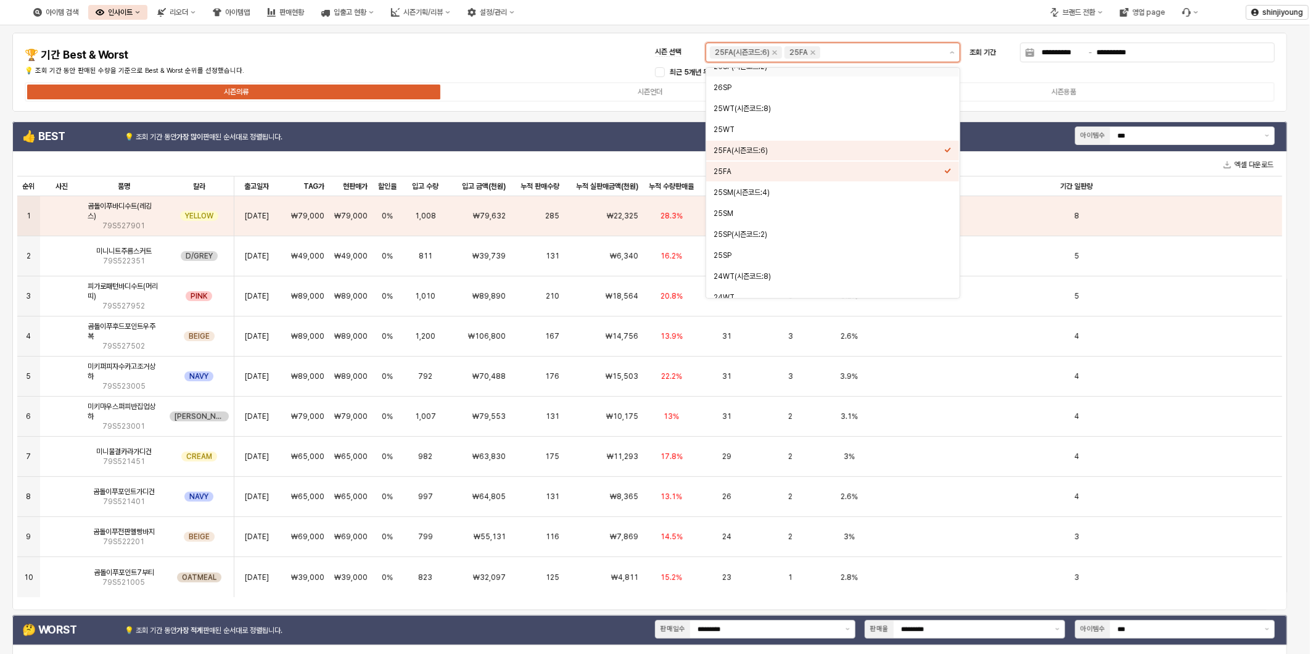
scroll to position [126, 0]
click at [776, 54] on icon "Remove 25FA(시즌코드:6)" at bounding box center [775, 53] width 10 height 10
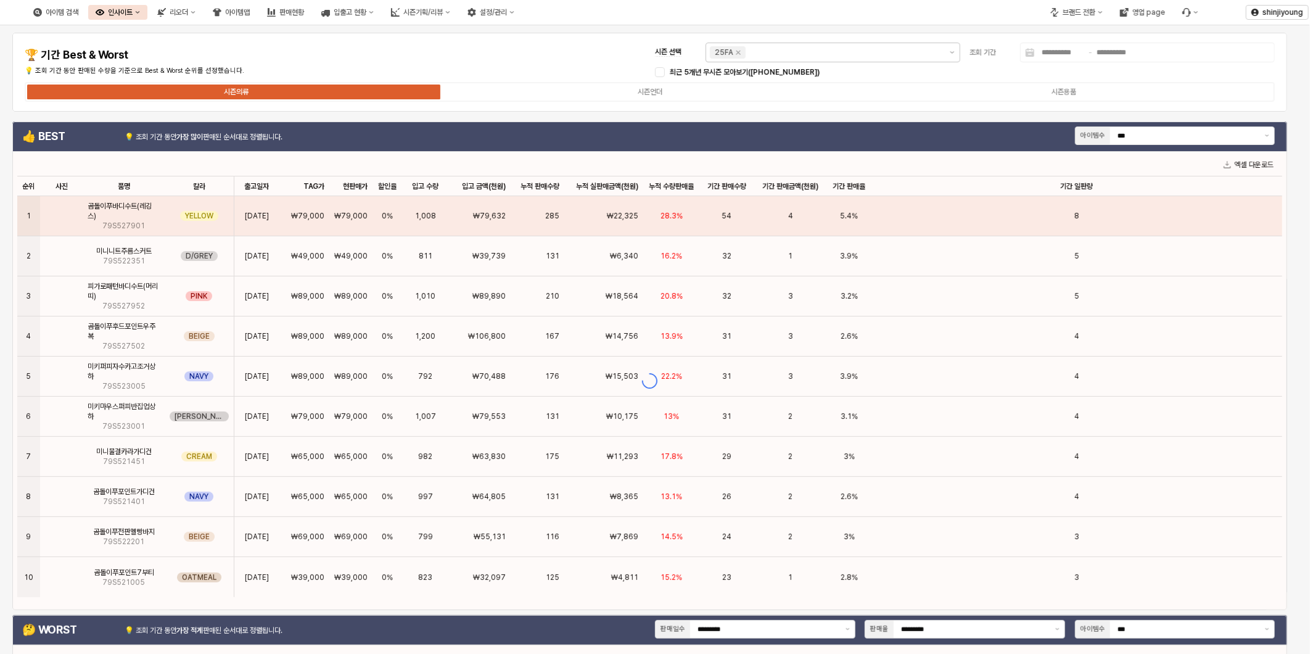
click at [505, 58] on div "**********" at bounding box center [650, 72] width 1260 height 64
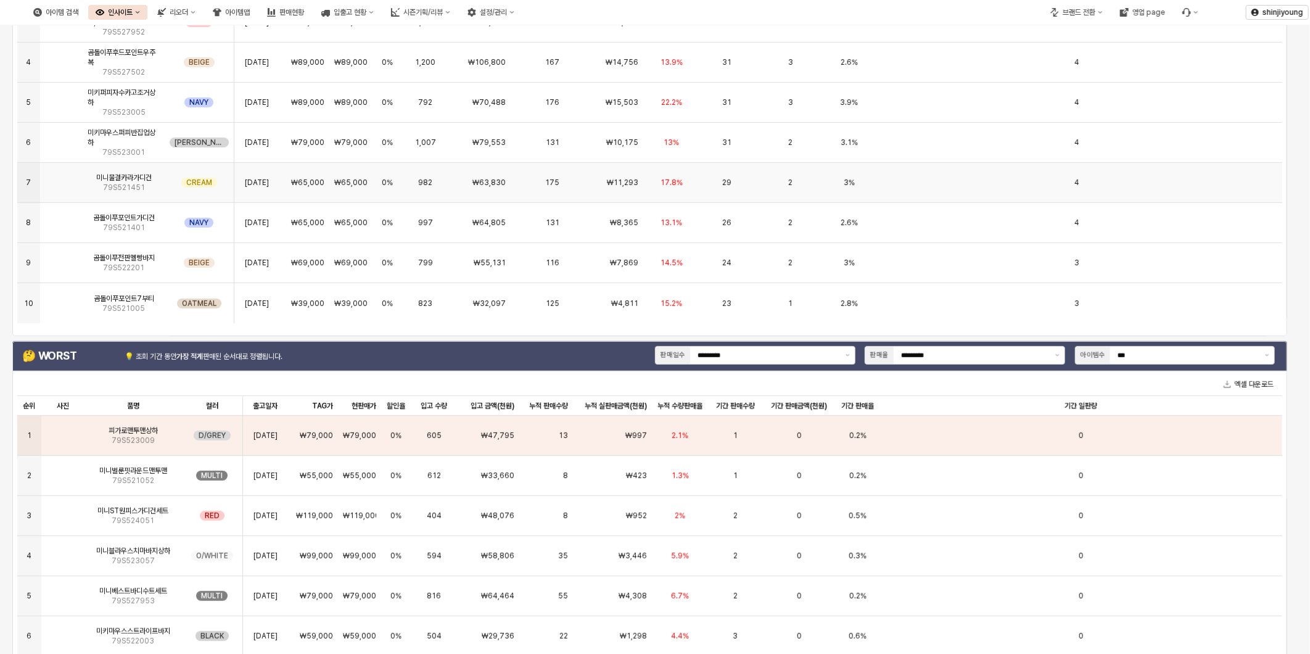
scroll to position [0, 0]
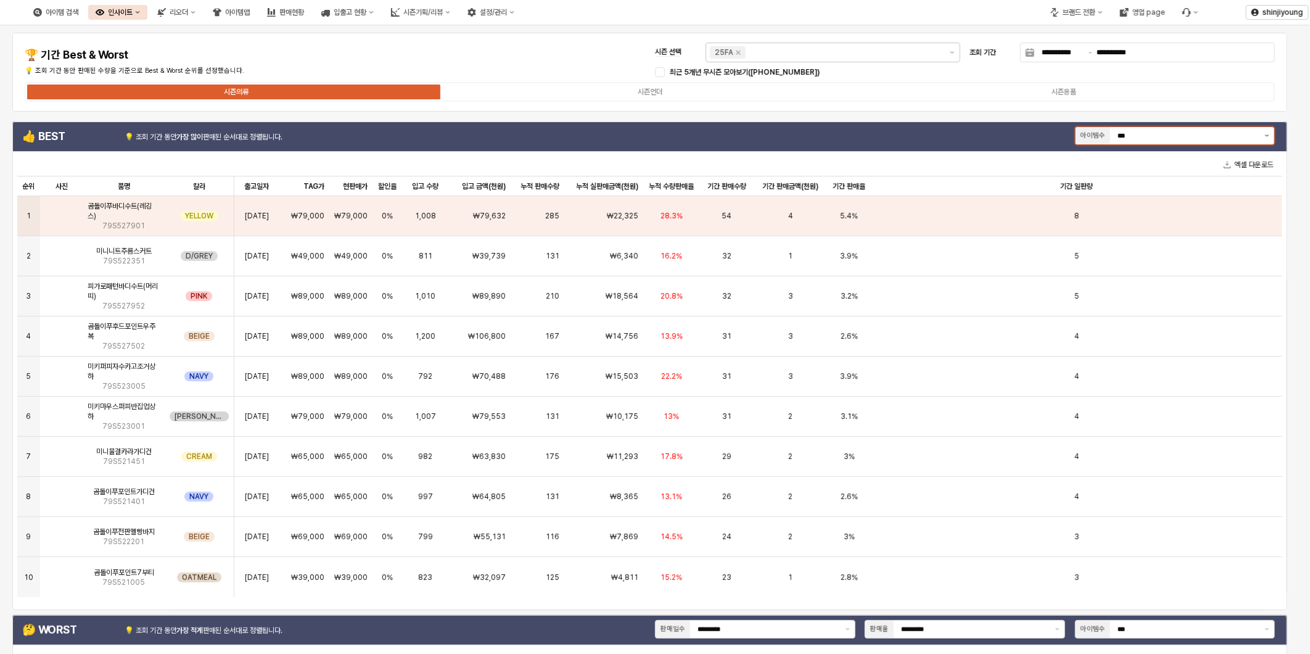
click at [1261, 140] on button "제안 사항 표시" at bounding box center [1267, 135] width 14 height 17
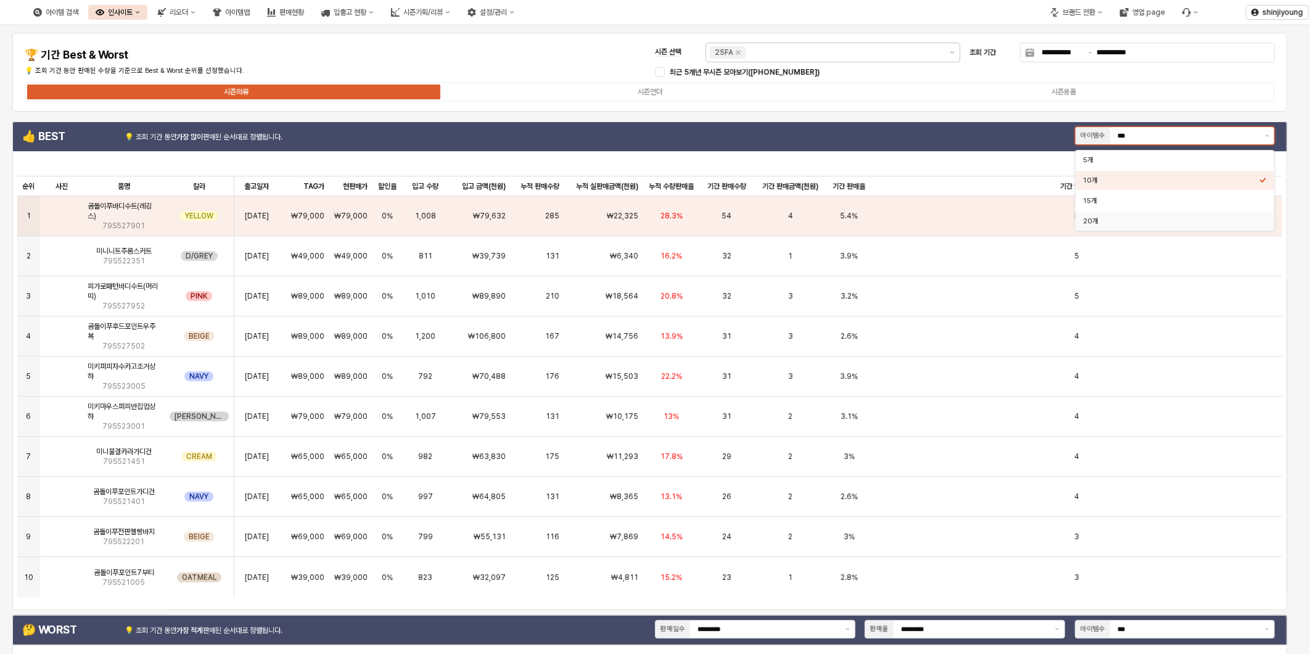
click at [1124, 213] on div "20개" at bounding box center [1175, 221] width 199 height 19
type input "***"
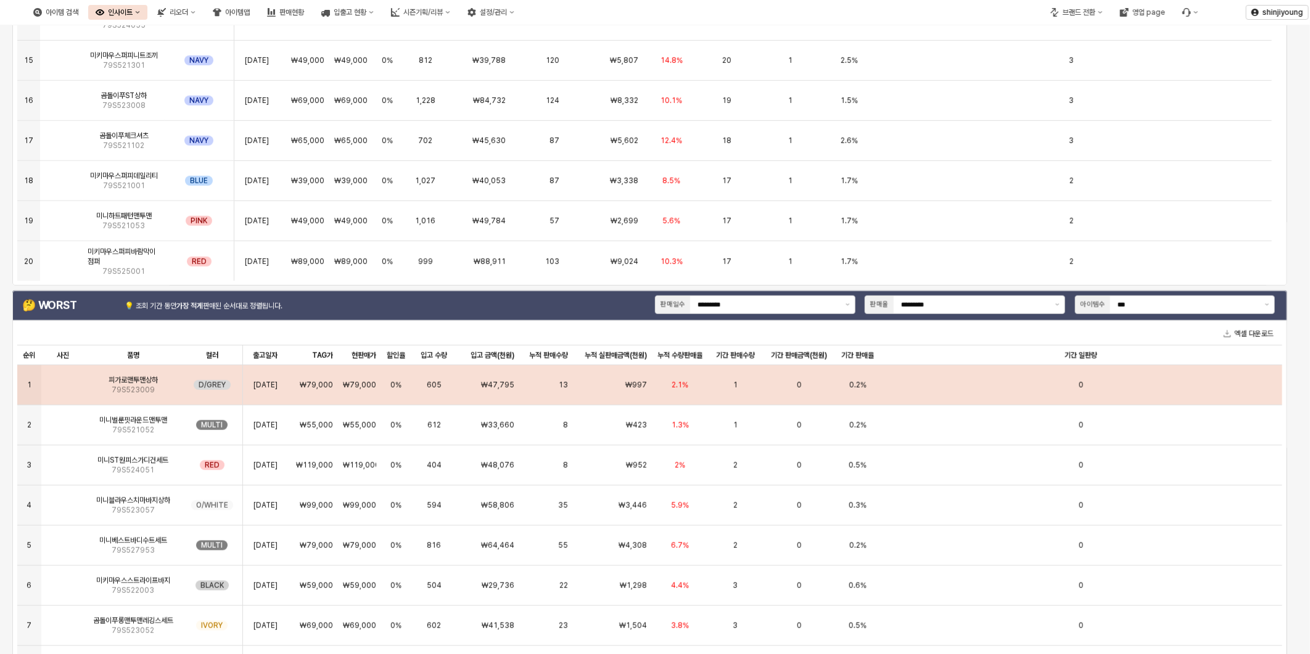
scroll to position [687, 0]
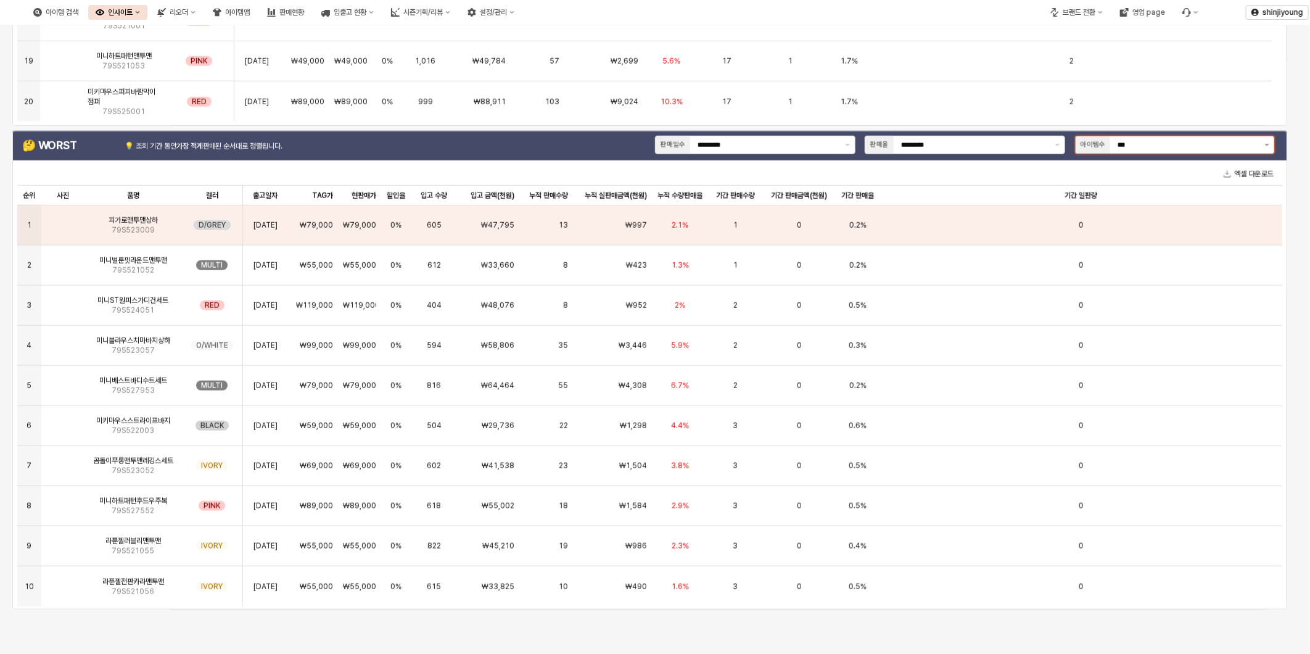
click at [1271, 143] on button "제안 사항 표시" at bounding box center [1267, 144] width 14 height 17
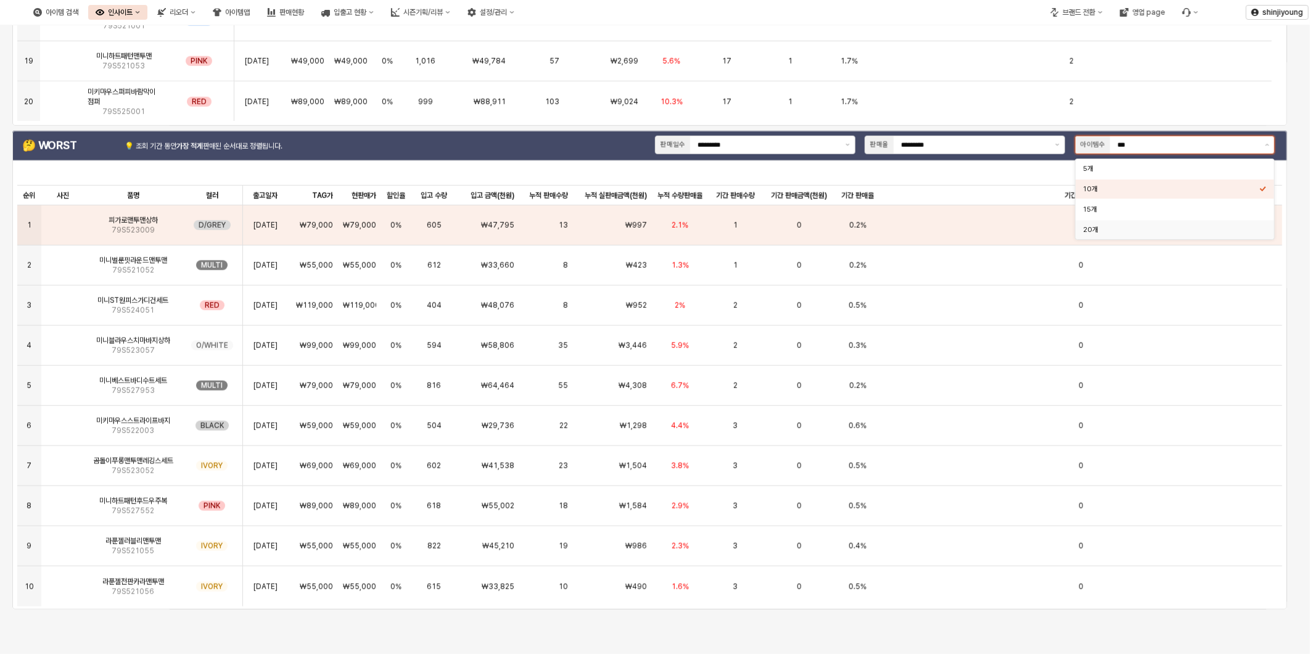
click at [1100, 230] on div "20개" at bounding box center [1171, 229] width 176 height 9
type input "***"
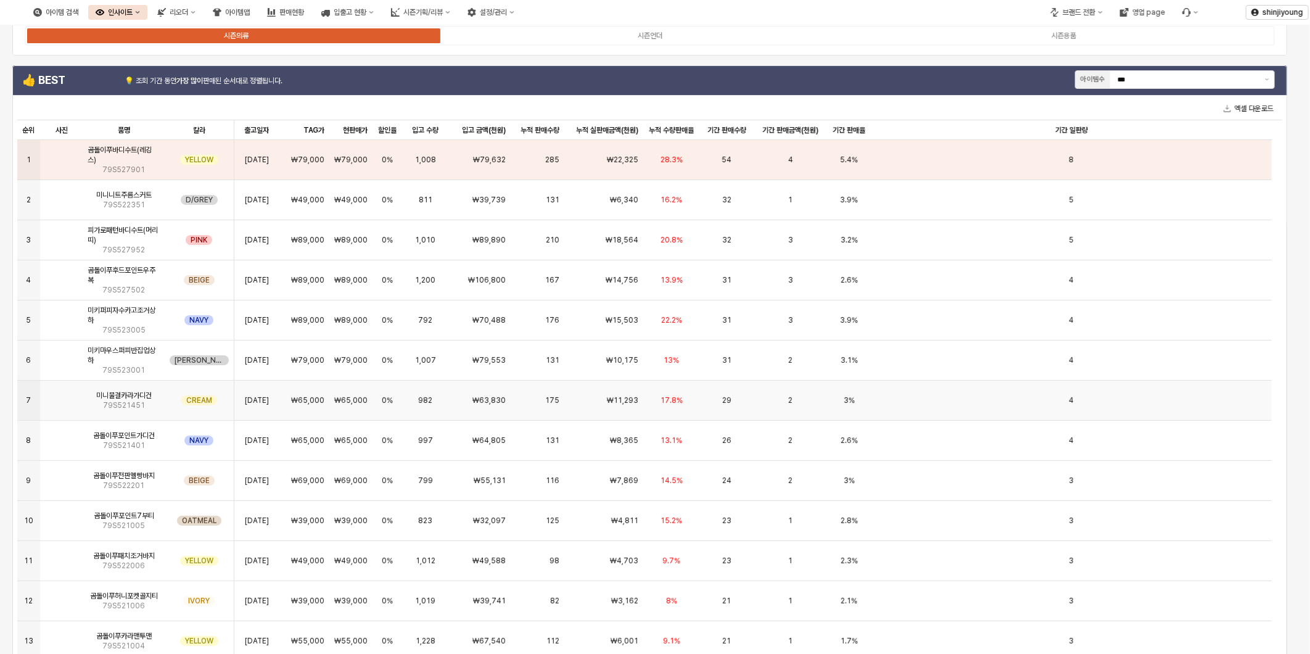
scroll to position [0, 0]
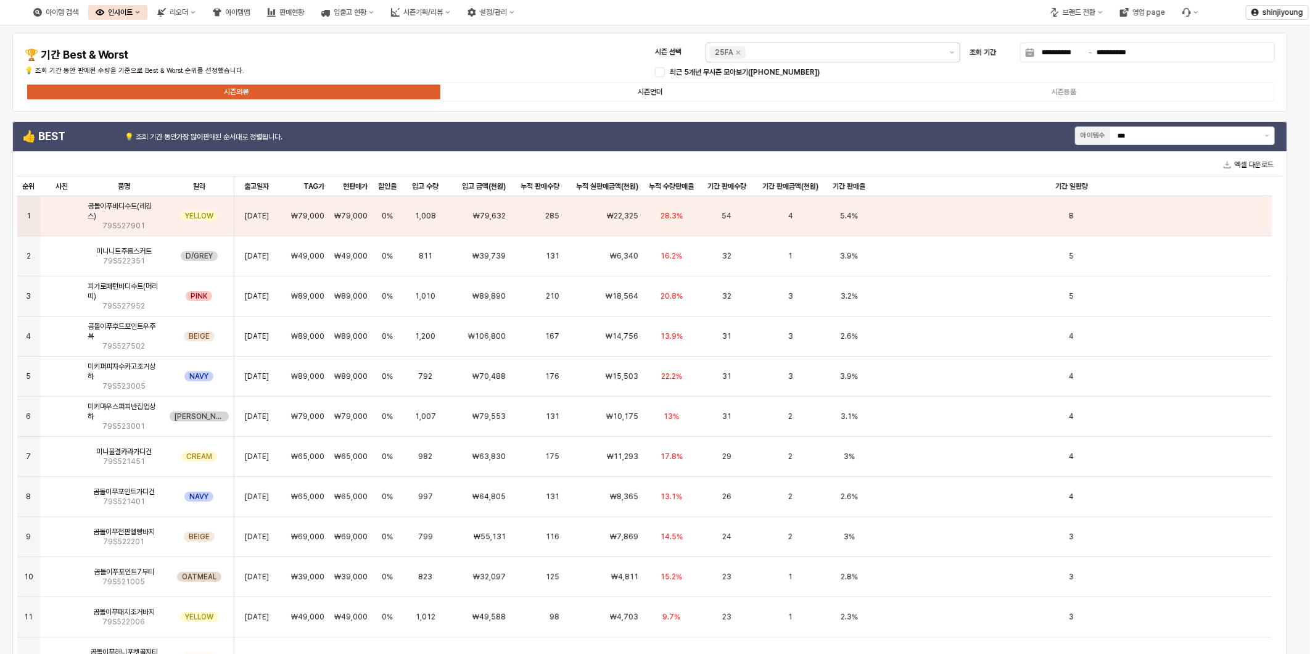
click at [653, 88] on div "시즌언더" at bounding box center [650, 92] width 25 height 9
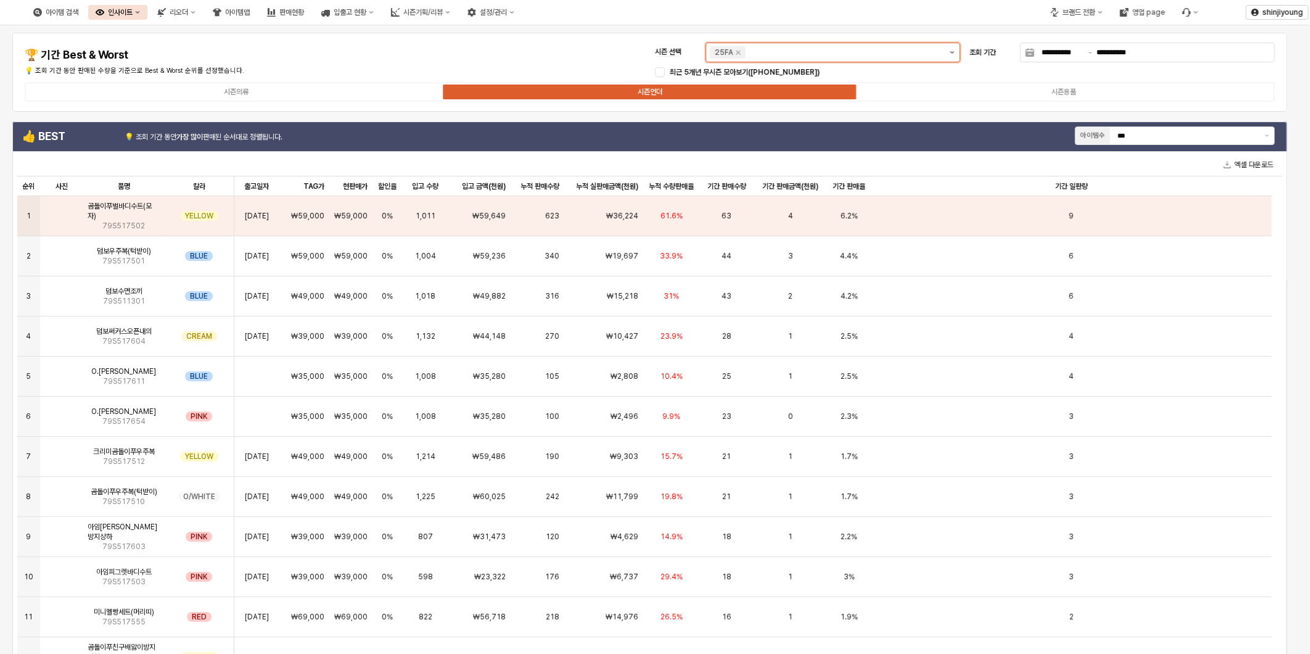
click at [954, 48] on button "제안 사항 표시" at bounding box center [952, 52] width 15 height 19
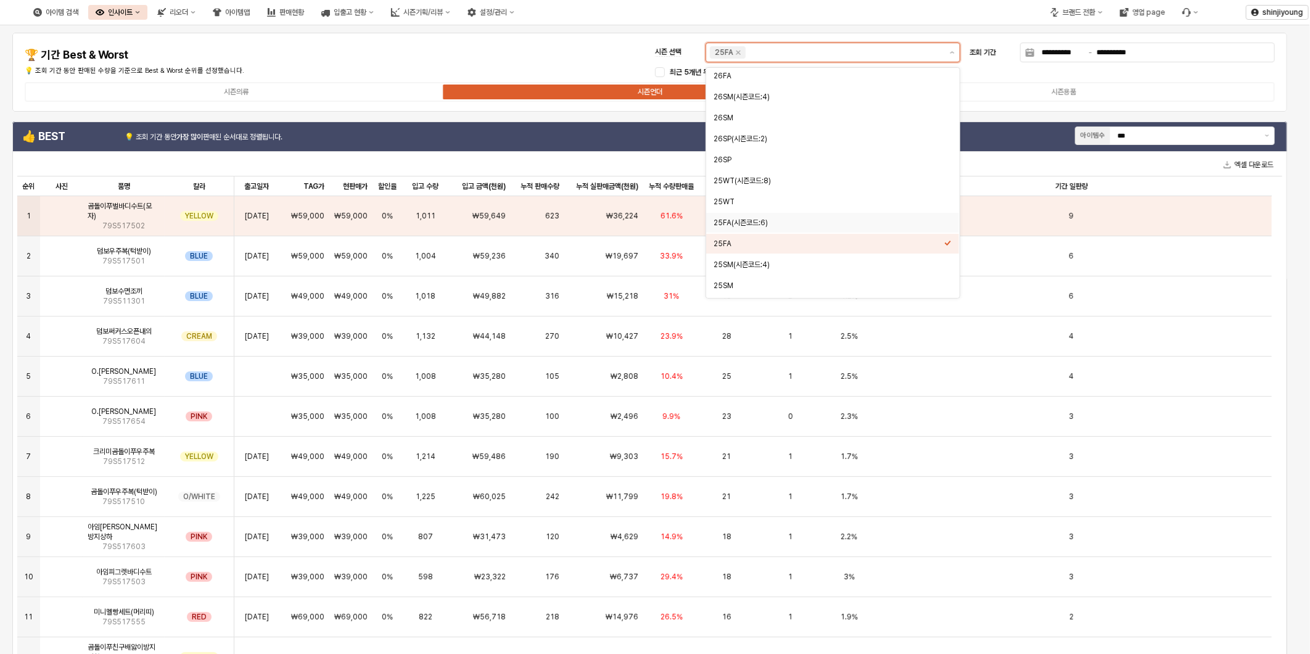
scroll to position [89, 0]
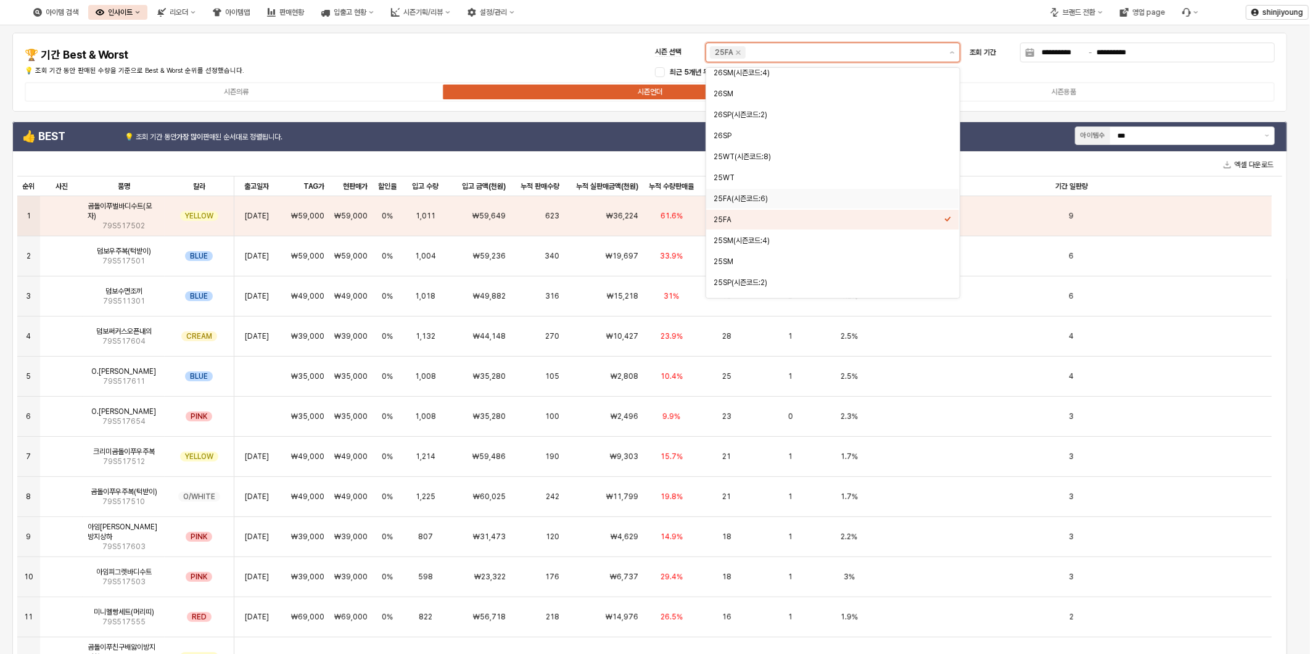
click at [785, 200] on div "25FA(시즌코드:6)" at bounding box center [829, 199] width 231 height 10
click at [740, 52] on icon "Remove 25FA" at bounding box center [739, 53] width 10 height 10
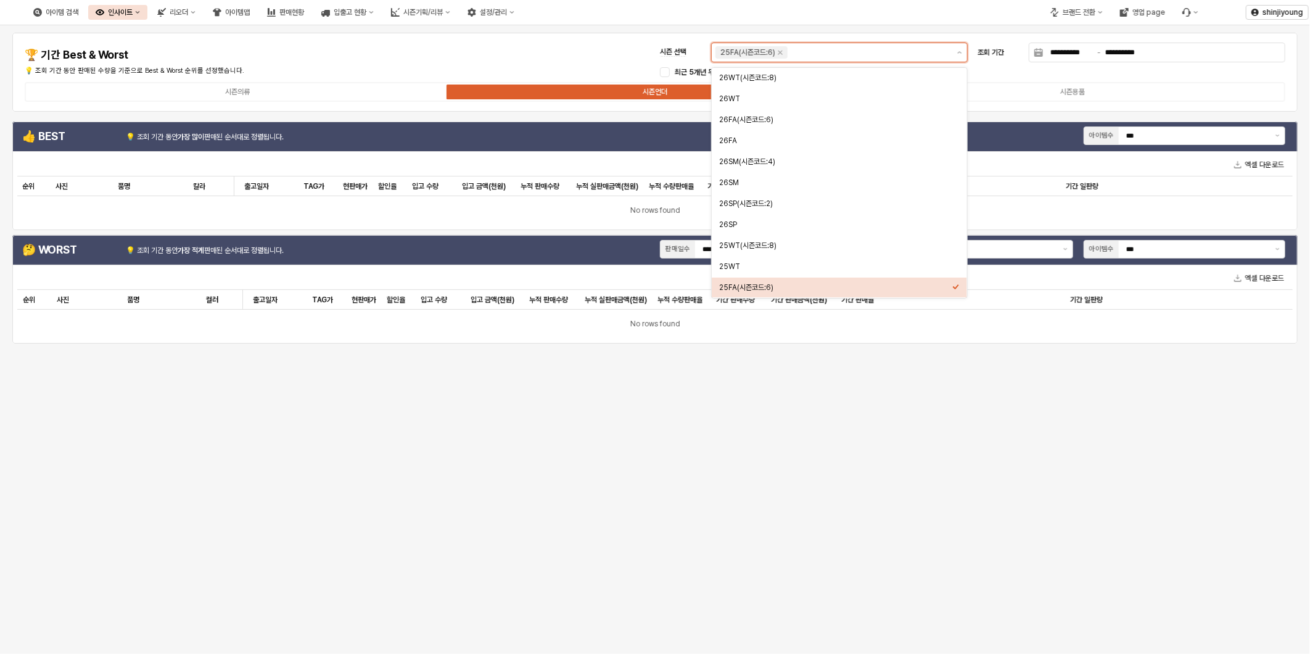
click at [753, 287] on div "25FA(시즌코드:6)" at bounding box center [835, 288] width 233 height 10
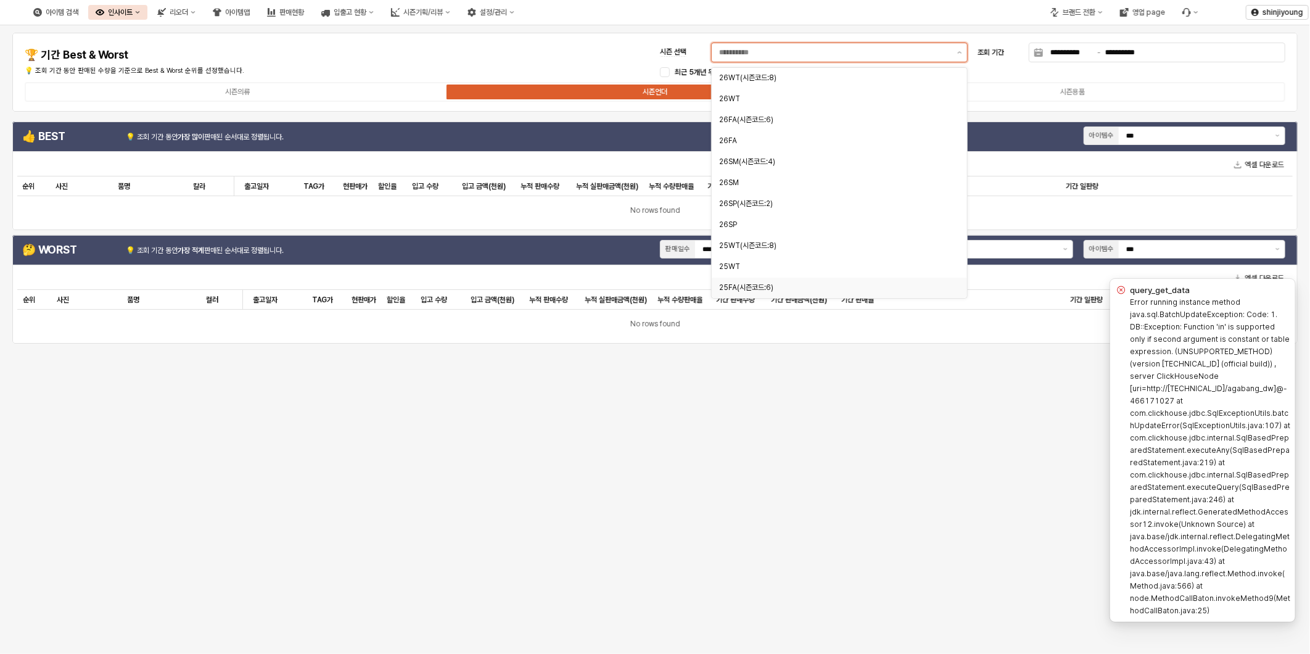
click at [753, 287] on div "25FA(시즌코드:6)" at bounding box center [835, 288] width 233 height 10
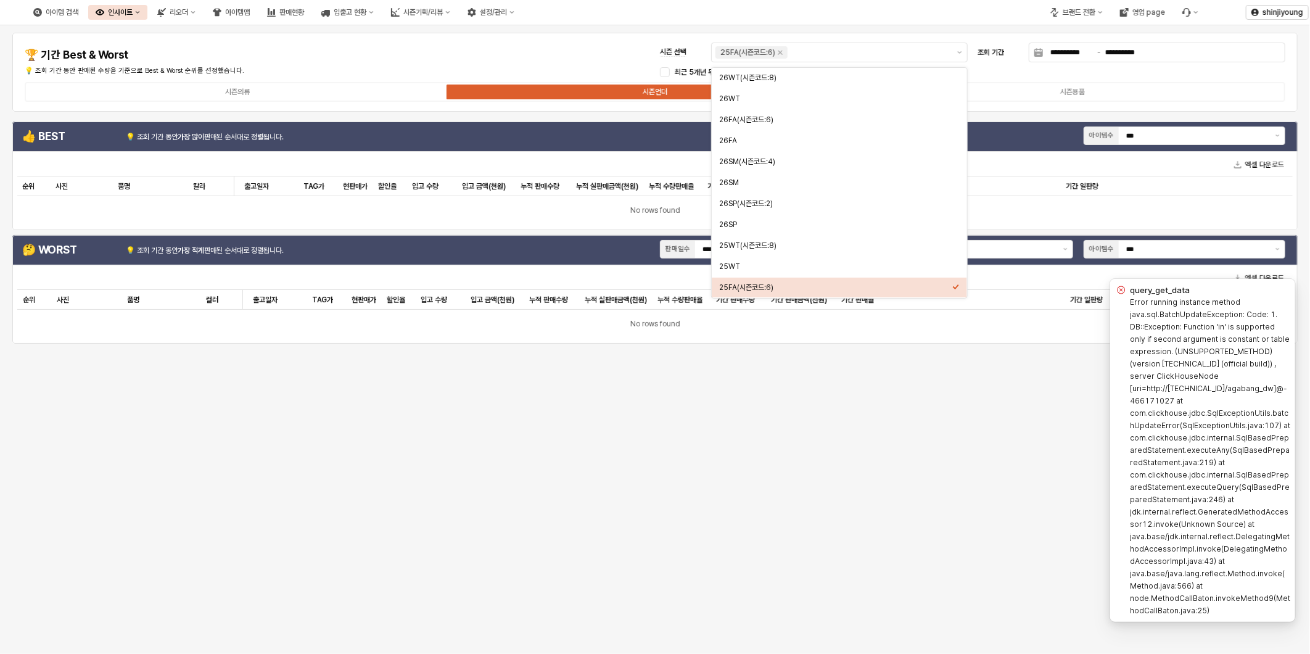
click at [898, 418] on div "**********" at bounding box center [655, 339] width 1310 height 629
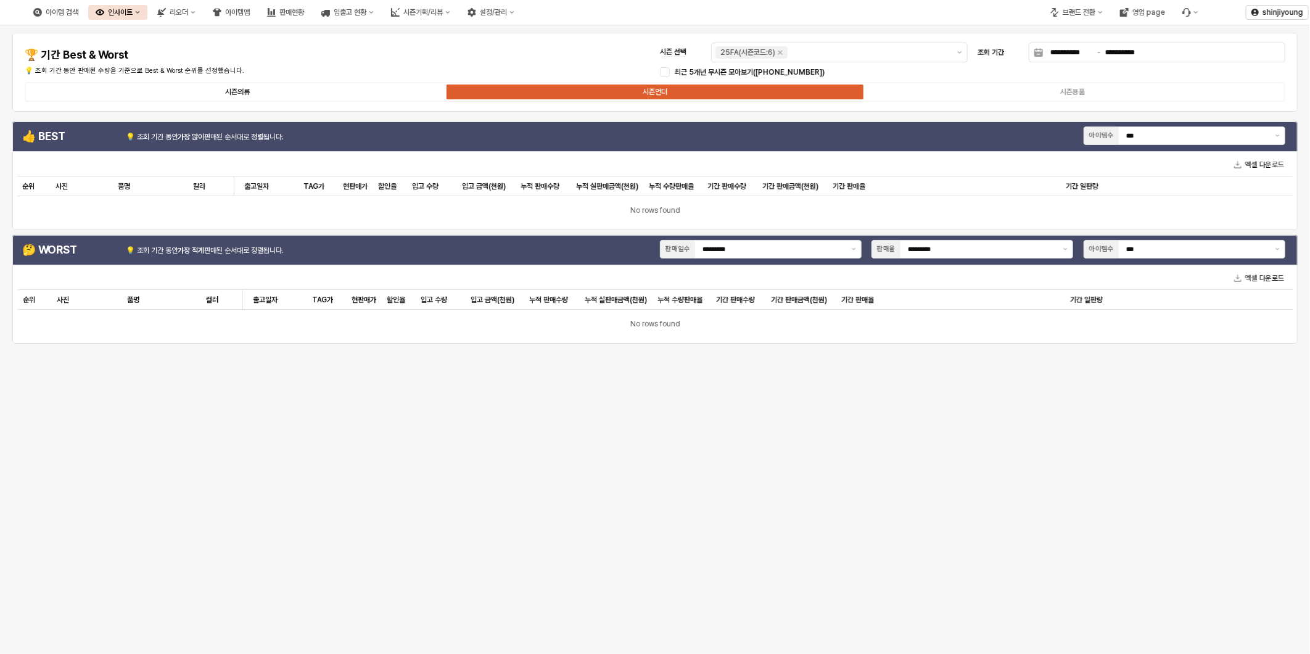
click at [236, 89] on div "시즌의류" at bounding box center [237, 92] width 25 height 9
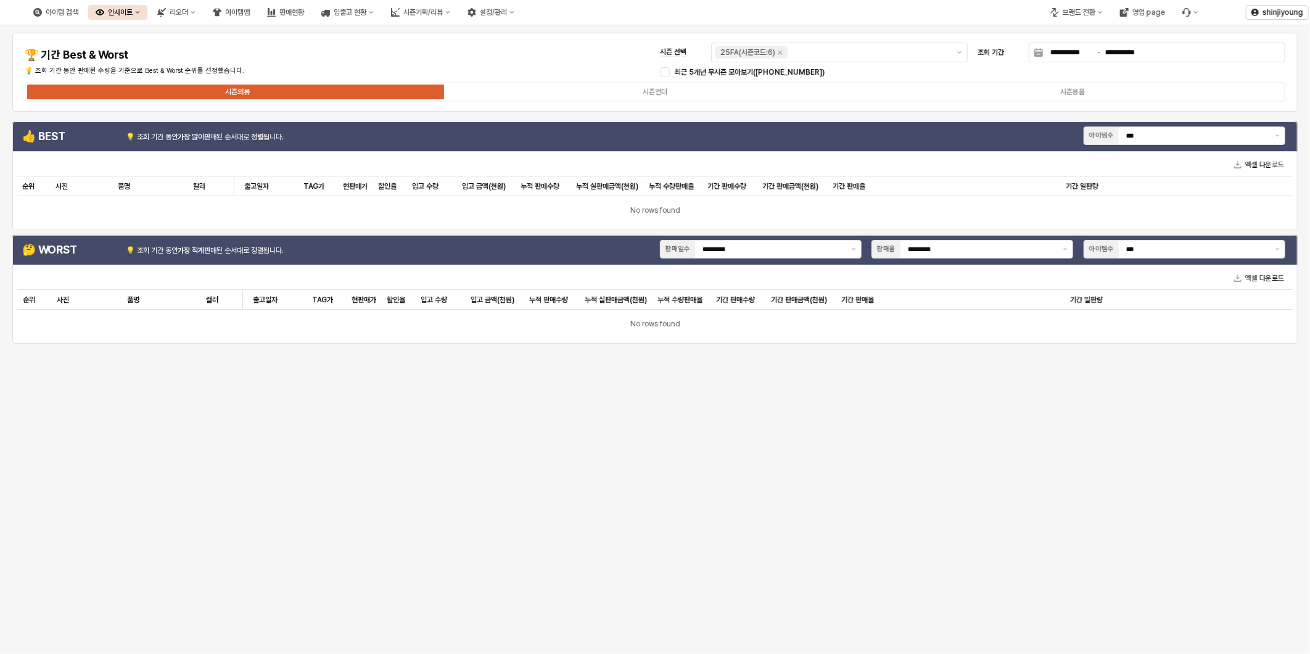
click at [232, 89] on div "시즌의류" at bounding box center [237, 92] width 25 height 9
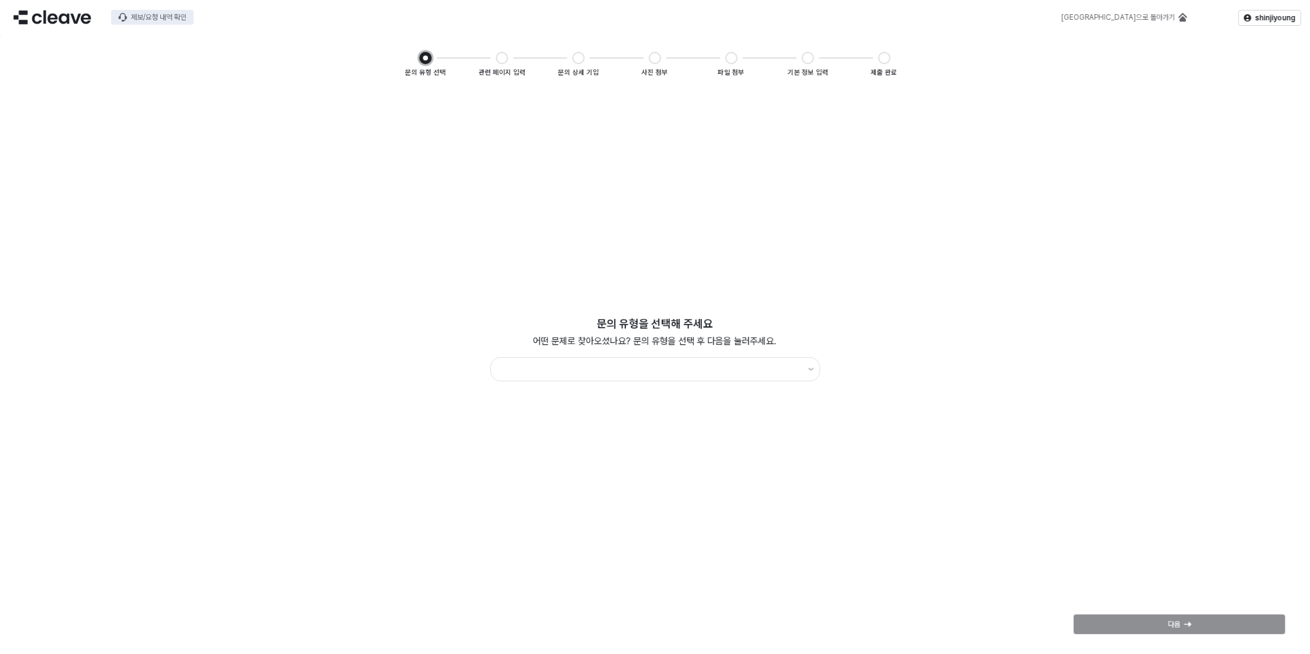
click at [170, 17] on div "제보/요청 내역 확인" at bounding box center [159, 17] width 56 height 9
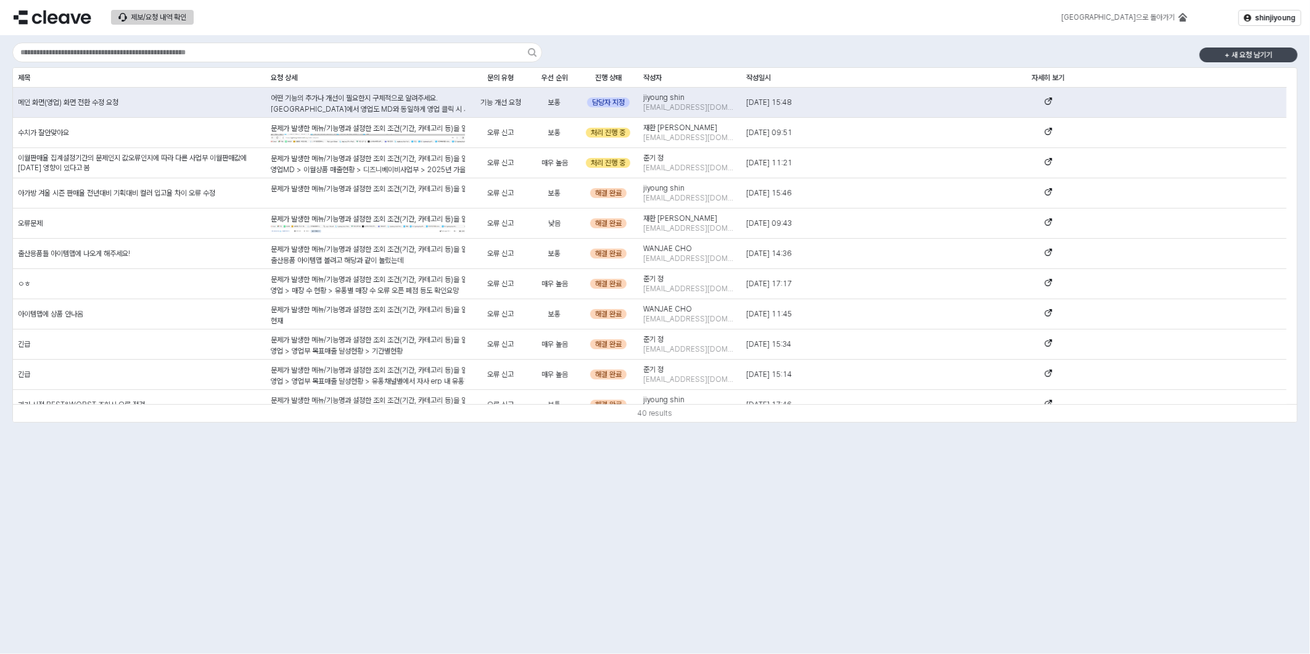
click at [1228, 57] on p "+ 새 요청 남기기" at bounding box center [1249, 55] width 48 height 10
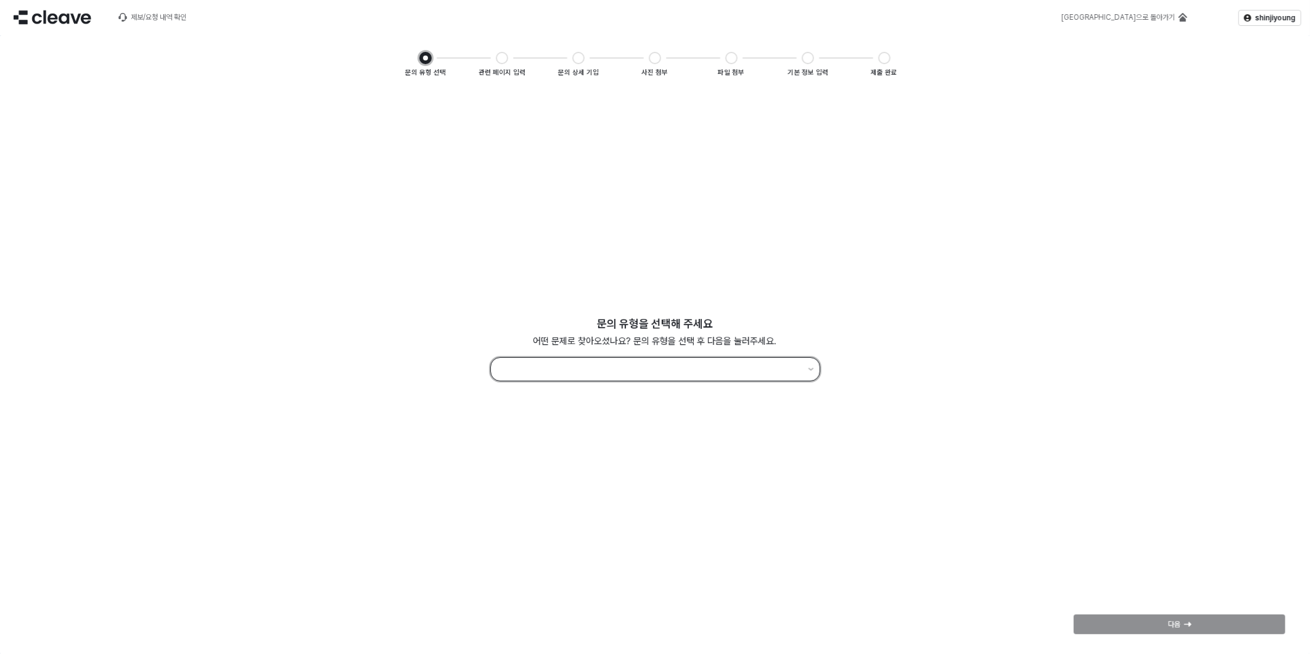
click at [819, 374] on div "App Frame" at bounding box center [655, 369] width 330 height 24
click at [550, 400] on div "오류 신고" at bounding box center [655, 397] width 299 height 10
type input "*****"
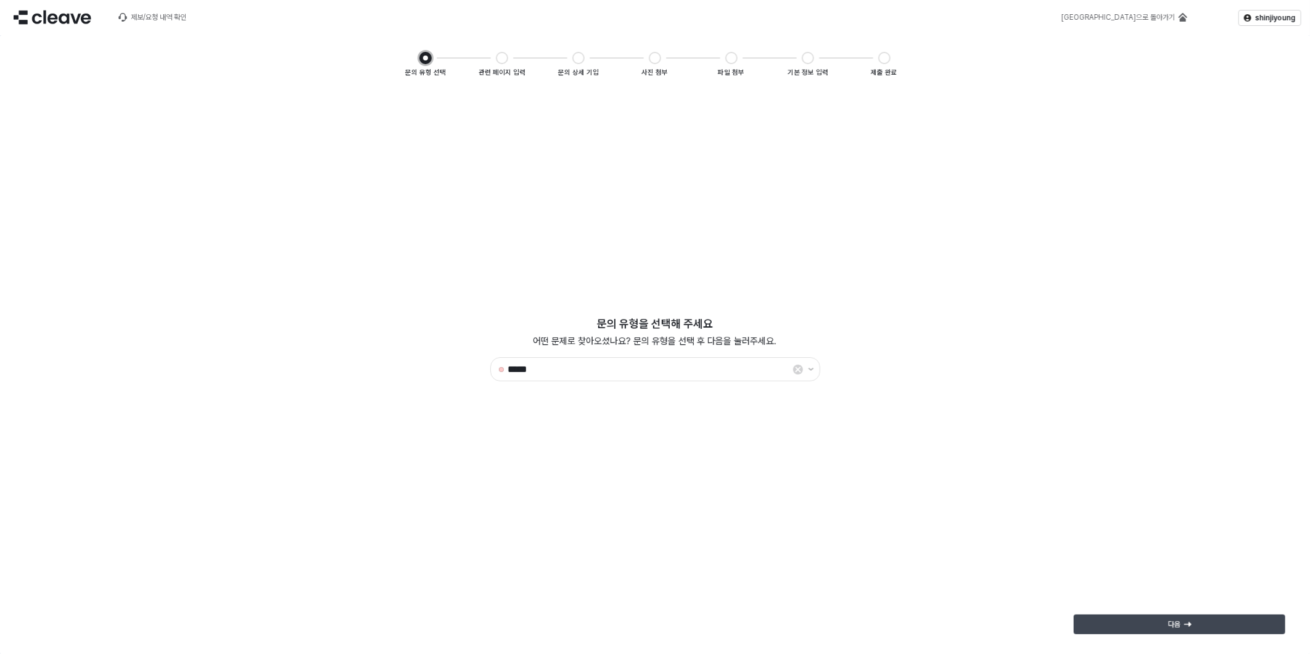
click at [1165, 626] on div "다음" at bounding box center [1180, 624] width 201 height 19
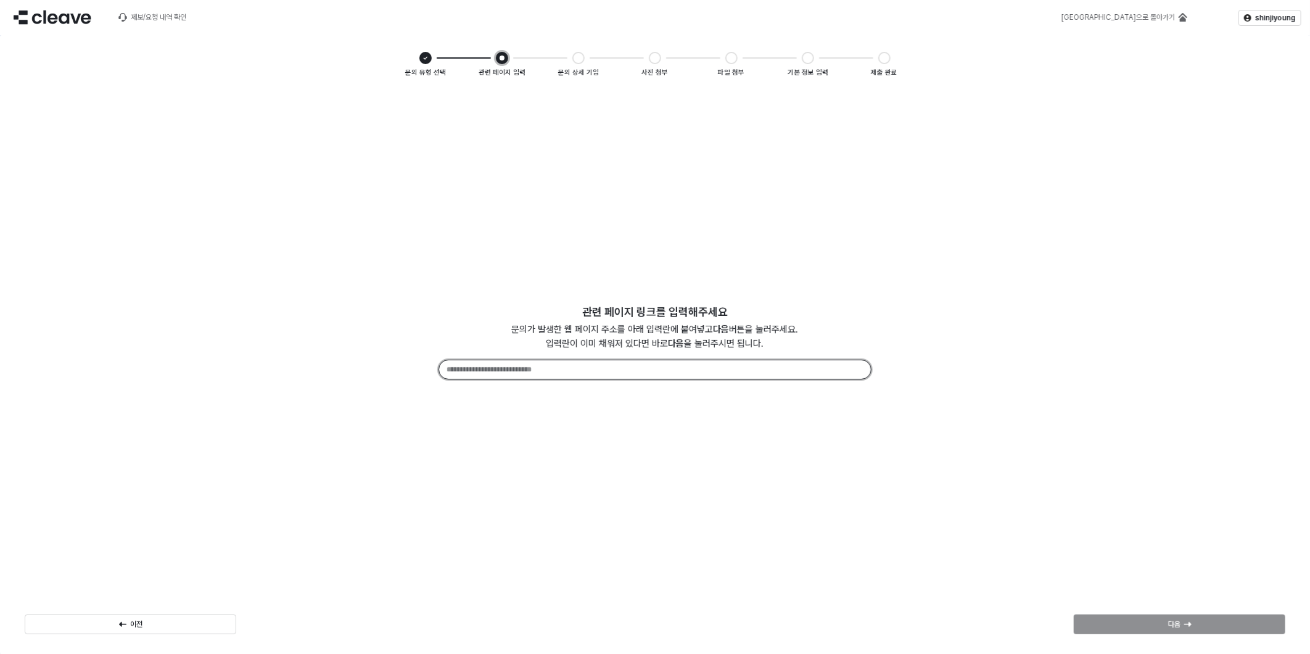
click at [566, 371] on input "App Frame" at bounding box center [655, 369] width 432 height 19
paste input "**********"
type input "**********"
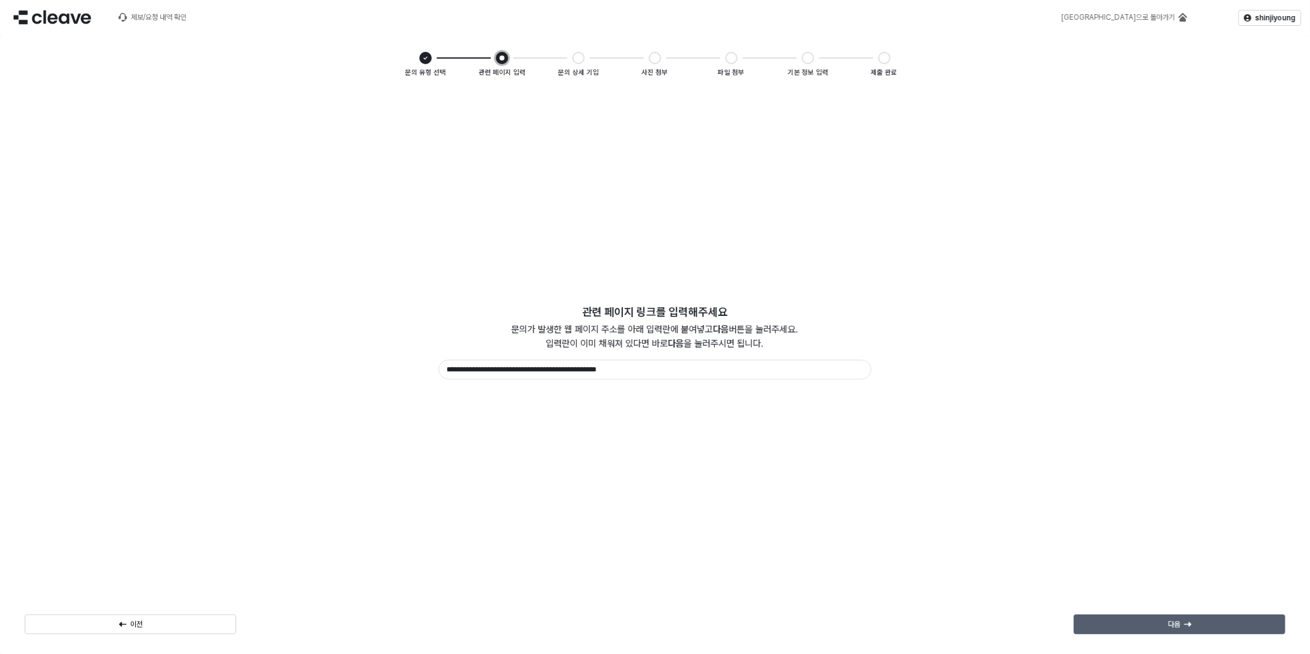
click at [1206, 626] on div "다음" at bounding box center [1180, 624] width 201 height 19
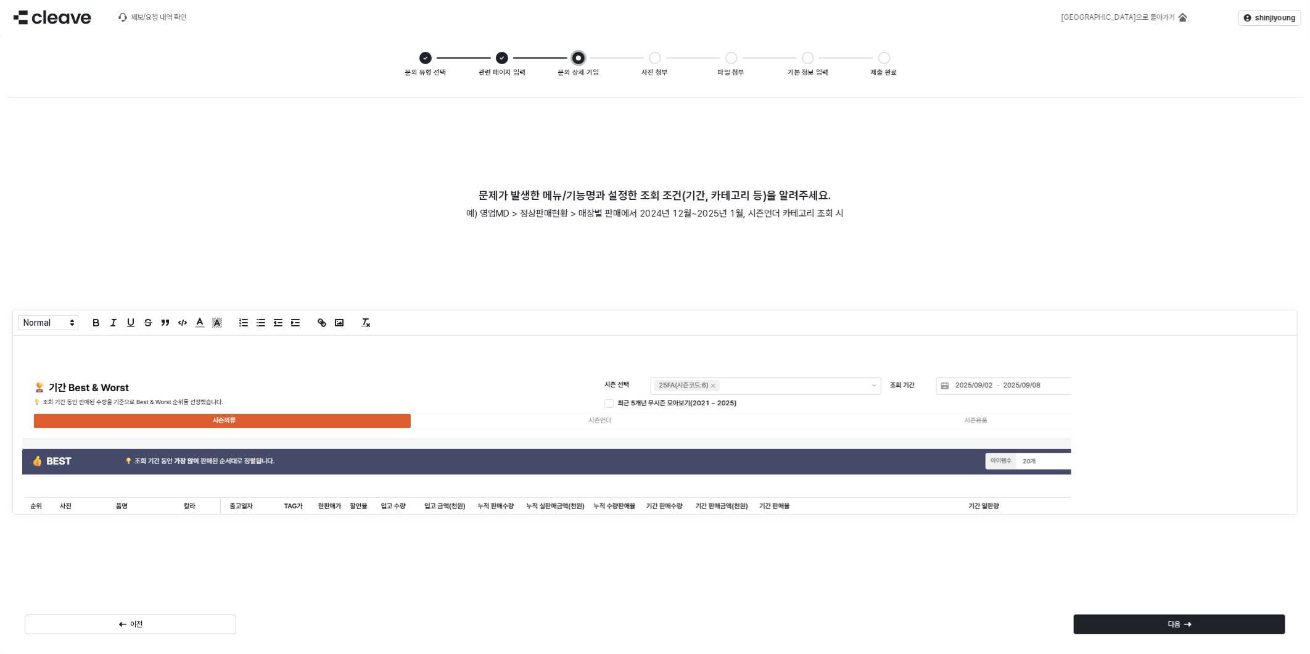
click at [63, 349] on p "App Frame" at bounding box center [650, 348] width 1256 height 10
click at [1171, 622] on p "다음" at bounding box center [1174, 624] width 12 height 10
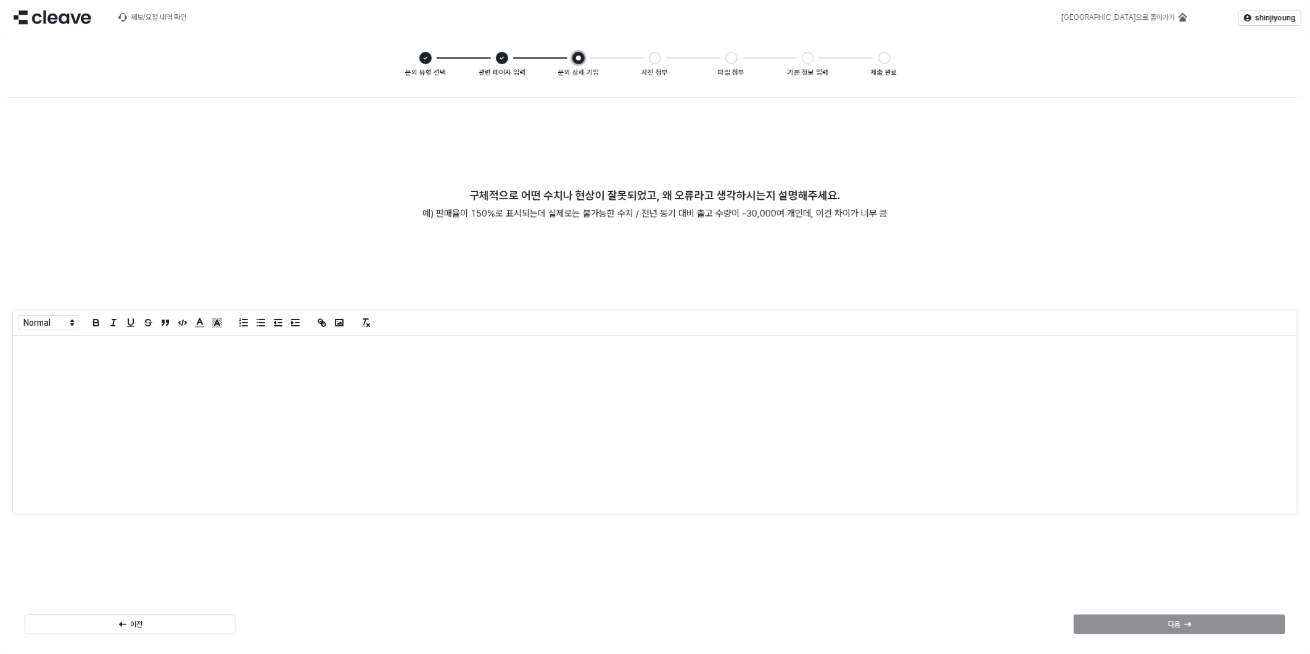
click at [97, 352] on p "App Frame" at bounding box center [655, 348] width 1266 height 10
click at [1136, 619] on div "다음" at bounding box center [1180, 624] width 201 height 19
click at [81, 358] on div "App Frame" at bounding box center [655, 425] width 1285 height 178
click at [1140, 624] on div "다음" at bounding box center [1180, 624] width 201 height 19
drag, startPoint x: 49, startPoint y: 358, endPoint x: 712, endPoint y: 472, distance: 672.3
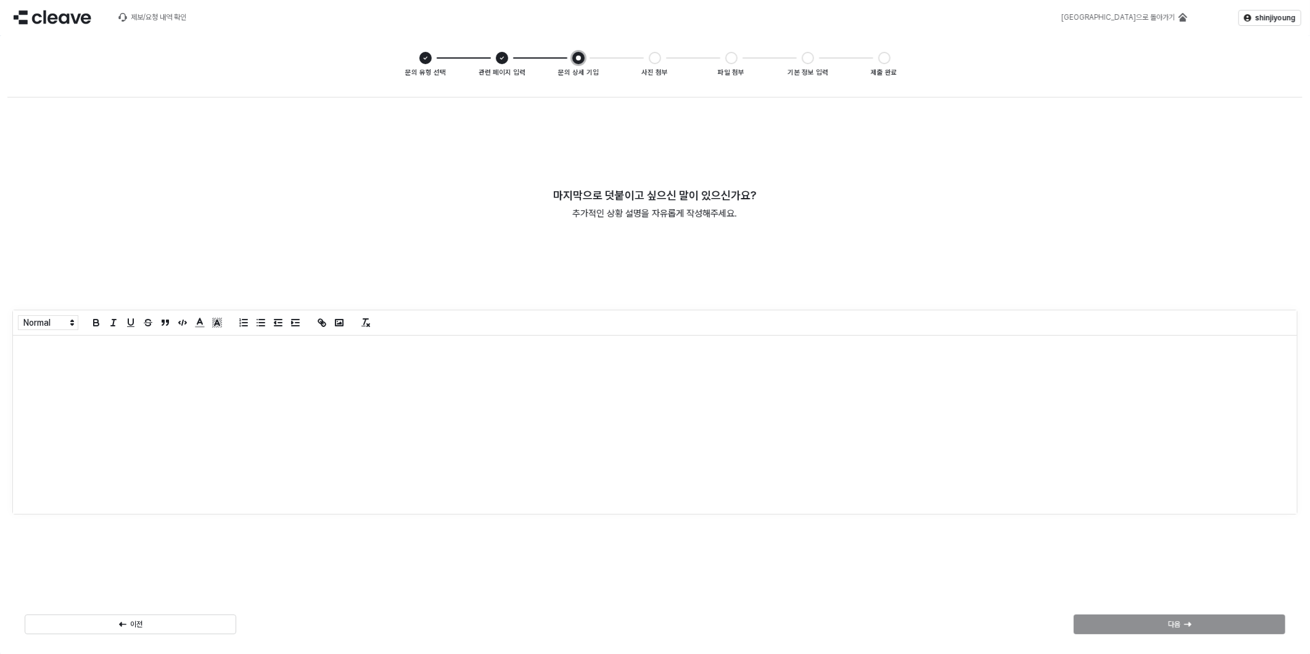
click at [50, 358] on div "App Frame" at bounding box center [655, 425] width 1285 height 178
drag, startPoint x: 1141, startPoint y: 634, endPoint x: 1136, endPoint y: 624, distance: 10.5
click at [1141, 632] on div "다음" at bounding box center [1179, 624] width 221 height 25
click at [1123, 618] on div "다음" at bounding box center [1180, 624] width 201 height 19
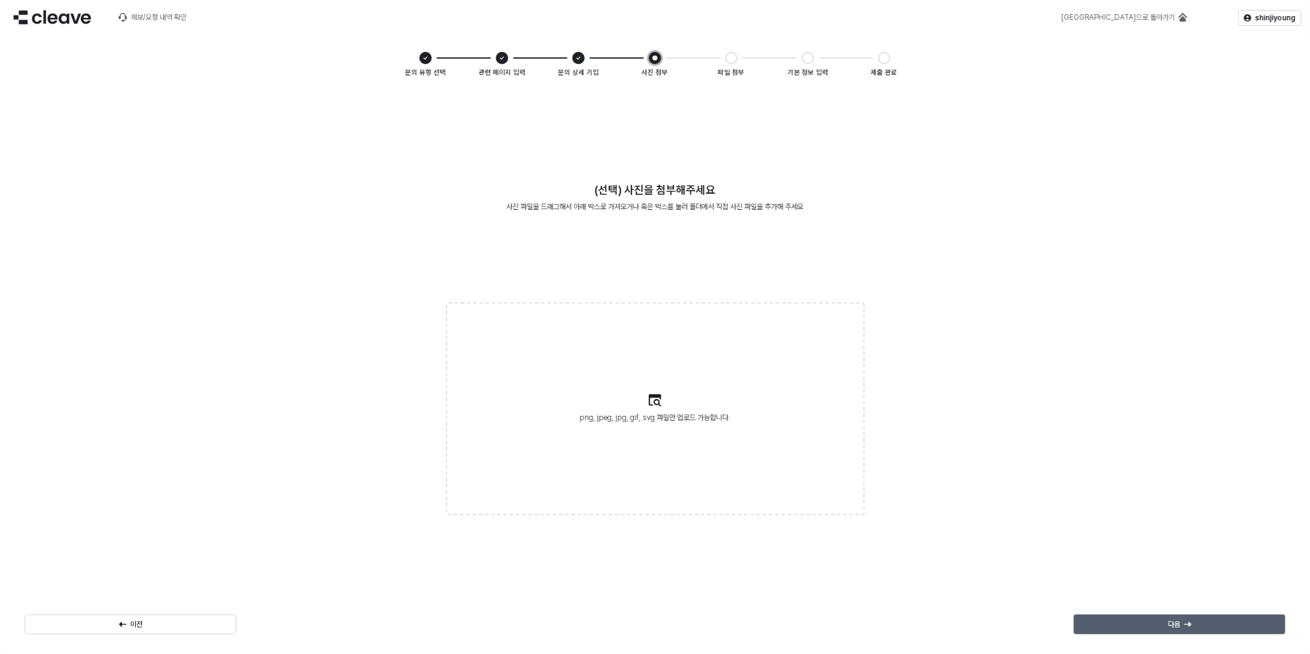
click at [1135, 619] on div "다음" at bounding box center [1180, 624] width 201 height 19
click at [1136, 624] on div "다음" at bounding box center [1180, 624] width 201 height 19
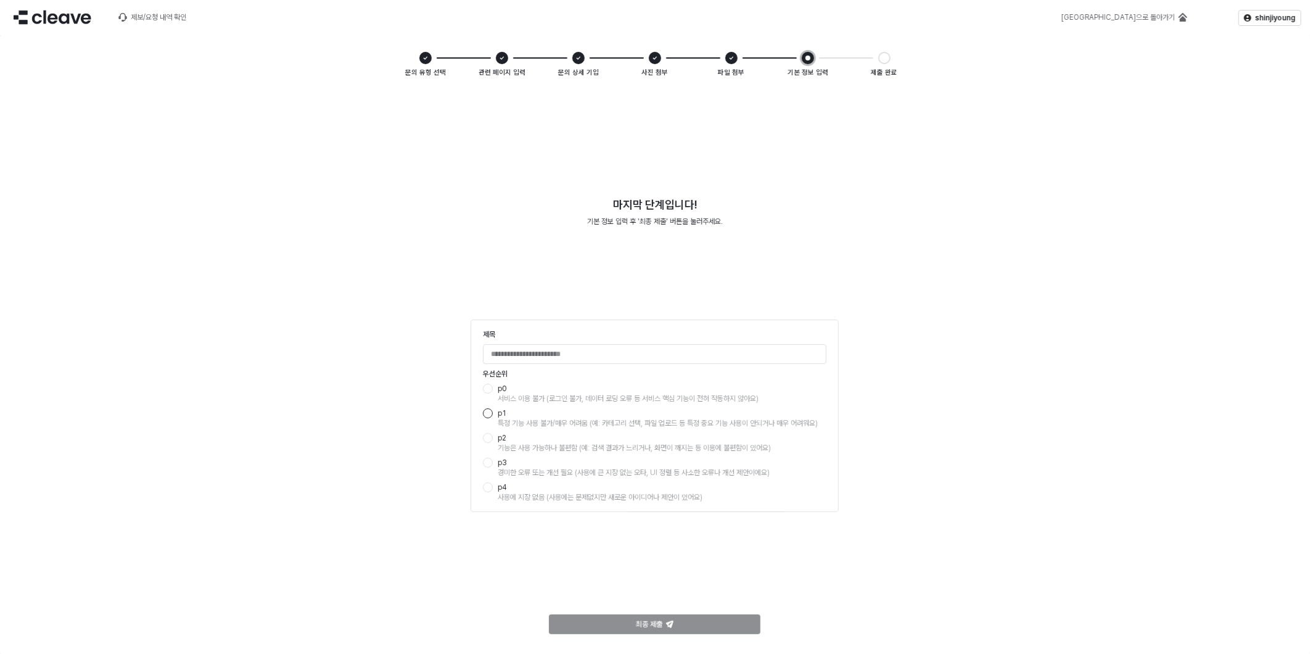
click at [486, 416] on div "App Frame" at bounding box center [488, 413] width 10 height 10
click at [535, 356] on input "제목" at bounding box center [655, 354] width 342 height 19
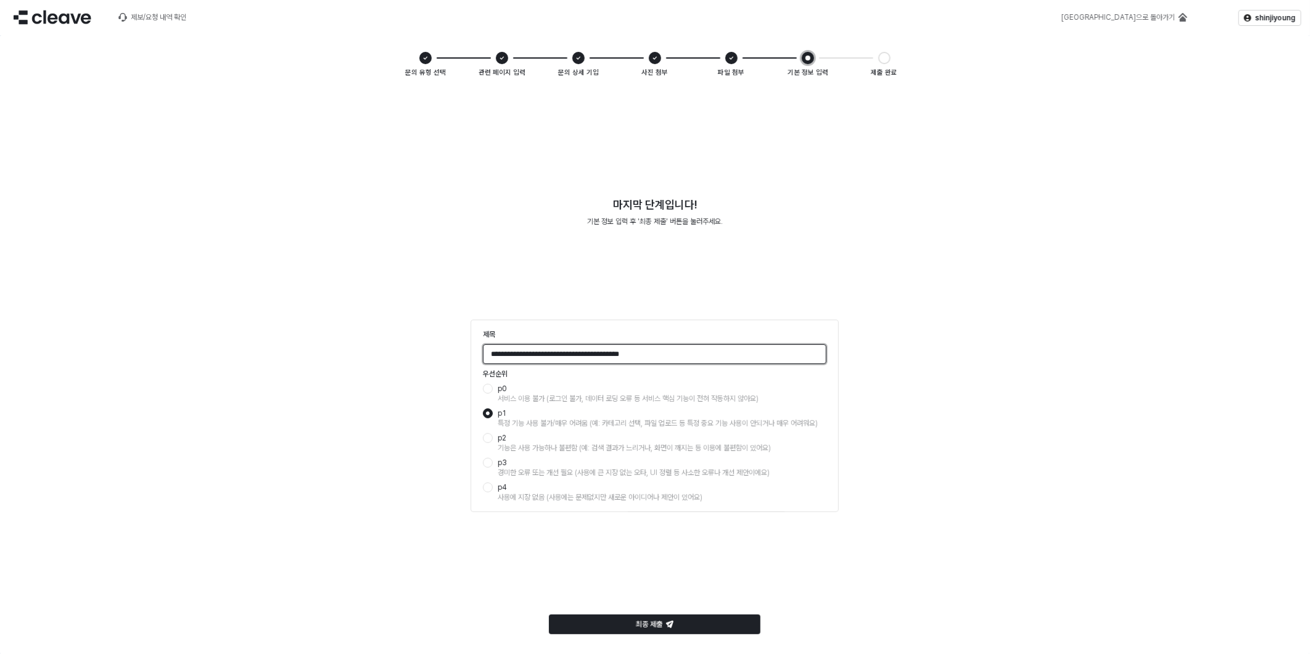
type input "**********"
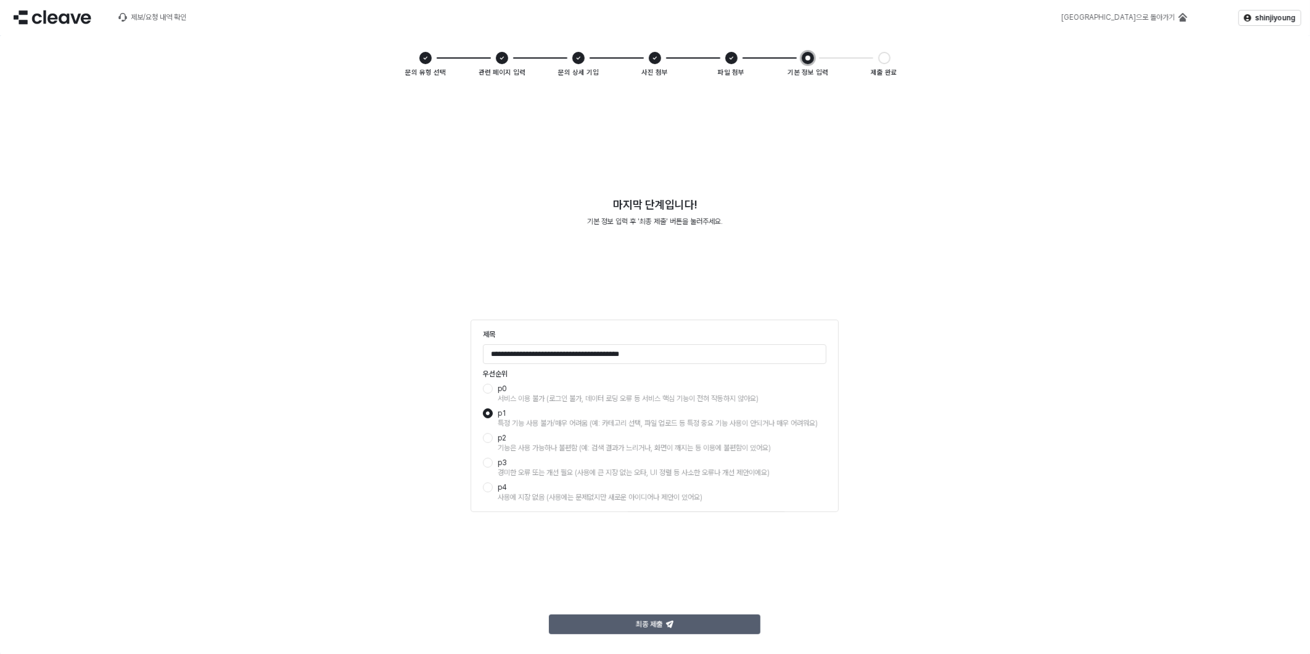
click at [686, 627] on div "최종 제출" at bounding box center [655, 624] width 201 height 19
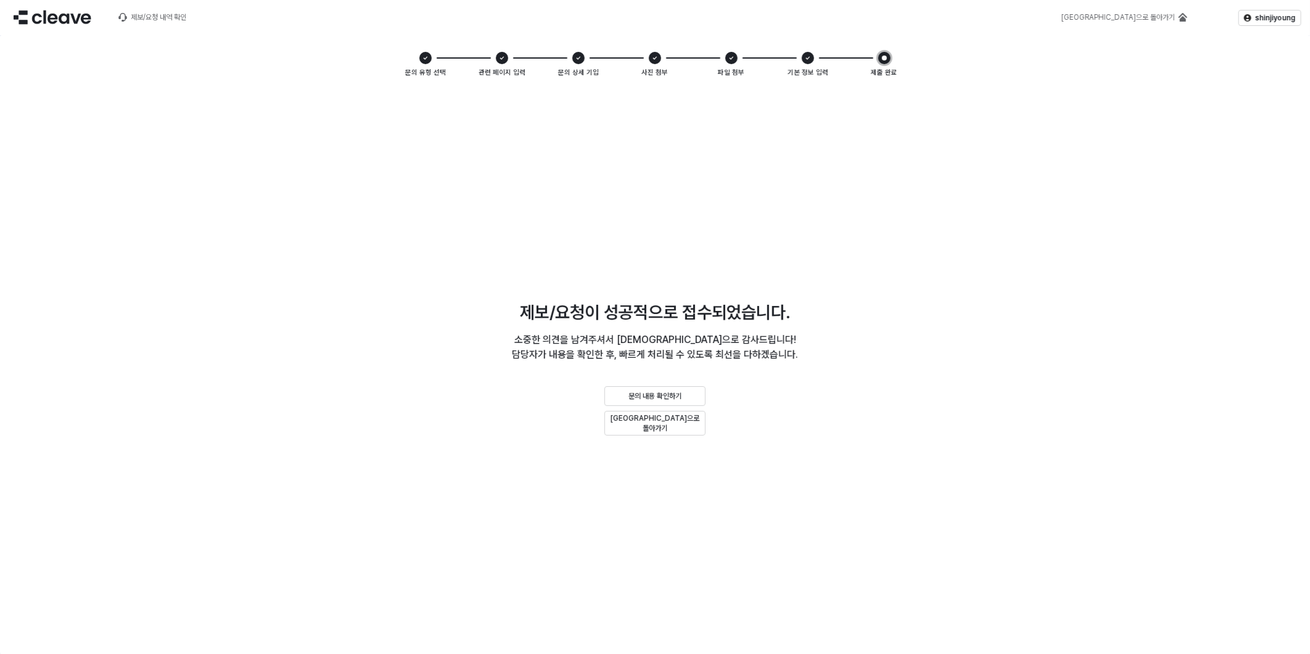
click at [988, 260] on div "제보/요청이 성공적으로 접수되었습니다. 소중한 의견을 남겨주셔서 진심으로 감사드립니다! 담당자가 내용을 확인한 후, 빠르게 처리될 수 있도록 …" at bounding box center [655, 369] width 1296 height 555
click at [63, 15] on img at bounding box center [53, 17] width 78 height 15
click at [149, 14] on div "제보/요청 내역 확인" at bounding box center [159, 17] width 56 height 9
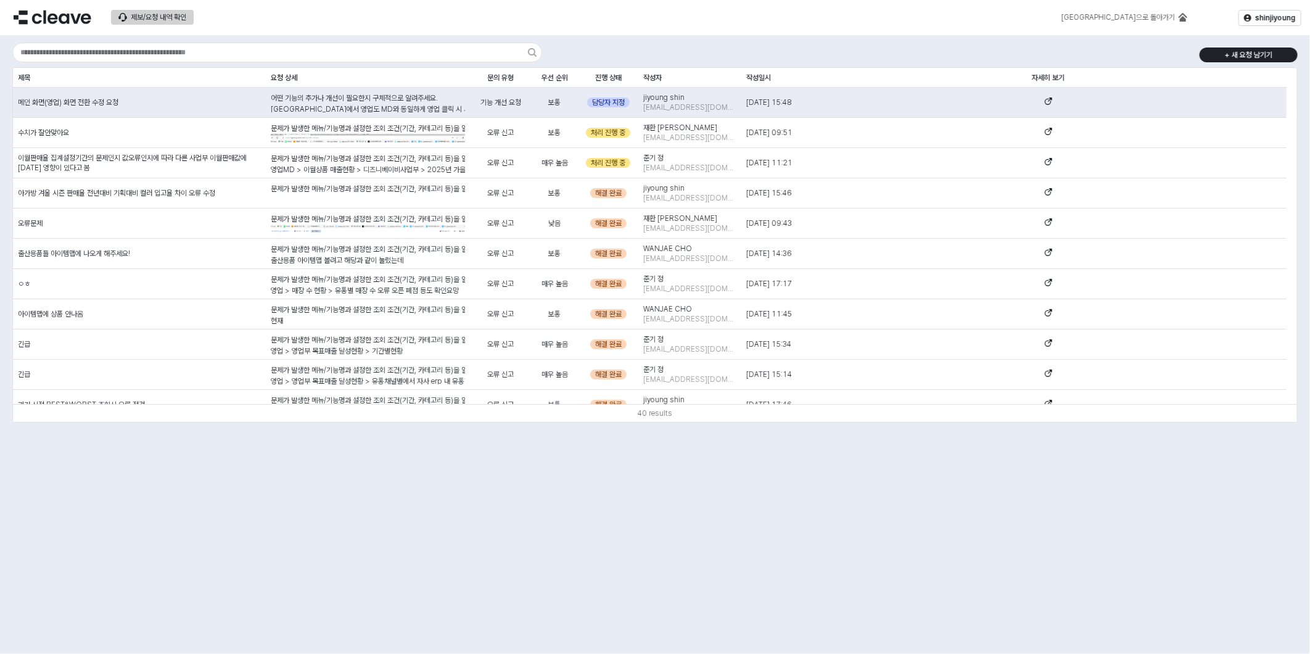
click at [186, 14] on div "제보/요청 내역 확인" at bounding box center [159, 17] width 56 height 9
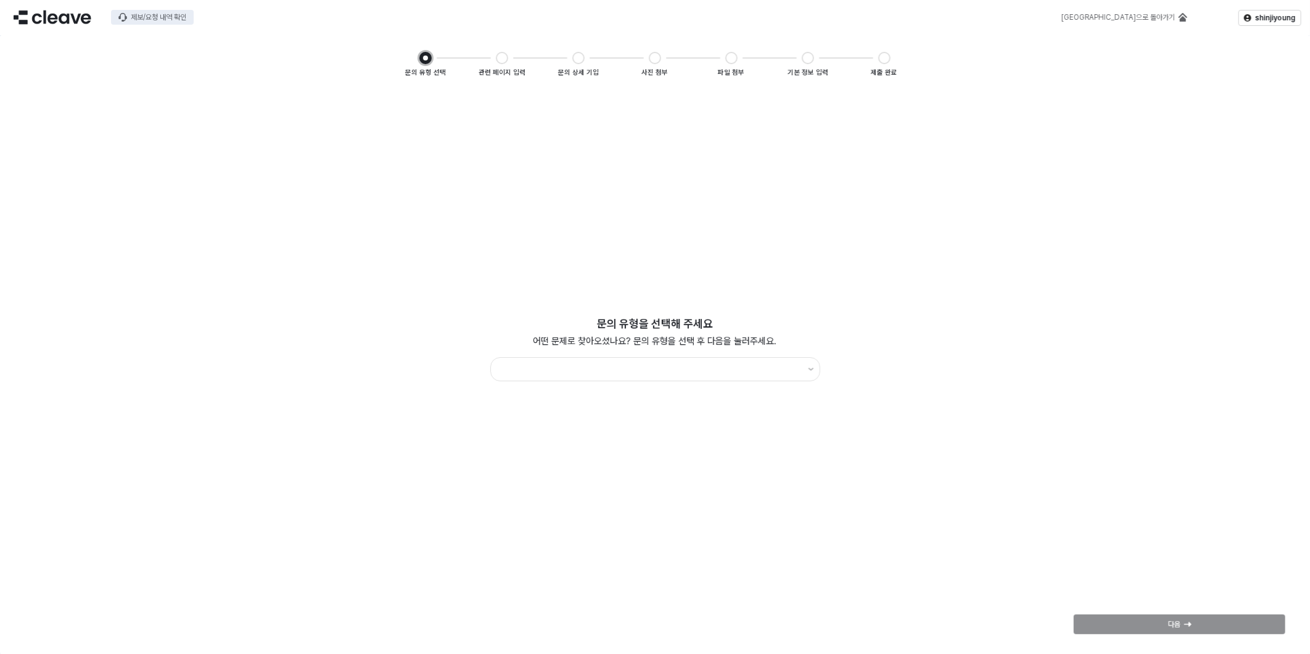
click at [163, 20] on div "제보/요청 내역 확인" at bounding box center [159, 17] width 56 height 9
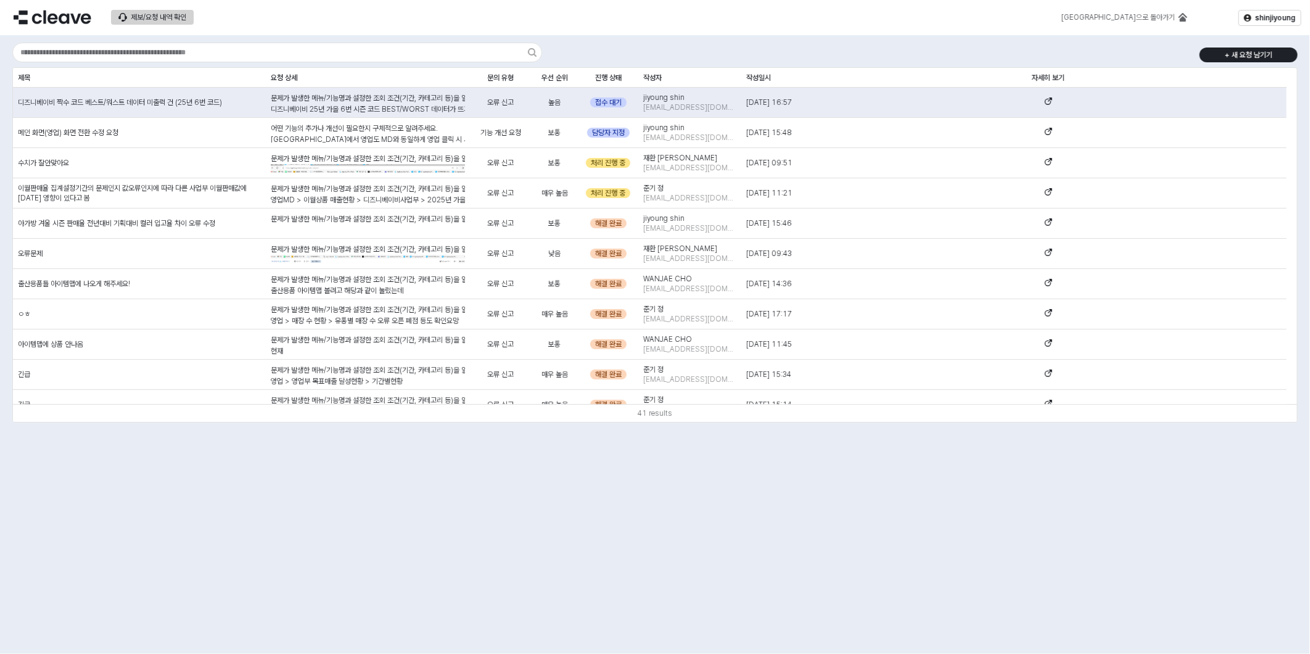
click at [636, 540] on div "+ 새 요청 남기기 제목 제목 요청 상세 요청 상세 문의 유형 문의 유형 우선 순위 우선 순위 진행 상태 진행 상태 작성자 작성자 작성일시 작…" at bounding box center [655, 344] width 1310 height 619
